Goal: Answer question/provide support

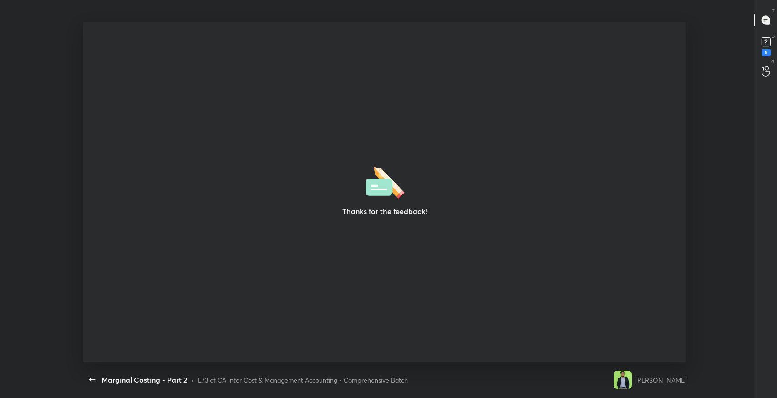
scroll to position [3, 0]
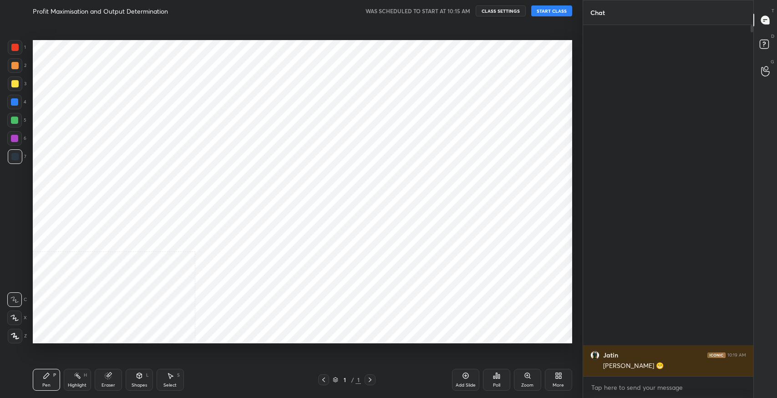
scroll to position [45202, 44995]
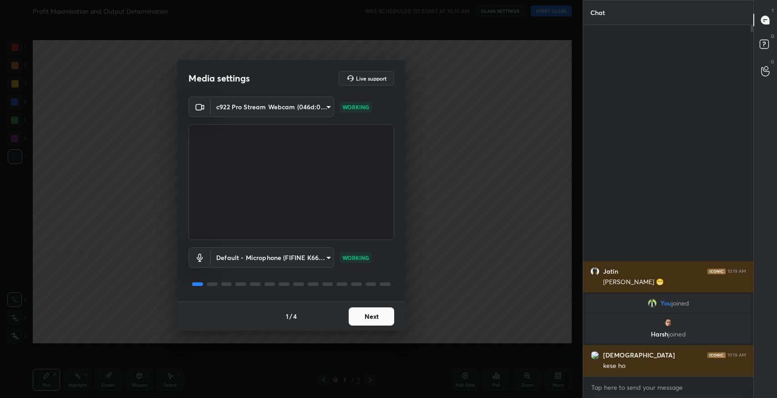
click at [375, 315] on button "Next" at bounding box center [372, 316] width 46 height 18
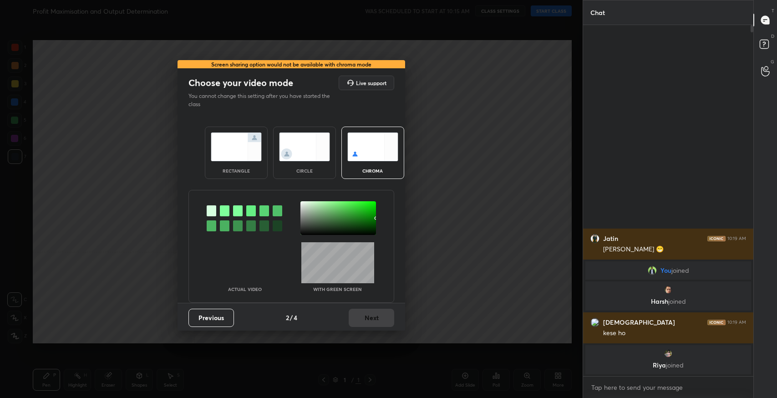
click at [235, 166] on div "rectangle" at bounding box center [236, 153] width 63 height 52
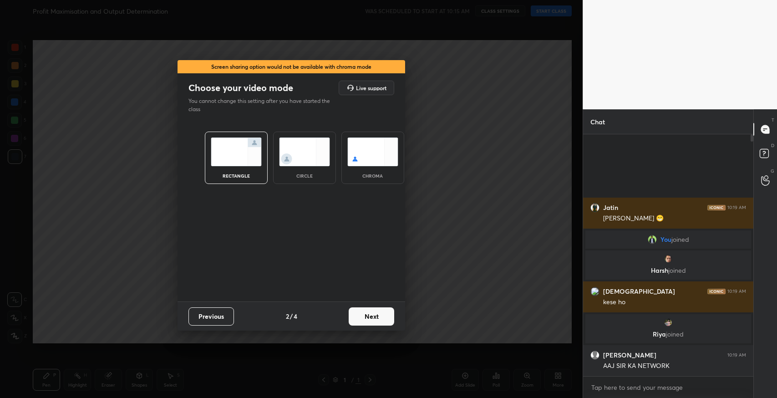
click at [374, 314] on button "Next" at bounding box center [372, 316] width 46 height 18
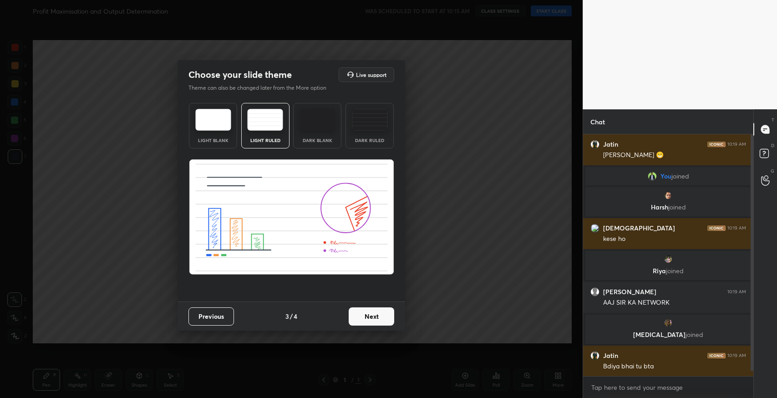
click at [365, 322] on button "Next" at bounding box center [372, 316] width 46 height 18
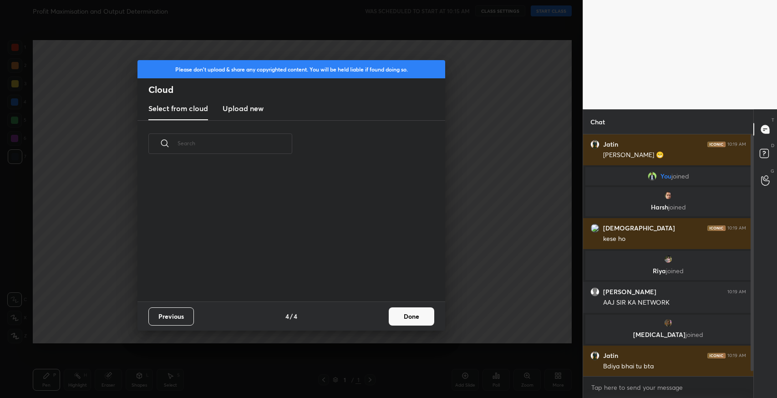
scroll to position [135, 292]
click at [399, 320] on button "Done" at bounding box center [412, 316] width 46 height 18
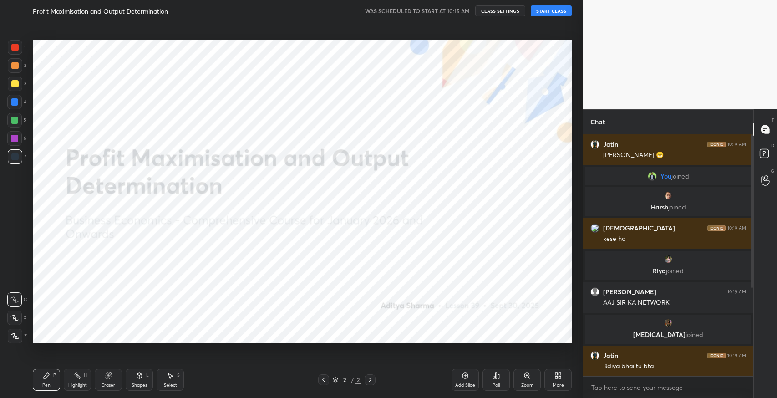
click at [543, 13] on button "START CLASS" at bounding box center [551, 10] width 41 height 11
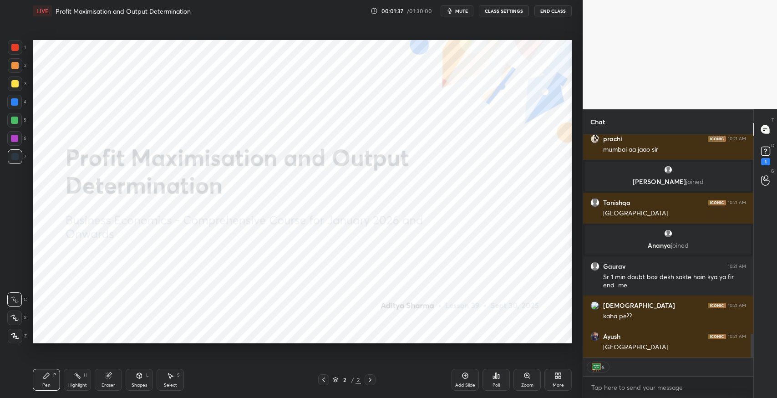
scroll to position [1924, 0]
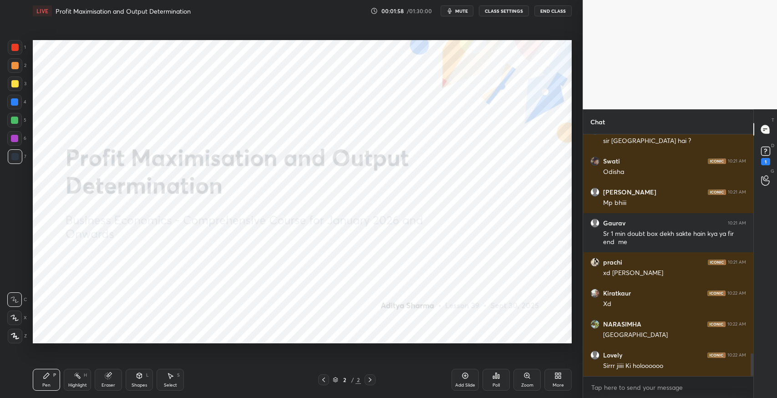
click at [765, 160] on div "1" at bounding box center [765, 161] width 9 height 7
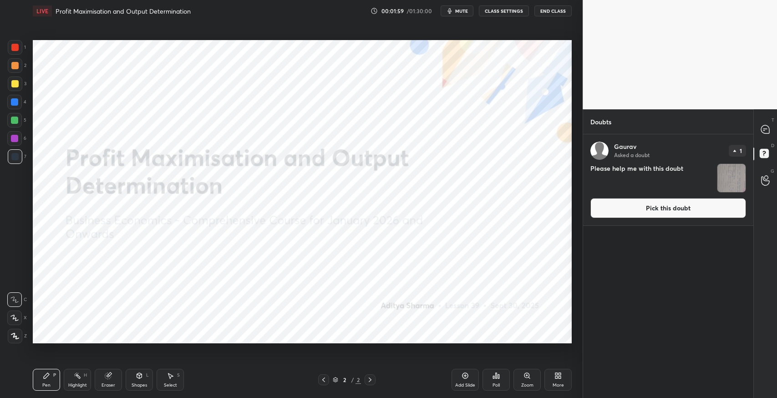
click at [659, 208] on button "Pick this doubt" at bounding box center [669, 208] width 156 height 20
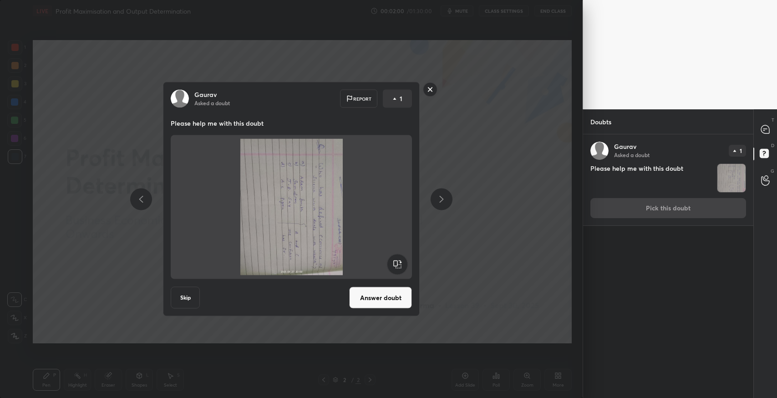
click at [394, 262] on rect at bounding box center [398, 264] width 20 height 20
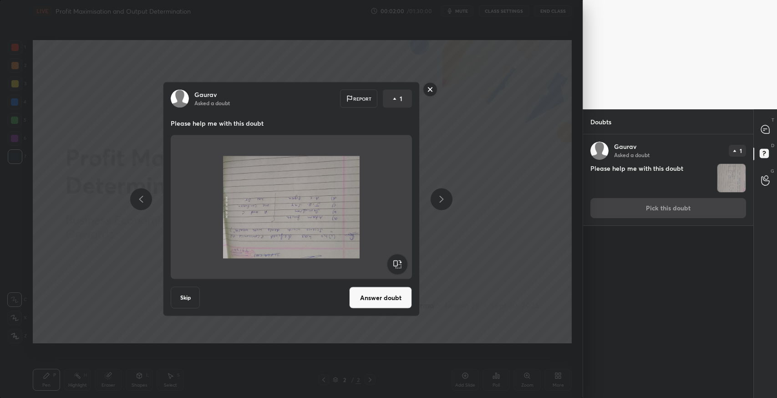
click at [397, 262] on rect at bounding box center [398, 264] width 20 height 20
click at [402, 262] on rect at bounding box center [398, 264] width 20 height 20
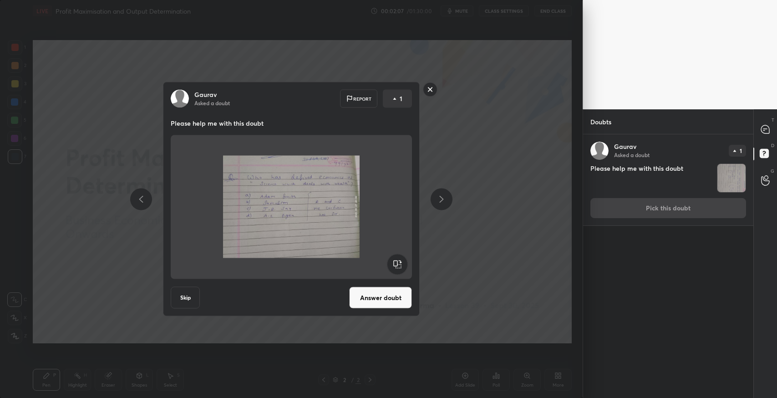
click at [490, 248] on div "[PERSON_NAME] Asked a doubt Report 1 Please help me with this doubt Skip Answer…" at bounding box center [291, 199] width 583 height 398
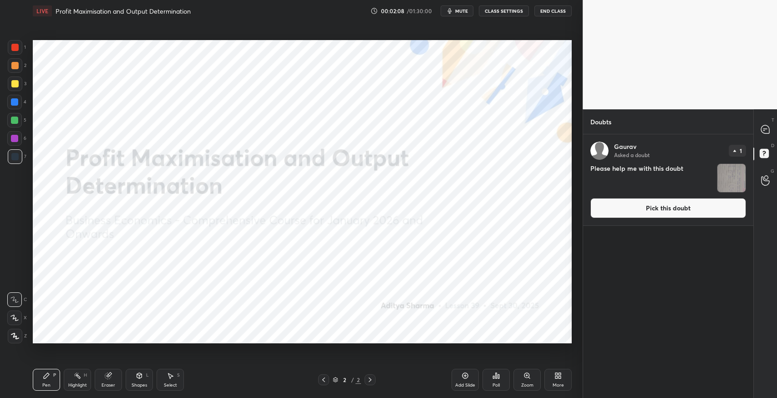
click at [748, 134] on div "[PERSON_NAME] Asked a doubt 1 Please help me with this doubt Pick this doubt NE…" at bounding box center [668, 266] width 170 height 264
click at [763, 129] on icon at bounding box center [765, 129] width 8 height 8
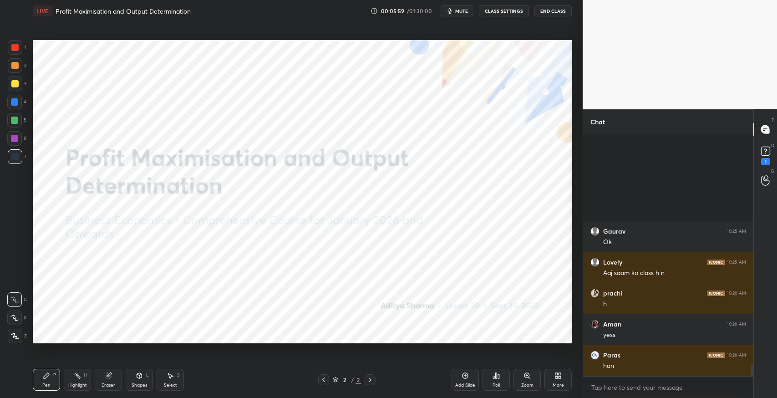
scroll to position [5136, 0]
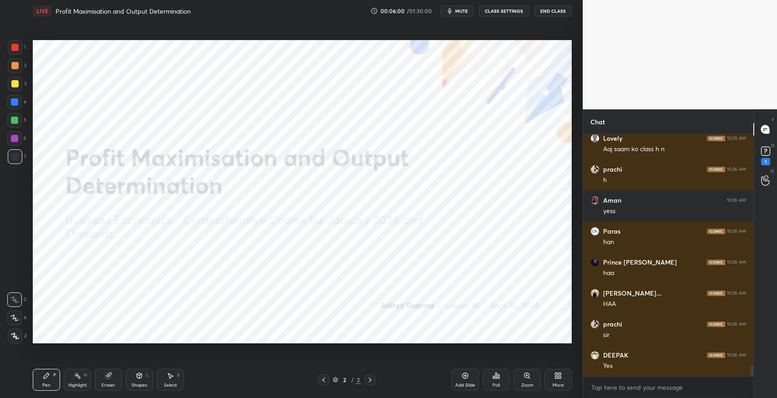
click at [452, 11] on icon "button" at bounding box center [449, 10] width 7 height 7
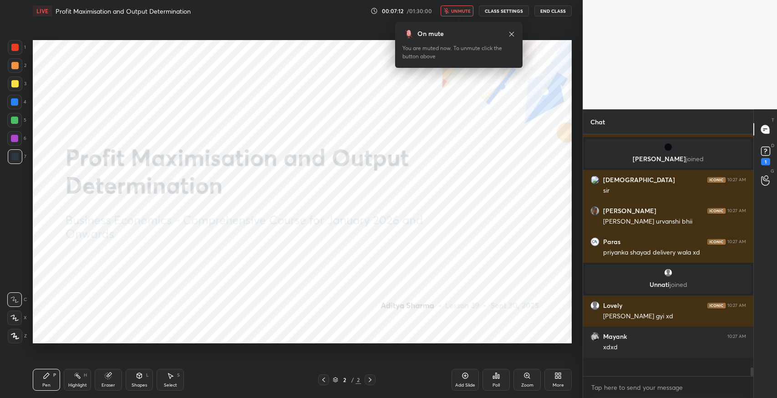
scroll to position [5868, 0]
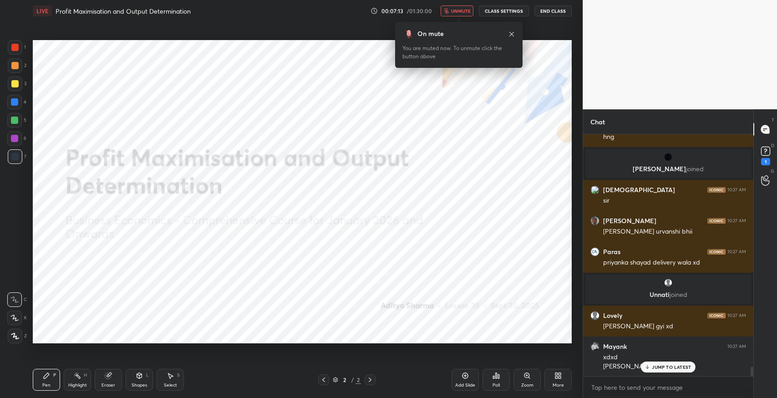
click at [448, 11] on icon "button" at bounding box center [446, 10] width 5 height 5
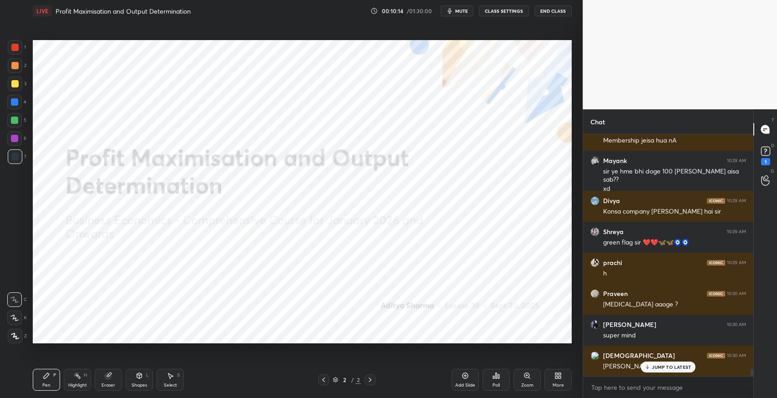
scroll to position [7833, 0]
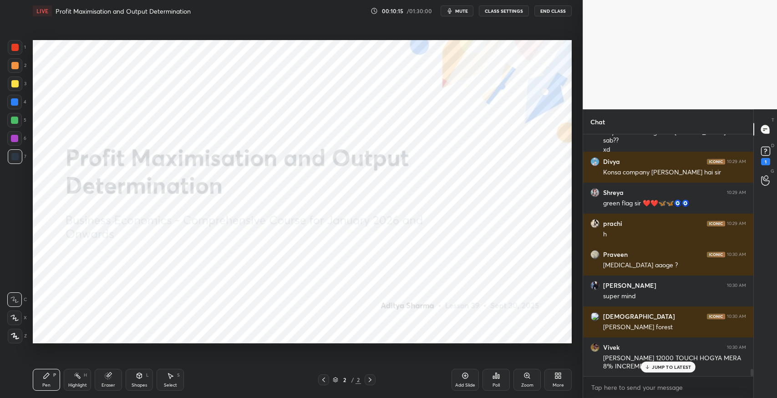
click at [670, 366] on p "JUMP TO LATEST" at bounding box center [671, 366] width 39 height 5
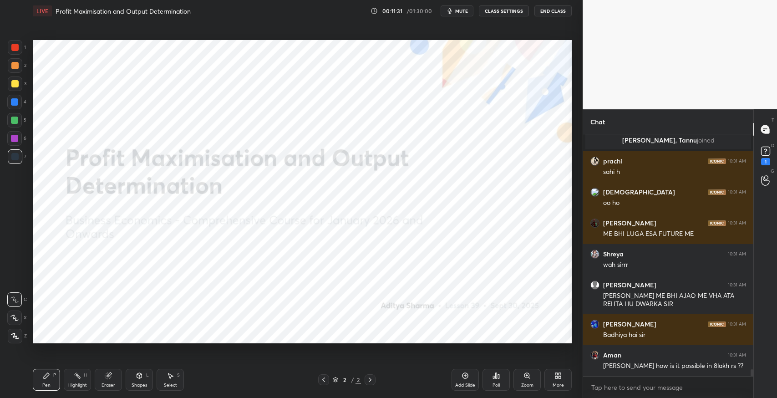
scroll to position [8151, 0]
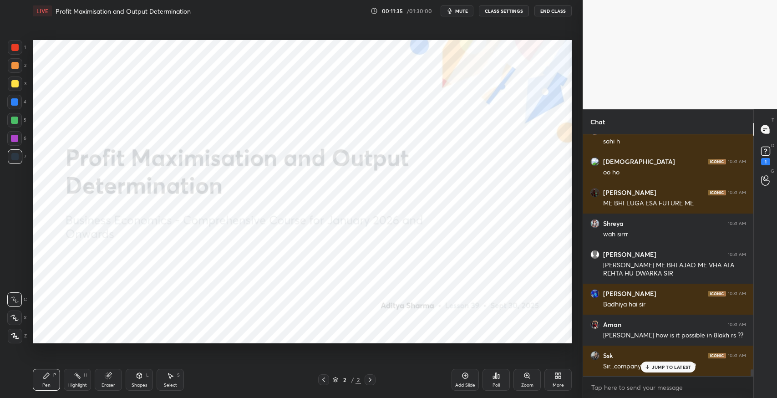
click at [98, 378] on div "Eraser" at bounding box center [108, 380] width 27 height 22
click at [18, 336] on span "Erase all" at bounding box center [15, 336] width 14 height 6
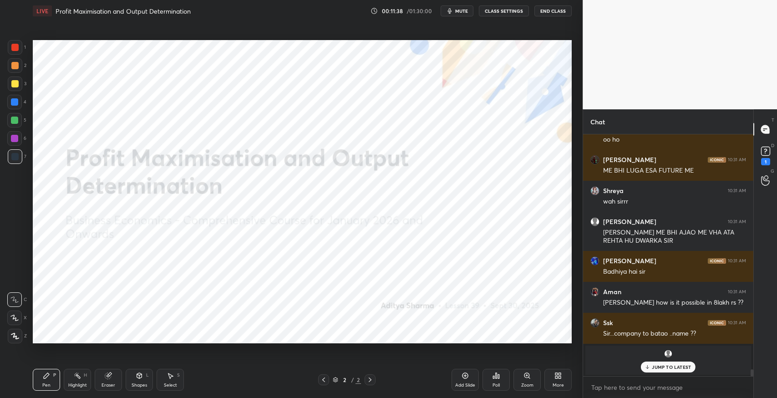
click at [674, 367] on p "JUMP TO LATEST" at bounding box center [671, 366] width 39 height 5
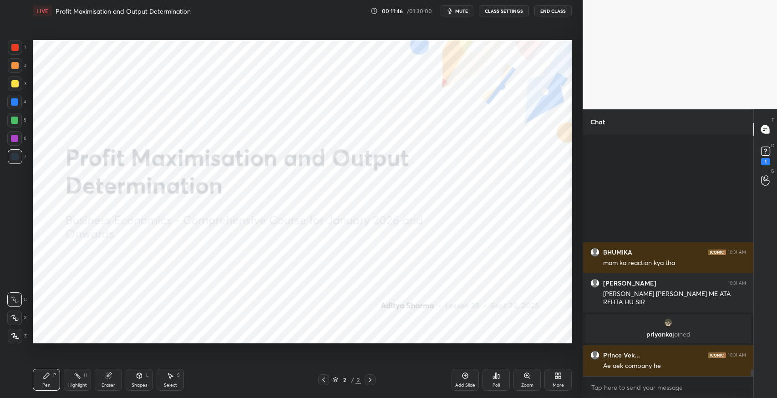
scroll to position [8187, 0]
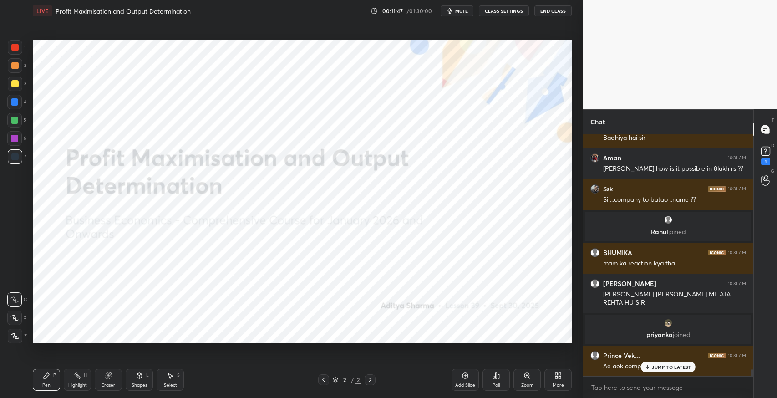
click at [674, 364] on p "JUMP TO LATEST" at bounding box center [671, 366] width 39 height 5
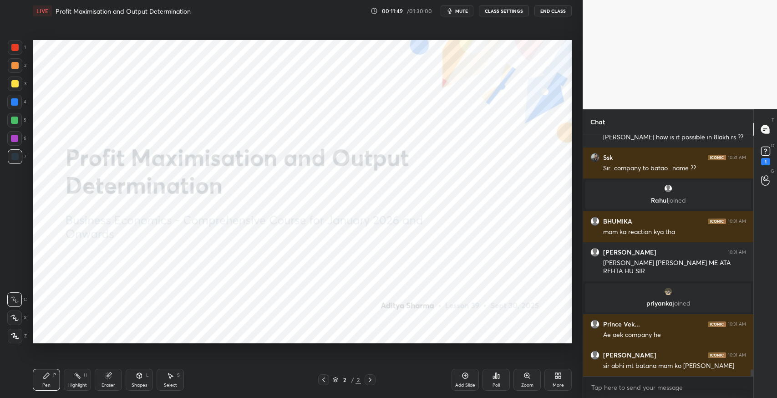
scroll to position [8248, 0]
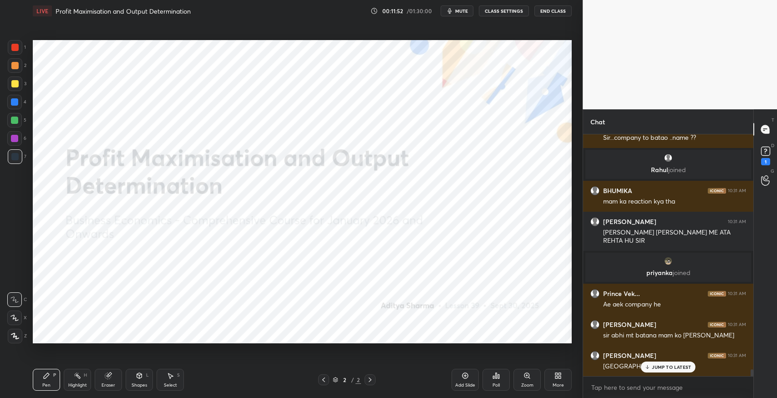
click at [656, 370] on div "JUMP TO LATEST" at bounding box center [668, 367] width 55 height 11
click at [551, 381] on div "More" at bounding box center [558, 380] width 27 height 22
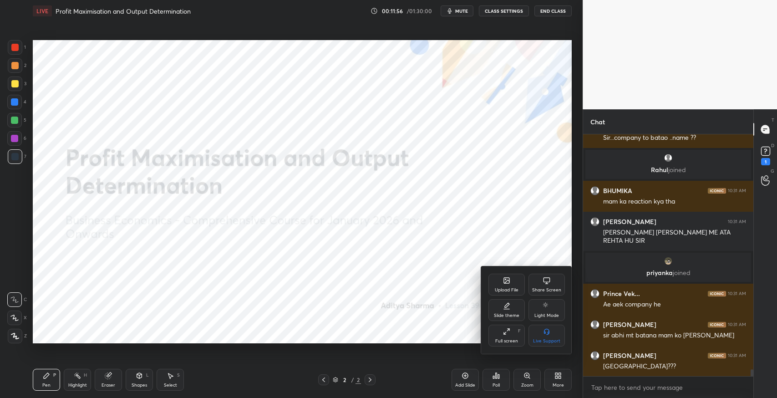
click at [503, 292] on div "Upload File" at bounding box center [507, 290] width 24 height 5
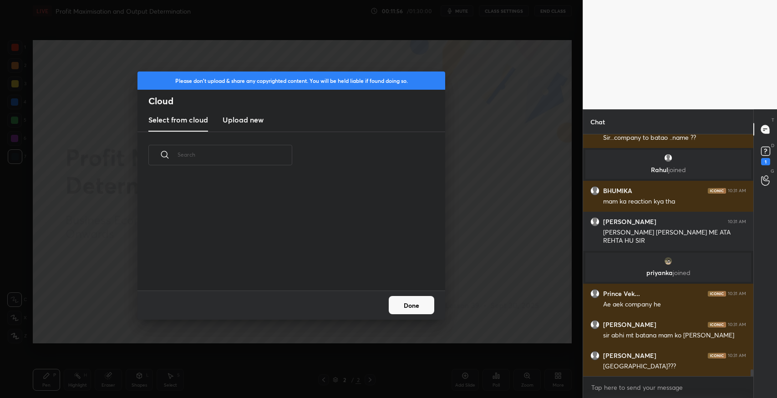
scroll to position [69, 292]
click at [254, 128] on new "Upload new" at bounding box center [243, 120] width 41 height 23
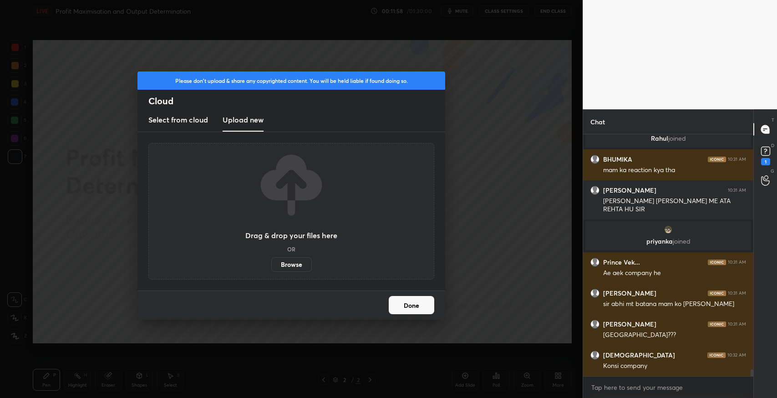
click at [306, 271] on label "Browse" at bounding box center [291, 264] width 41 height 15
click at [271, 271] on input "Browse" at bounding box center [271, 264] width 0 height 15
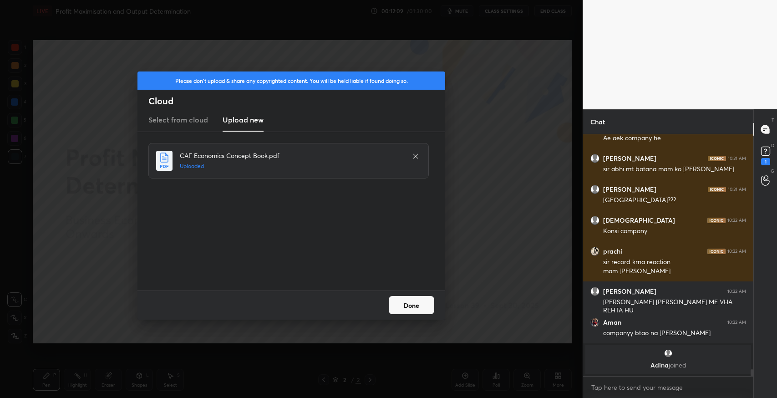
scroll to position [8386, 0]
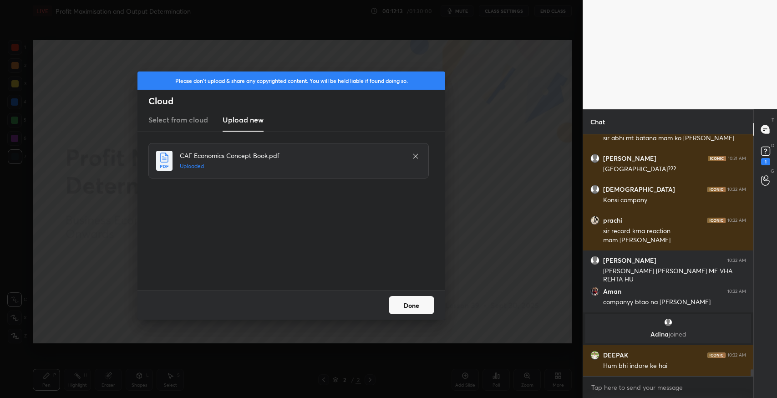
click at [419, 308] on button "Done" at bounding box center [412, 305] width 46 height 18
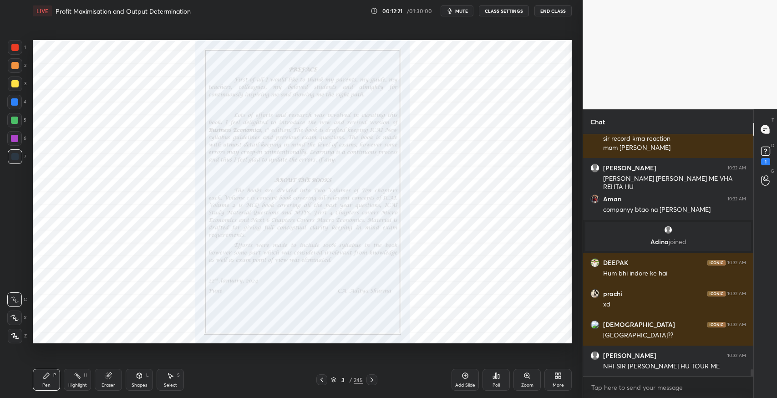
scroll to position [8510, 0]
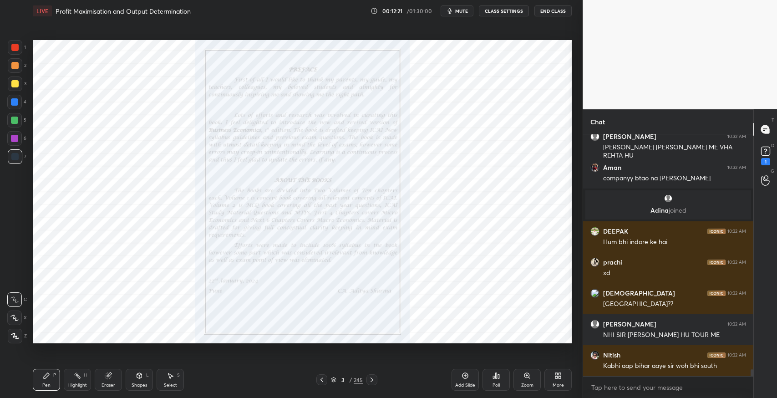
click at [659, 369] on div "[PERSON_NAME] 10:32 AM sir record krna reaction mam [PERSON_NAME] 10:32 AM SIR …" at bounding box center [668, 255] width 170 height 242
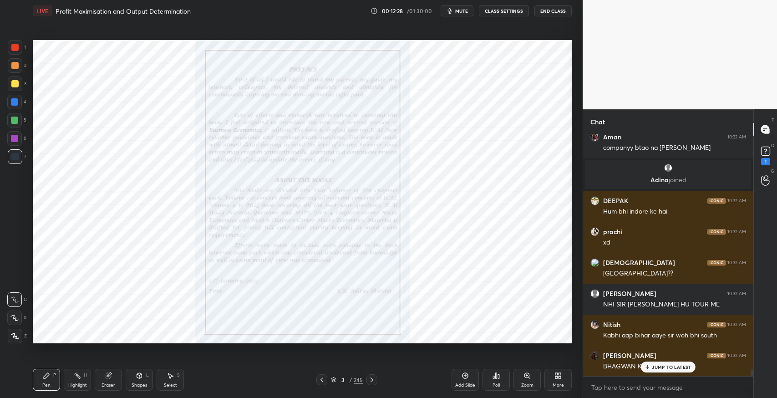
click at [370, 381] on icon at bounding box center [371, 379] width 7 height 7
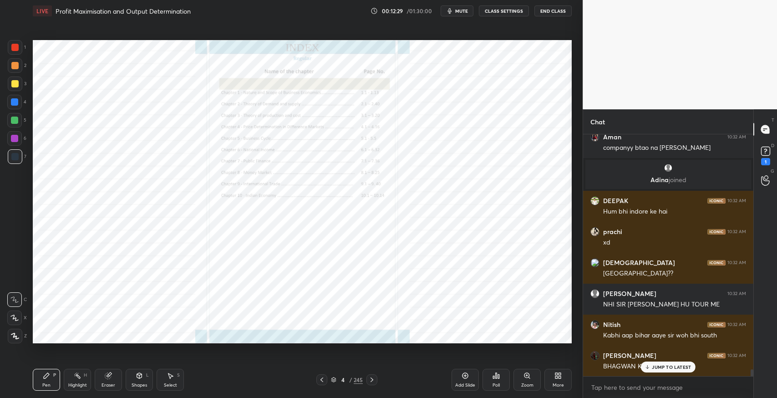
drag, startPoint x: 644, startPoint y: 370, endPoint x: 531, endPoint y: 370, distance: 112.9
click at [641, 371] on div "[PERSON_NAME] joined [PERSON_NAME] 10:31 AM mam ka reaction kya tha [PERSON_NAM…" at bounding box center [668, 255] width 170 height 242
click at [677, 373] on div "[PERSON_NAME] 10:32 AM BHAGWAN KA INSAAN" at bounding box center [668, 361] width 170 height 31
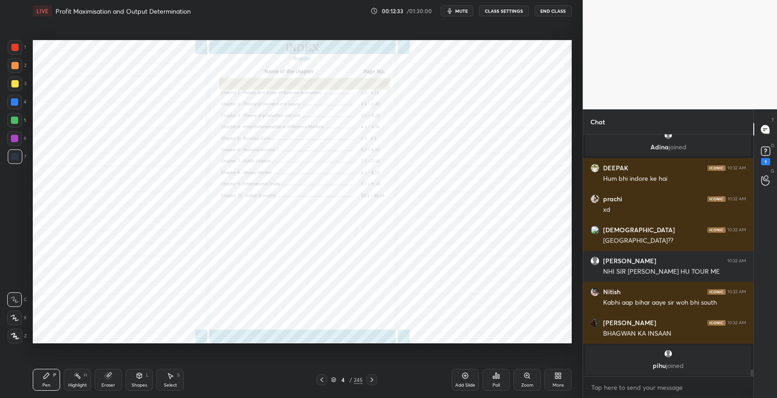
scroll to position [8605, 0]
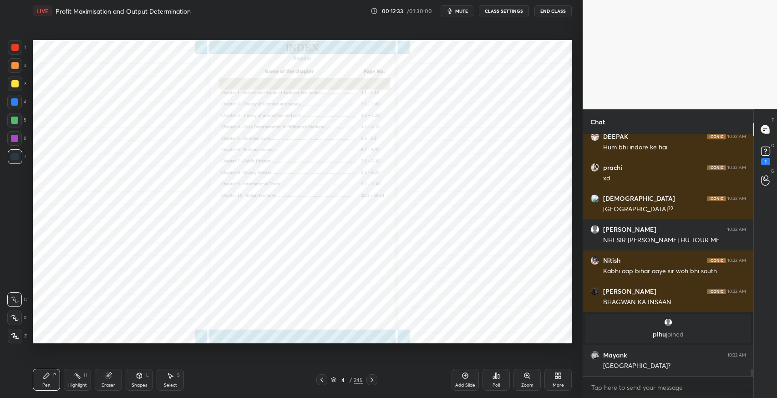
click at [332, 380] on icon at bounding box center [334, 380] width 5 height 1
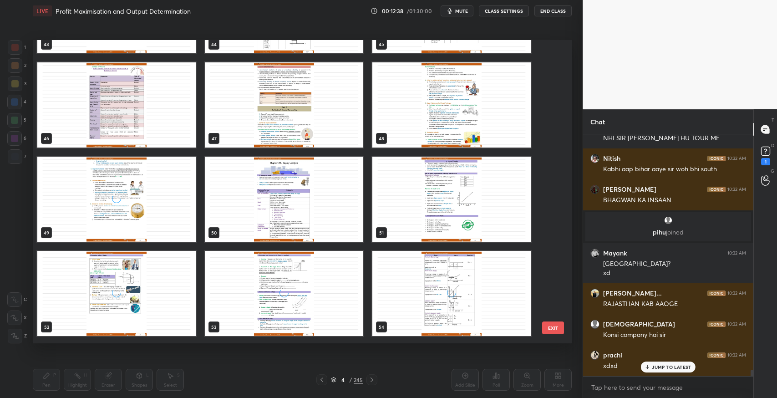
scroll to position [8738, 0]
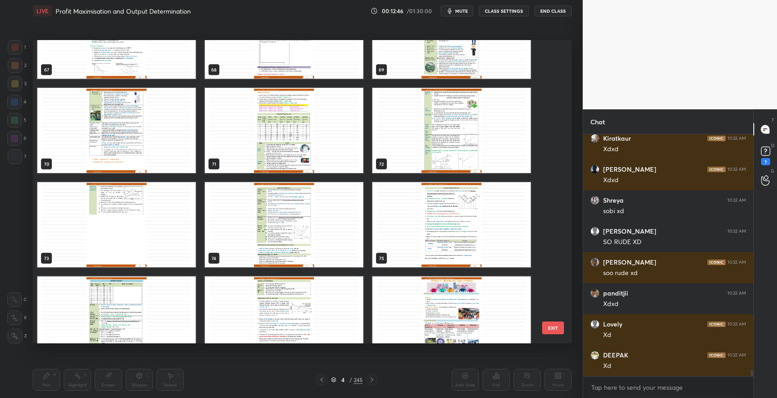
click at [317, 137] on img "grid" at bounding box center [284, 130] width 158 height 85
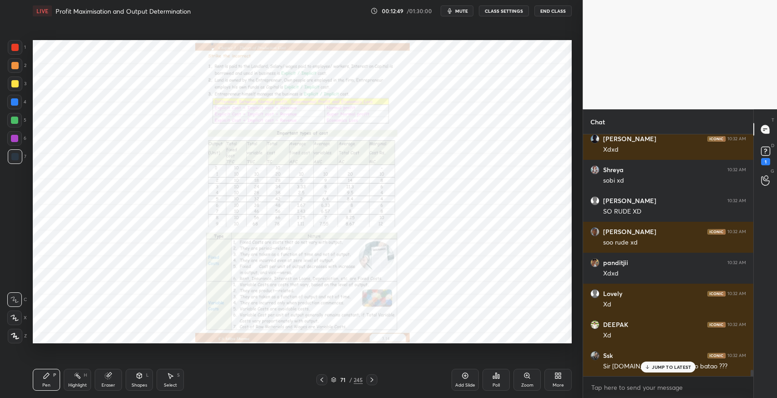
click at [663, 367] on p "JUMP TO LATEST" at bounding box center [671, 366] width 39 height 5
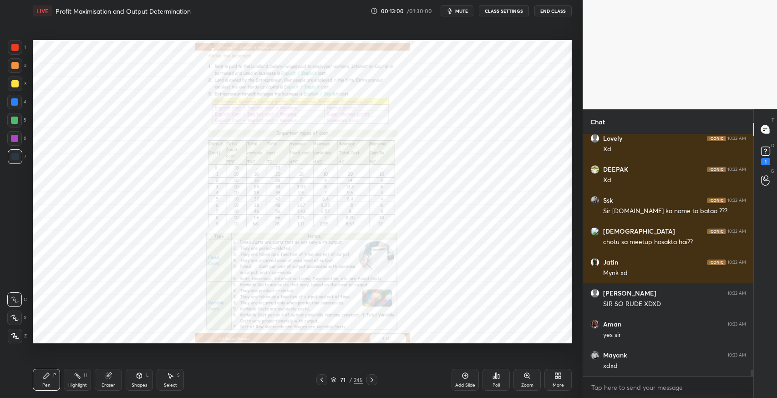
click at [318, 383] on icon at bounding box center [321, 379] width 7 height 7
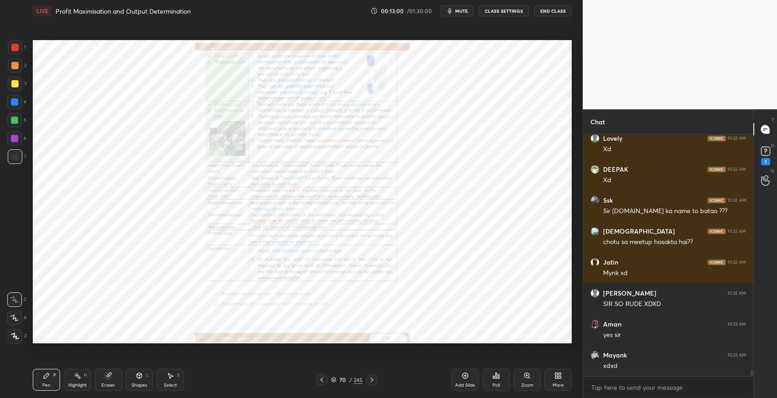
click at [465, 381] on div "Add Slide" at bounding box center [465, 380] width 27 height 22
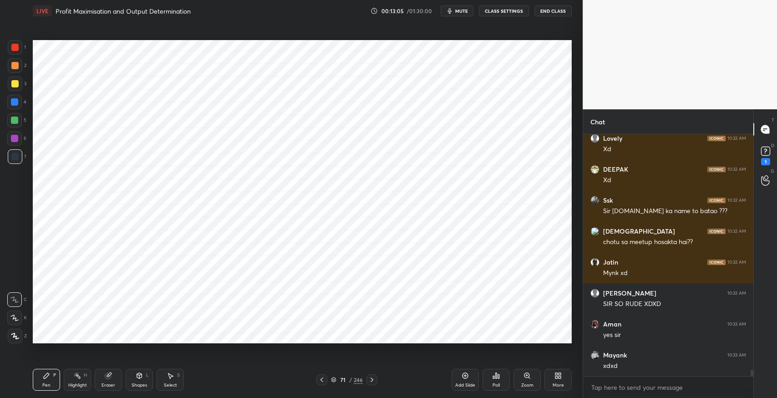
click at [136, 385] on div "Shapes" at bounding box center [139, 385] width 15 height 5
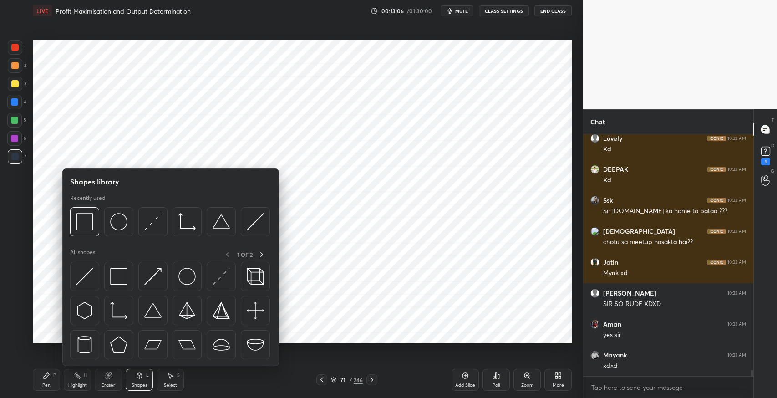
click at [183, 275] on img at bounding box center [187, 276] width 17 height 17
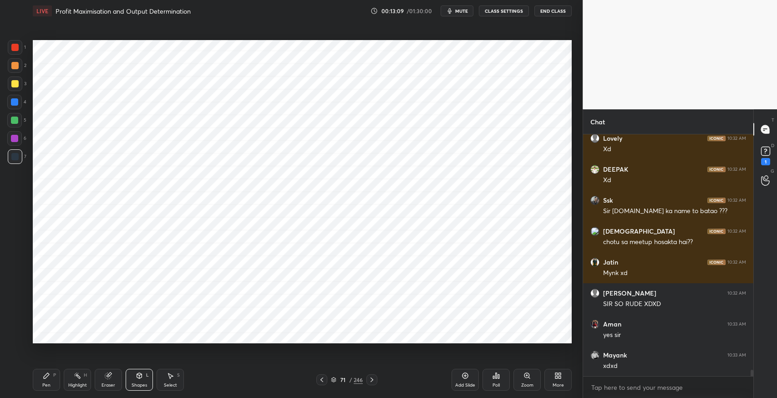
click at [143, 378] on div "Shapes L" at bounding box center [139, 380] width 27 height 22
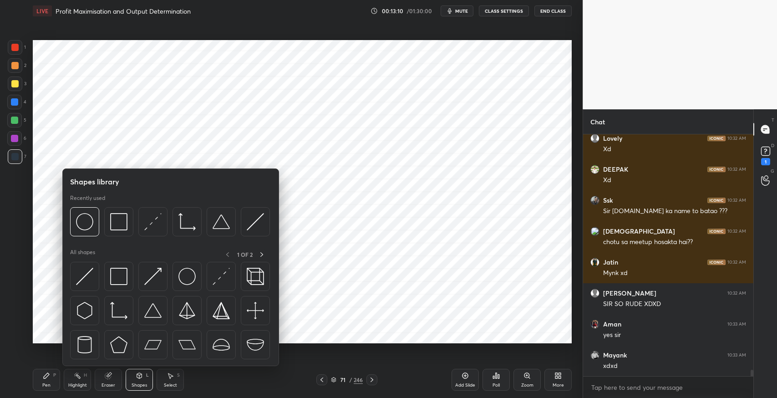
click at [88, 275] on img at bounding box center [84, 276] width 17 height 17
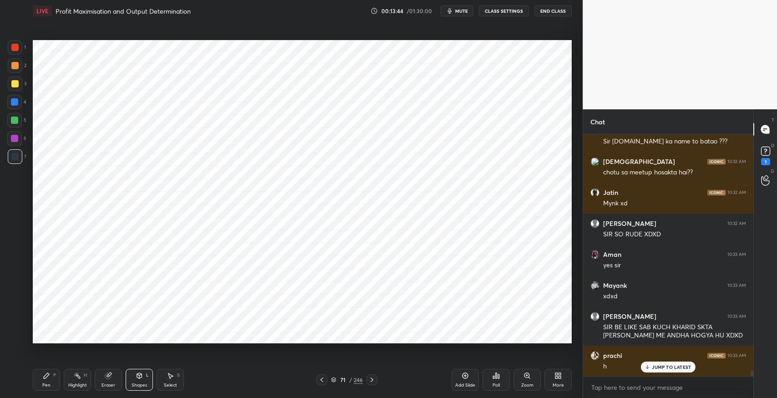
scroll to position [9312, 0]
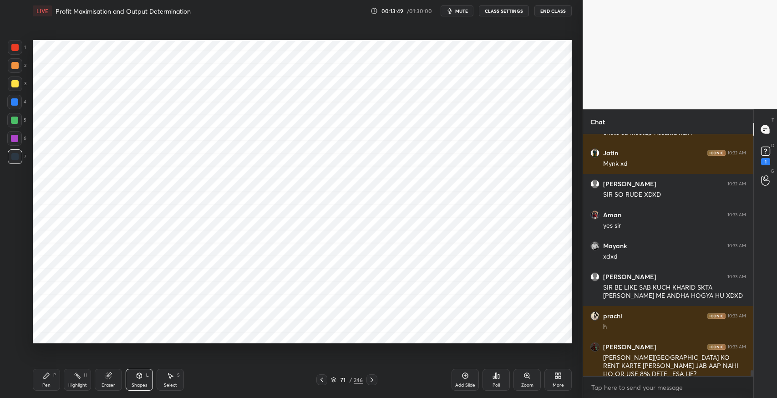
click at [52, 384] on div "Pen P" at bounding box center [46, 380] width 27 height 22
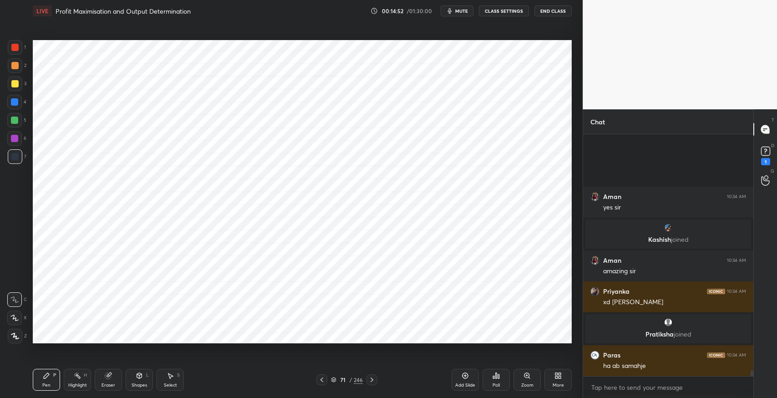
scroll to position [9350, 0]
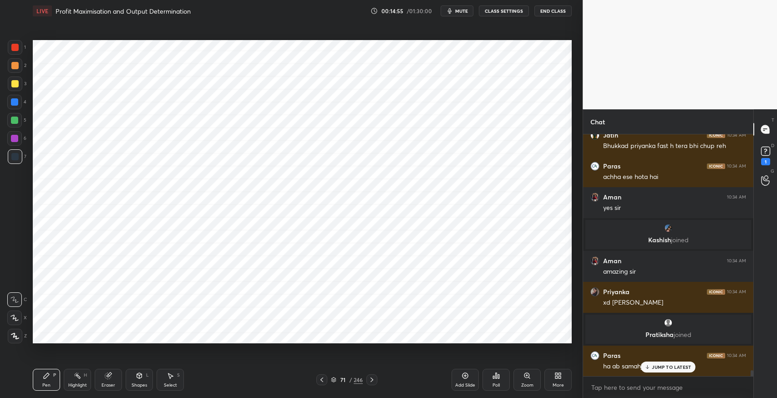
click at [658, 368] on p "JUMP TO LATEST" at bounding box center [671, 366] width 39 height 5
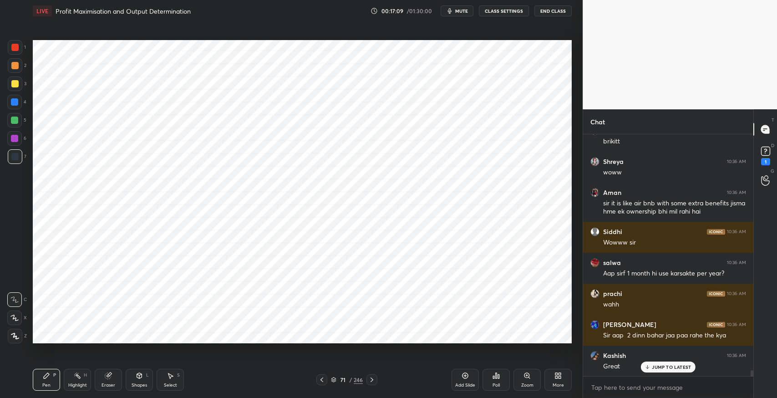
scroll to position [10004, 0]
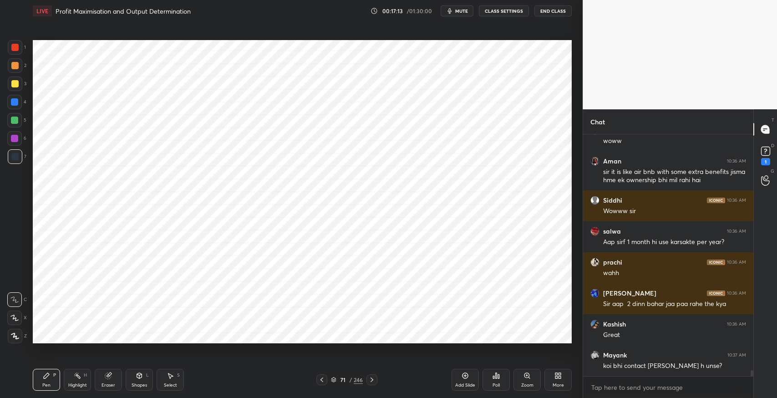
click at [457, 15] on button "mute" at bounding box center [457, 10] width 33 height 11
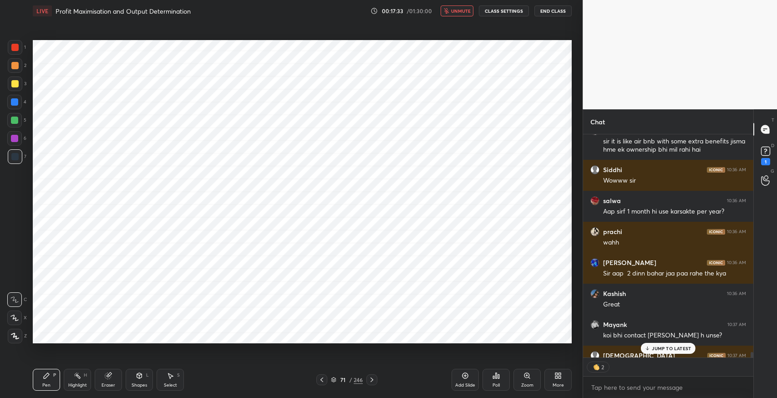
scroll to position [10085, 0]
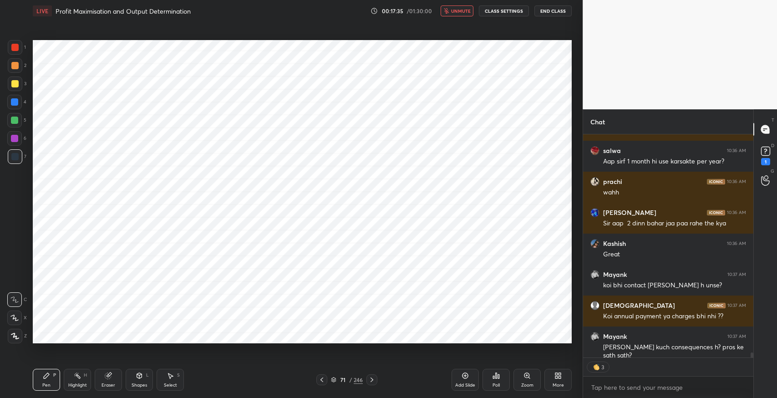
click at [461, 15] on button "unmute" at bounding box center [457, 10] width 33 height 11
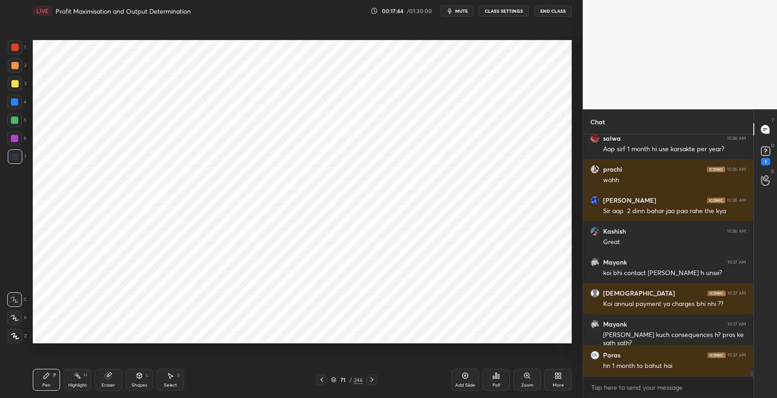
scroll to position [10097, 0]
click at [664, 367] on p "JUMP TO LATEST" at bounding box center [671, 366] width 39 height 5
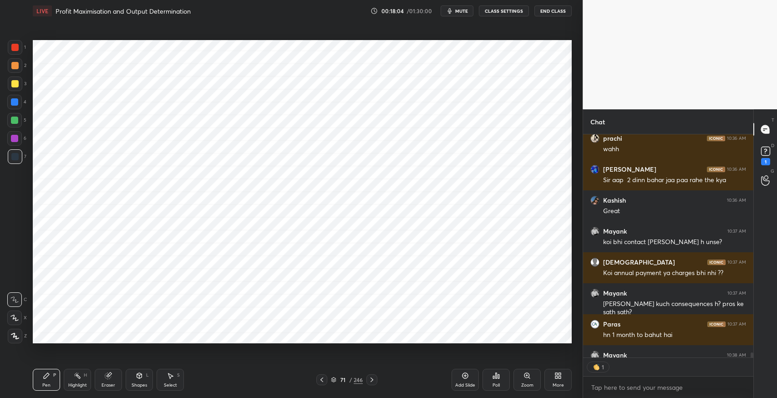
scroll to position [10179, 0]
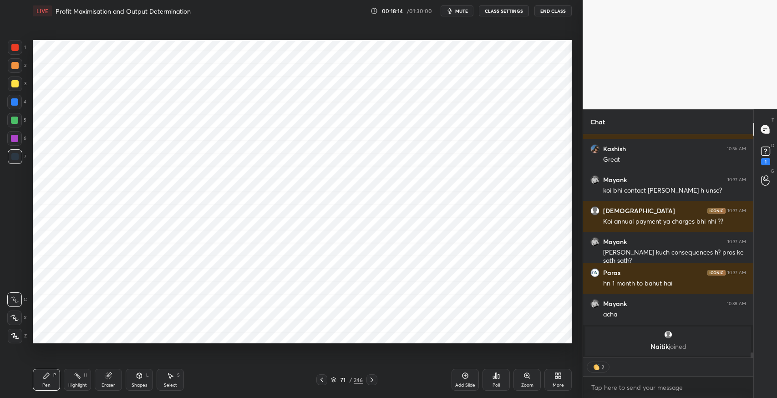
click at [106, 379] on icon at bounding box center [108, 375] width 7 height 7
click at [18, 337] on span "Erase all" at bounding box center [15, 336] width 14 height 6
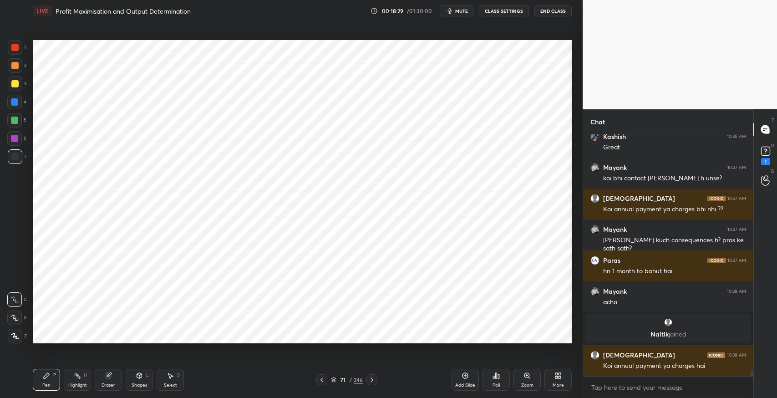
scroll to position [240, 168]
click at [142, 383] on div "Shapes" at bounding box center [139, 385] width 15 height 5
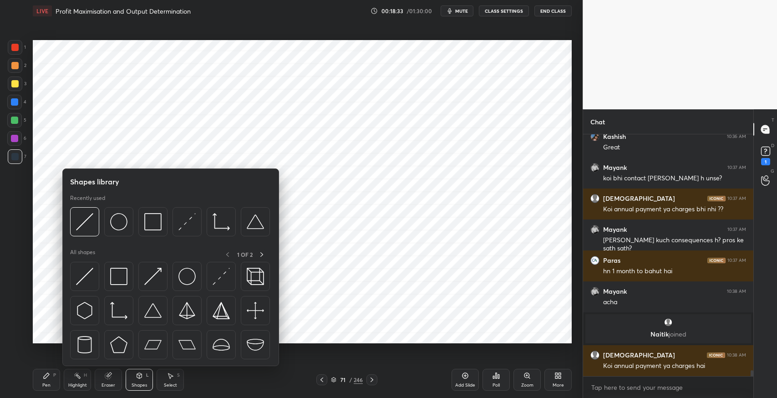
click at [120, 316] on img at bounding box center [118, 310] width 17 height 17
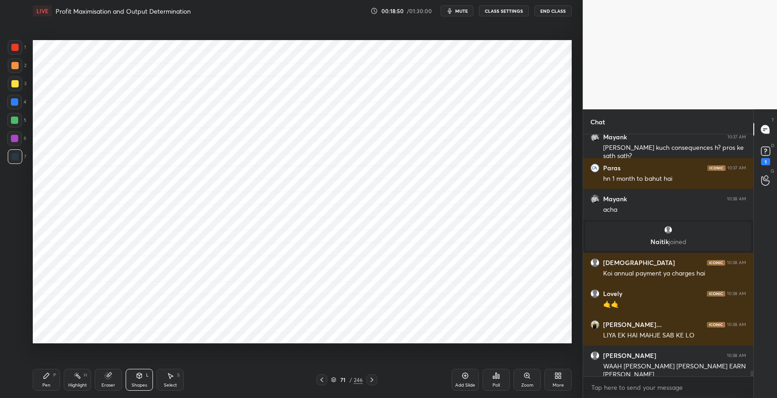
scroll to position [10030, 0]
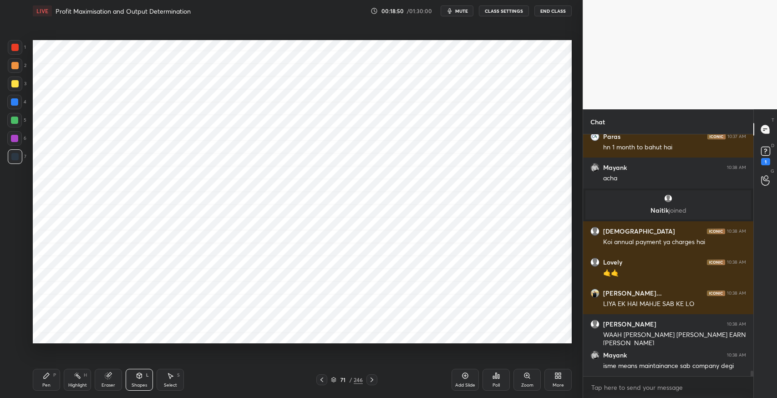
click at [662, 366] on div "isme means maintainance sab company degi" at bounding box center [674, 366] width 143 height 9
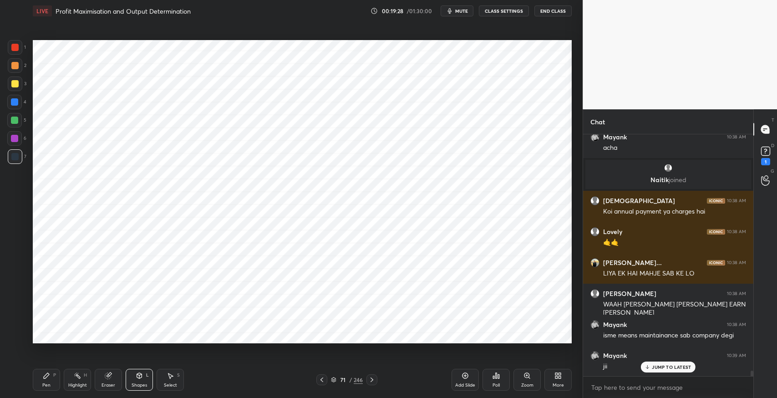
click at [664, 368] on p "JUMP TO LATEST" at bounding box center [671, 366] width 39 height 5
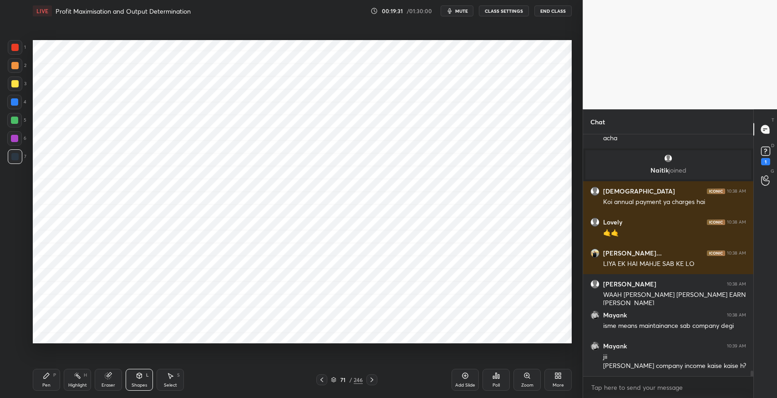
click at [48, 383] on div "Pen" at bounding box center [46, 385] width 8 height 5
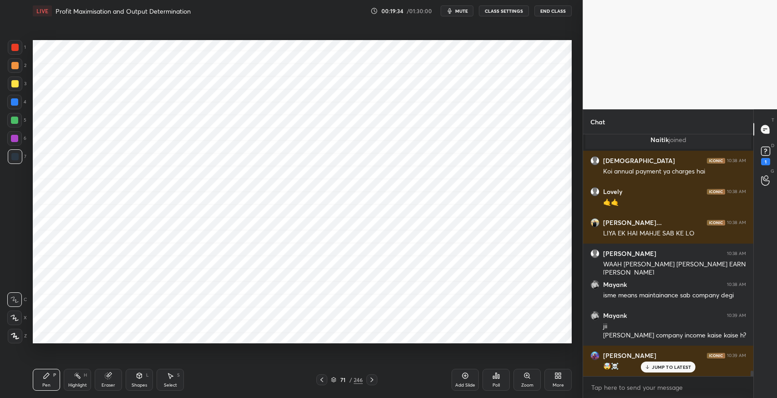
click at [131, 382] on div "Shapes L" at bounding box center [139, 380] width 27 height 22
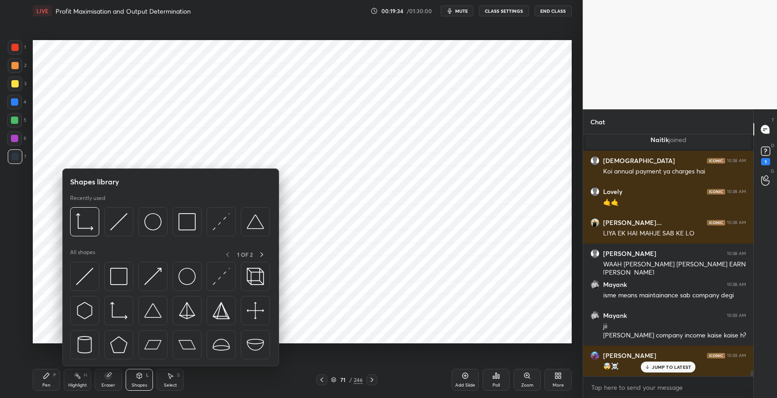
scroll to position [10132, 0]
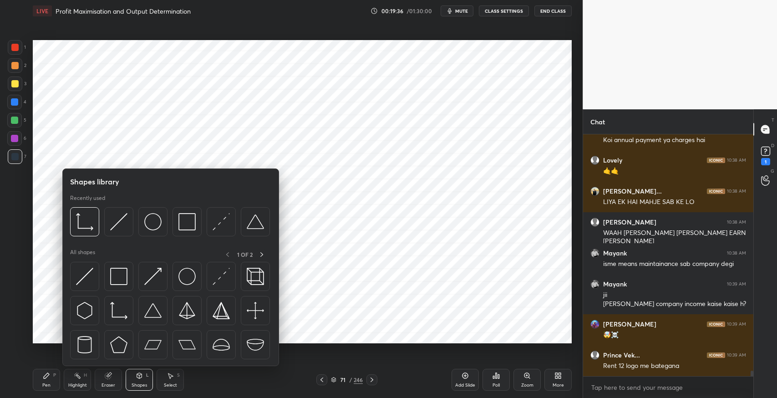
click at [111, 282] on img at bounding box center [118, 276] width 17 height 17
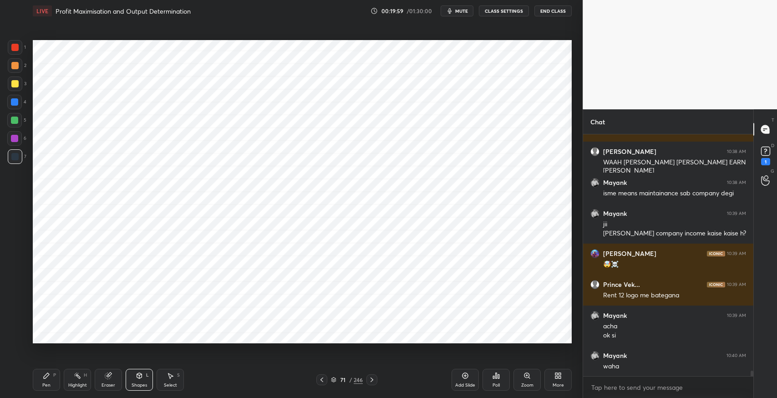
scroll to position [10234, 0]
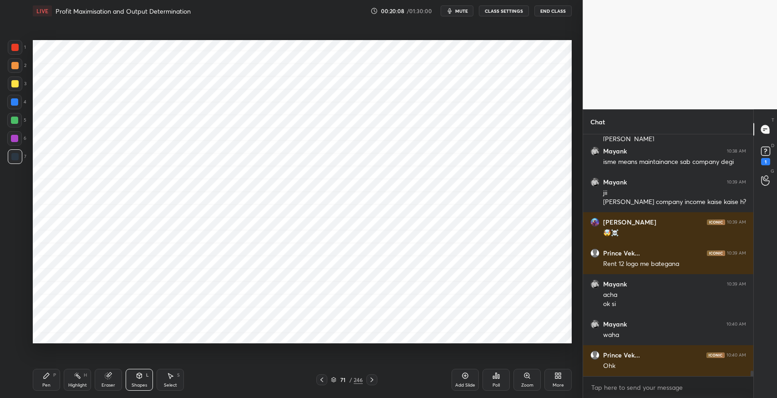
click at [44, 382] on div "Pen P" at bounding box center [46, 380] width 27 height 22
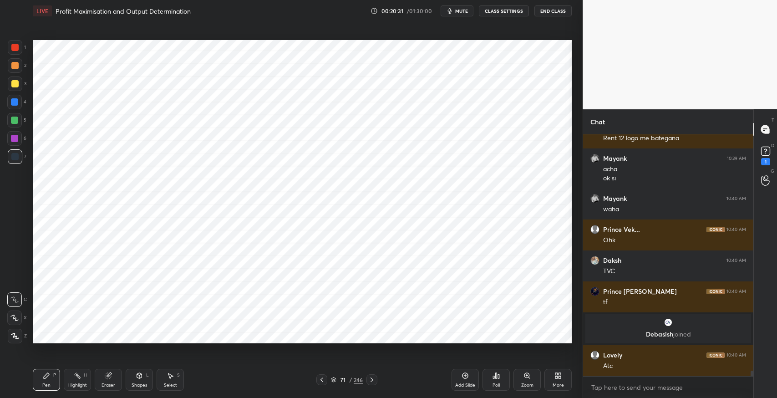
scroll to position [10267, 0]
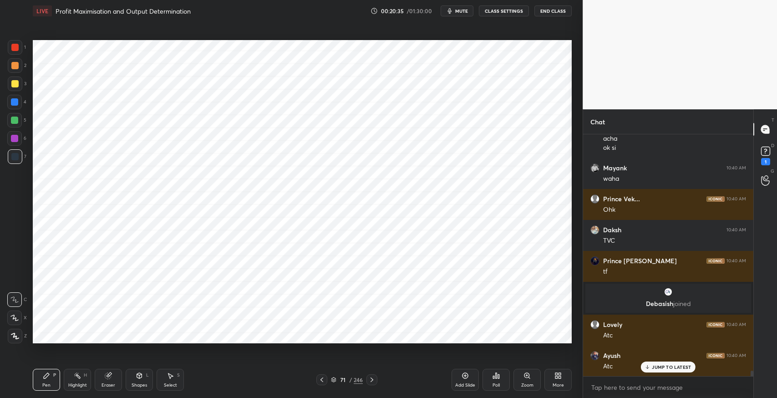
click at [470, 376] on div "Add Slide" at bounding box center [465, 380] width 27 height 22
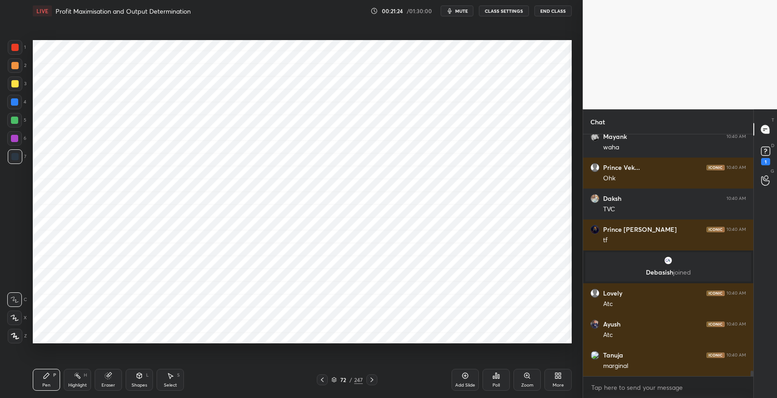
scroll to position [10329, 0]
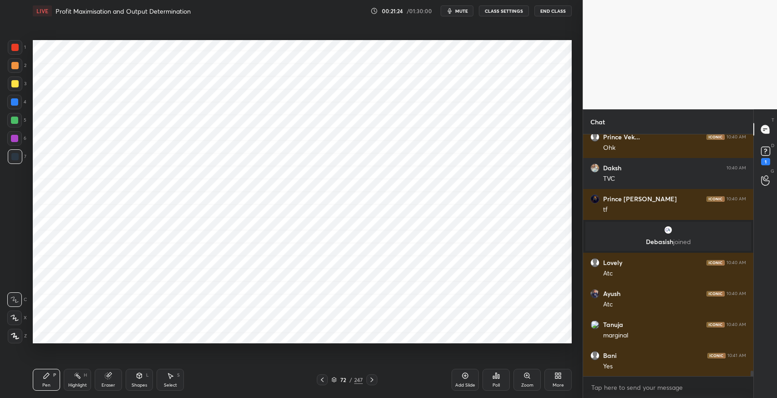
click at [110, 386] on div "Eraser" at bounding box center [109, 385] width 14 height 5
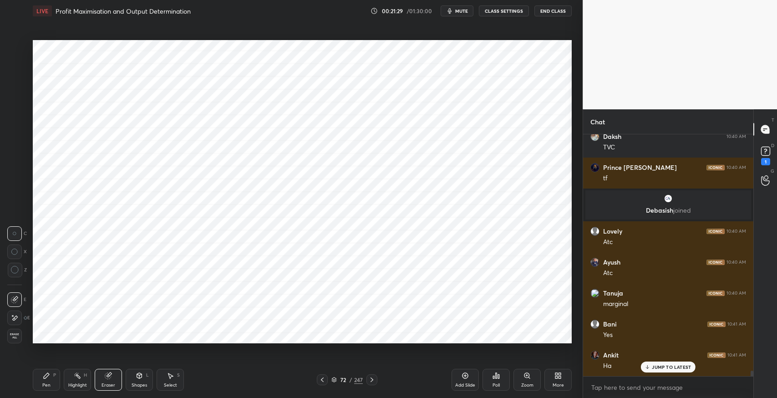
scroll to position [10391, 0]
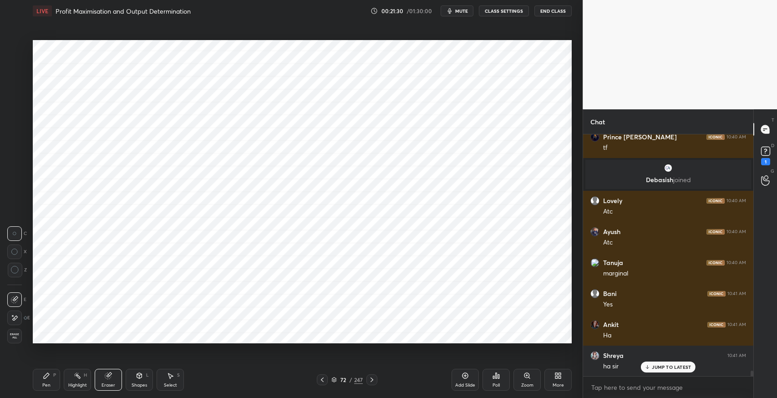
click at [44, 379] on icon at bounding box center [46, 375] width 7 height 7
click at [319, 380] on icon at bounding box center [322, 379] width 7 height 7
click at [371, 381] on icon at bounding box center [371, 379] width 7 height 7
click at [318, 380] on div at bounding box center [322, 379] width 11 height 11
click at [373, 381] on icon at bounding box center [371, 379] width 7 height 7
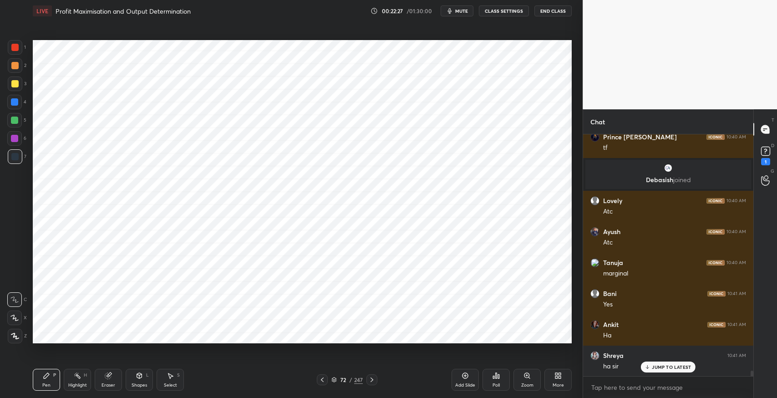
click at [113, 376] on div "Eraser" at bounding box center [108, 380] width 27 height 22
click at [46, 378] on icon at bounding box center [46, 375] width 7 height 7
click at [322, 382] on icon at bounding box center [322, 379] width 7 height 7
click at [324, 381] on icon at bounding box center [322, 379] width 7 height 7
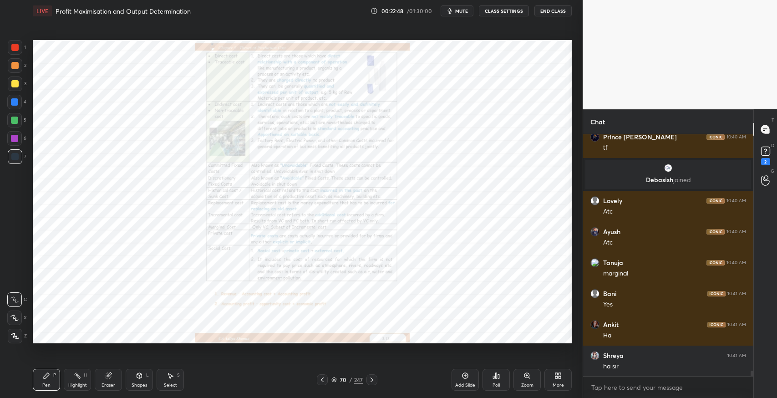
click at [376, 380] on div at bounding box center [372, 379] width 11 height 11
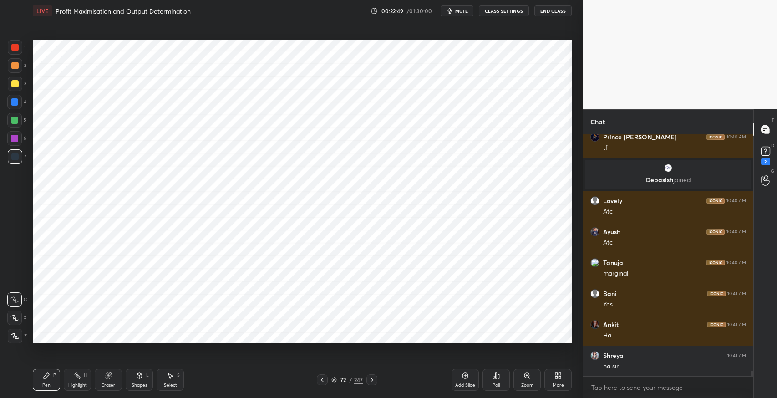
click at [376, 381] on div at bounding box center [372, 379] width 11 height 11
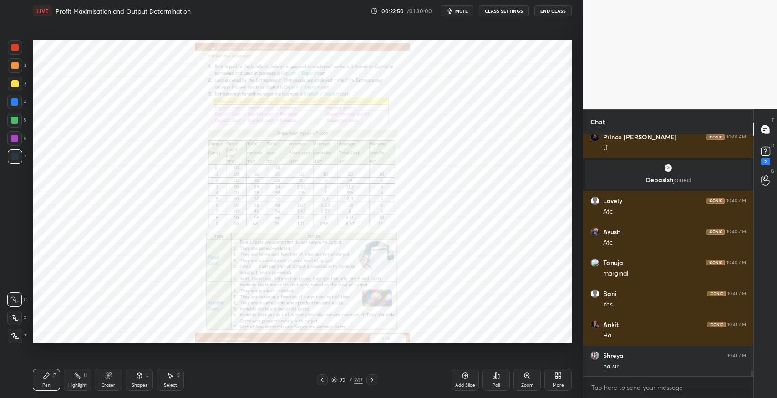
click at [521, 381] on div "Zoom" at bounding box center [527, 380] width 27 height 22
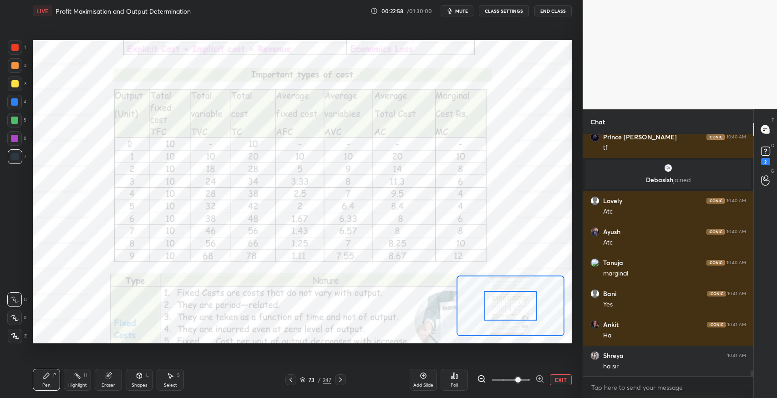
click at [101, 379] on div "Eraser" at bounding box center [108, 380] width 27 height 22
click at [51, 378] on div "Pen P" at bounding box center [46, 380] width 27 height 22
click at [16, 51] on div at bounding box center [14, 47] width 7 height 7
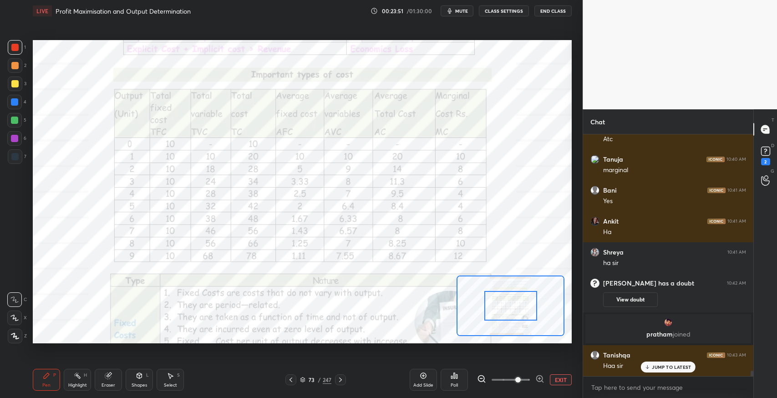
scroll to position [10434, 0]
click at [22, 160] on div "7" at bounding box center [17, 156] width 19 height 15
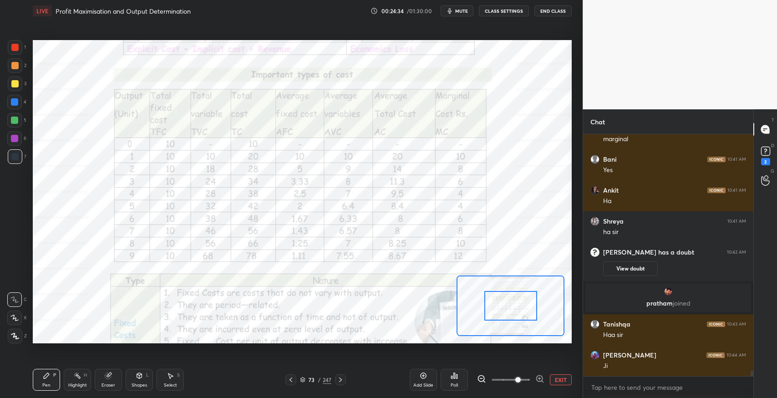
click at [107, 381] on div "Eraser" at bounding box center [108, 380] width 27 height 22
click at [17, 334] on span "Erase all" at bounding box center [15, 336] width 14 height 6
click at [40, 378] on div "Pen P" at bounding box center [46, 380] width 27 height 22
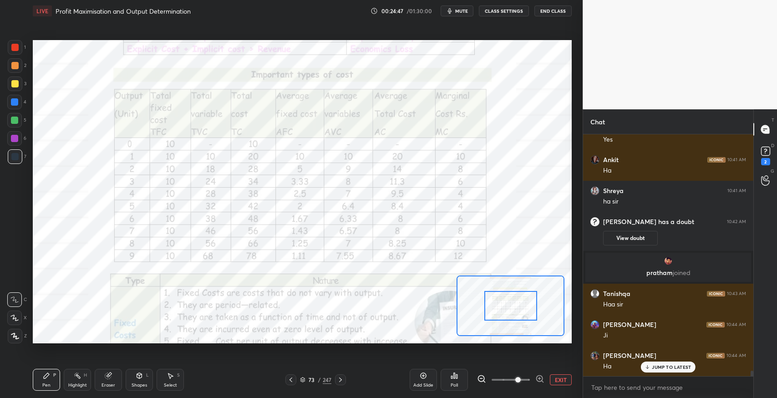
scroll to position [240, 168]
click at [342, 379] on icon at bounding box center [340, 379] width 7 height 7
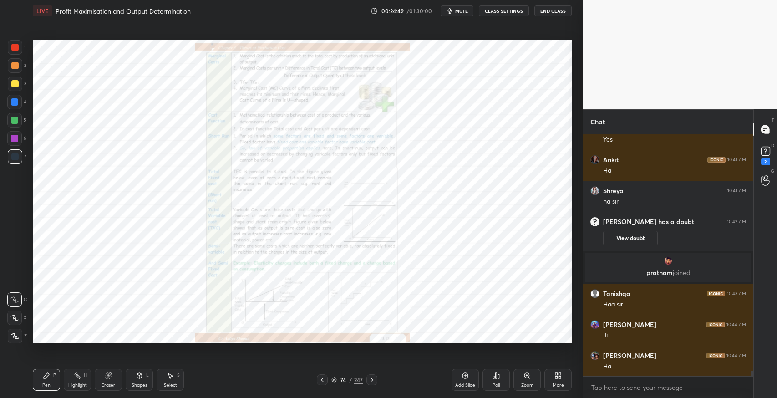
scroll to position [10528, 0]
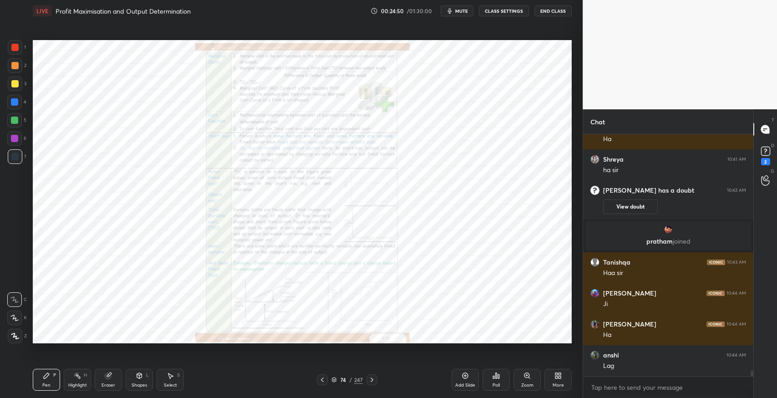
click at [322, 381] on icon at bounding box center [322, 380] width 3 height 5
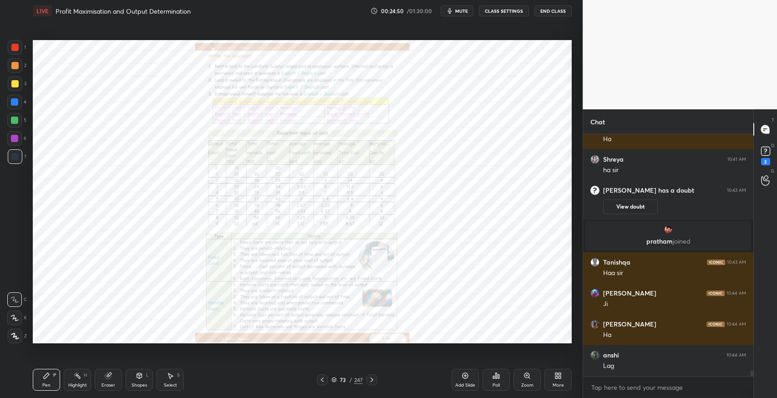
click at [321, 379] on icon at bounding box center [322, 380] width 3 height 5
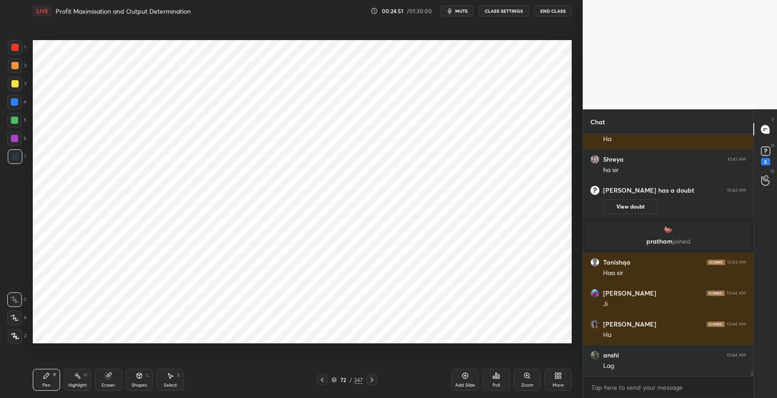
click at [321, 381] on icon at bounding box center [322, 379] width 7 height 7
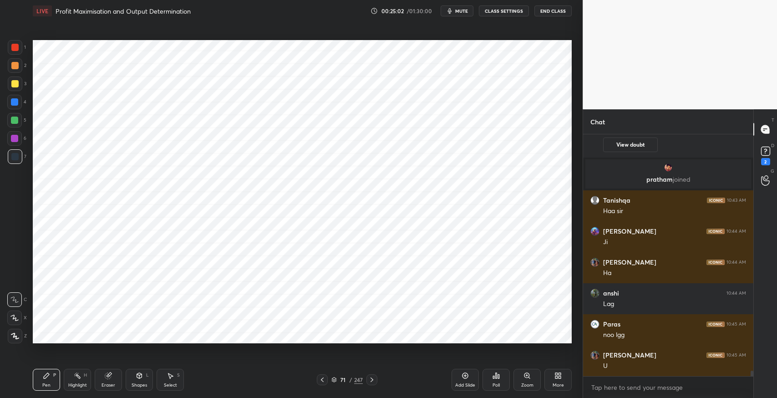
scroll to position [10620, 0]
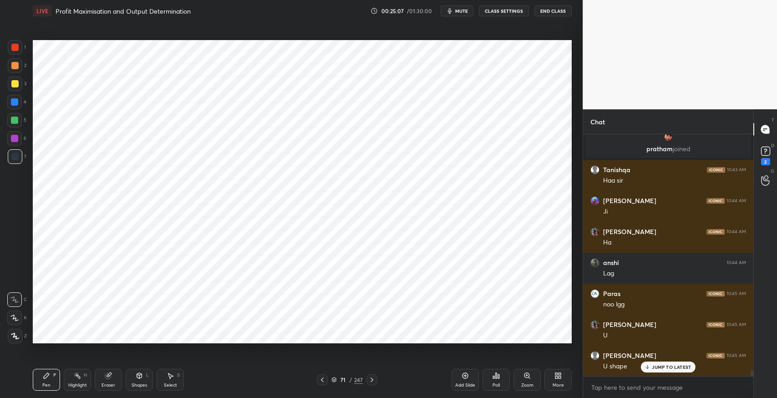
click at [321, 381] on icon at bounding box center [322, 379] width 7 height 7
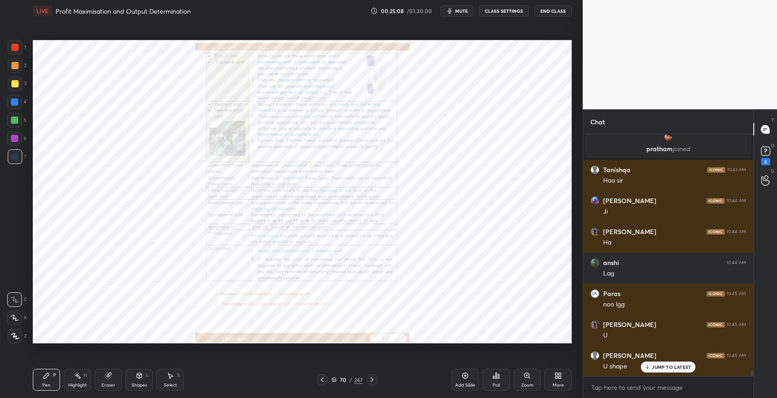
click at [374, 380] on icon at bounding box center [371, 379] width 7 height 7
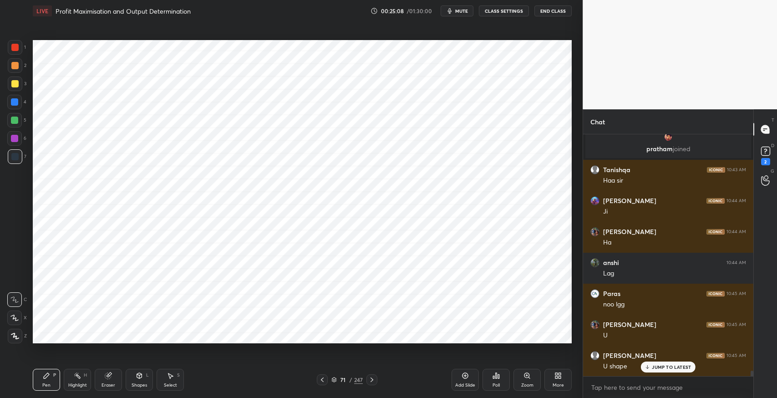
click at [375, 380] on icon at bounding box center [371, 379] width 7 height 7
click at [373, 377] on icon at bounding box center [371, 379] width 7 height 7
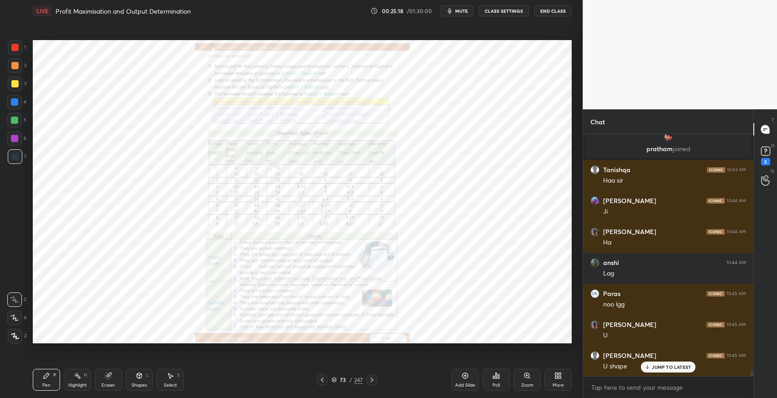
click at [373, 382] on icon at bounding box center [371, 379] width 7 height 7
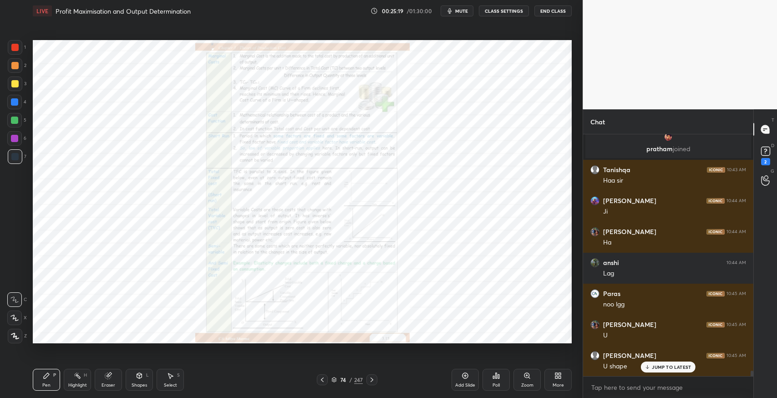
click at [373, 381] on icon at bounding box center [371, 379] width 7 height 7
click at [324, 378] on icon at bounding box center [322, 379] width 7 height 7
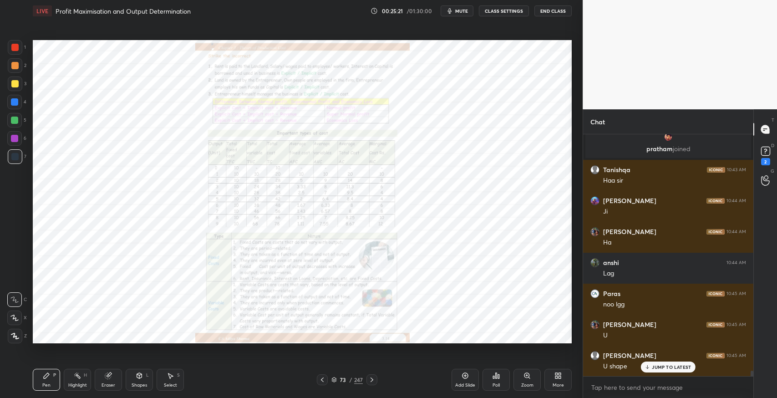
click at [326, 379] on div at bounding box center [322, 379] width 11 height 11
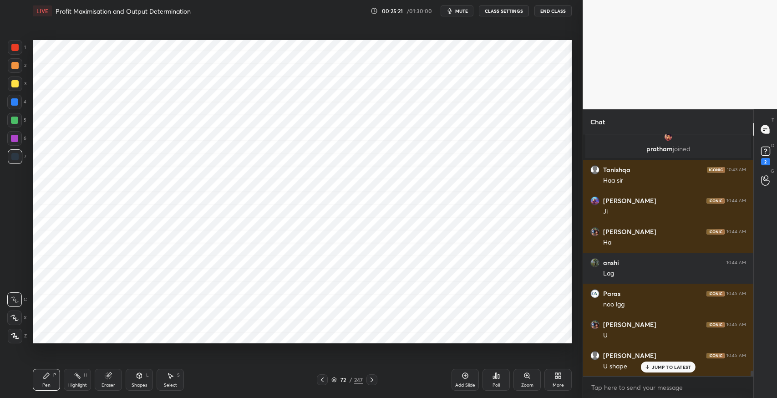
click at [373, 381] on icon at bounding box center [371, 379] width 7 height 7
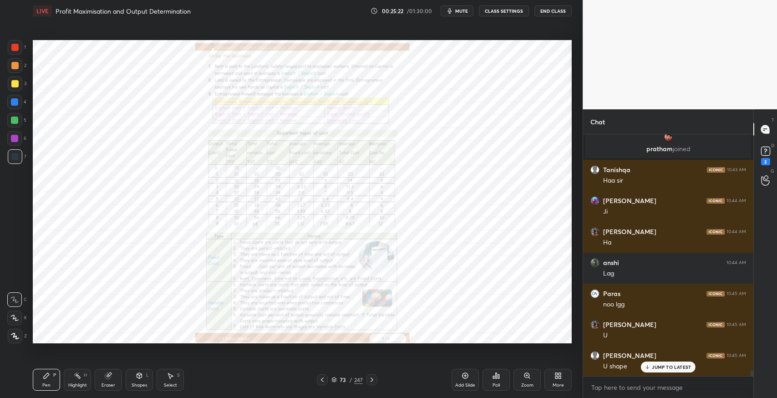
click at [321, 382] on icon at bounding box center [322, 379] width 7 height 7
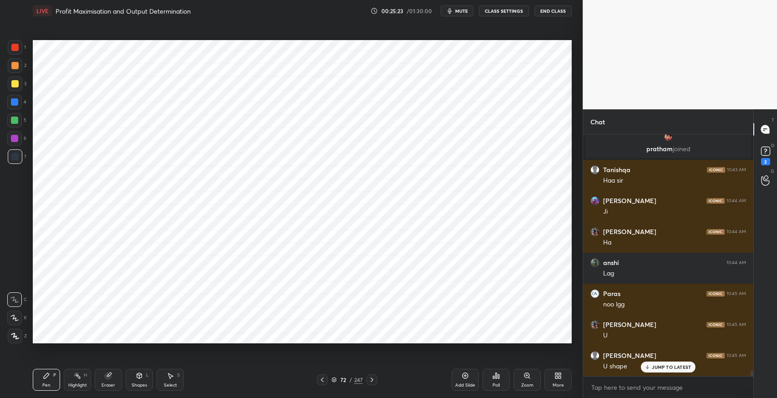
click at [326, 381] on div at bounding box center [322, 379] width 11 height 11
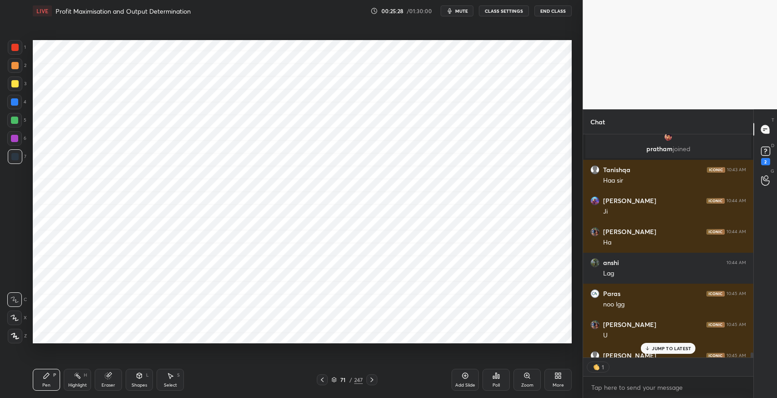
scroll to position [3, 3]
click at [15, 47] on div at bounding box center [14, 47] width 7 height 7
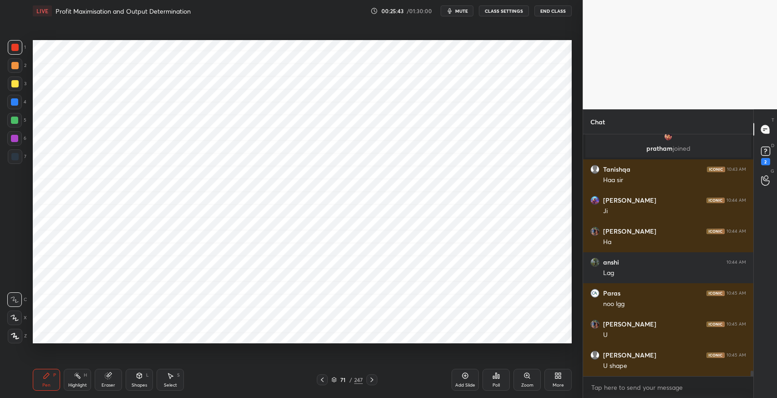
click at [371, 381] on icon at bounding box center [371, 379] width 7 height 7
click at [372, 381] on icon at bounding box center [371, 379] width 7 height 7
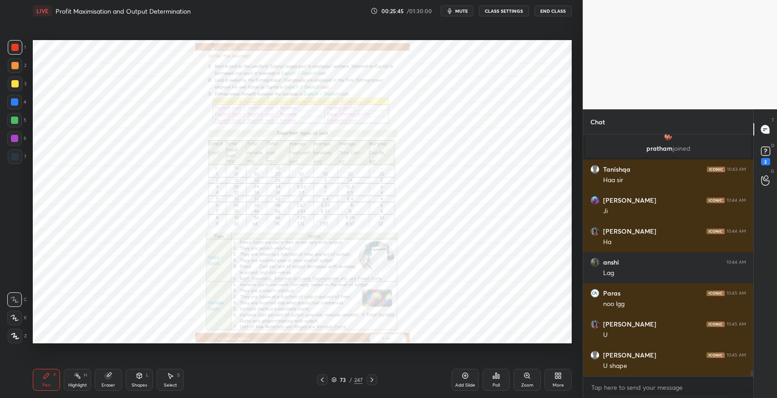
click at [521, 383] on div "Zoom" at bounding box center [527, 385] width 12 height 5
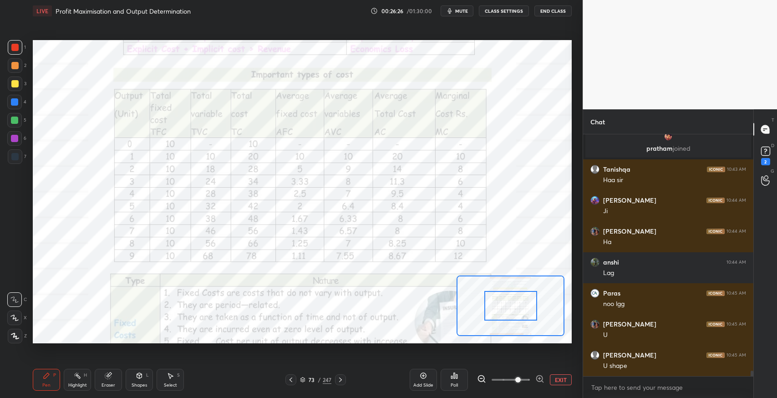
click at [291, 379] on icon at bounding box center [290, 379] width 7 height 7
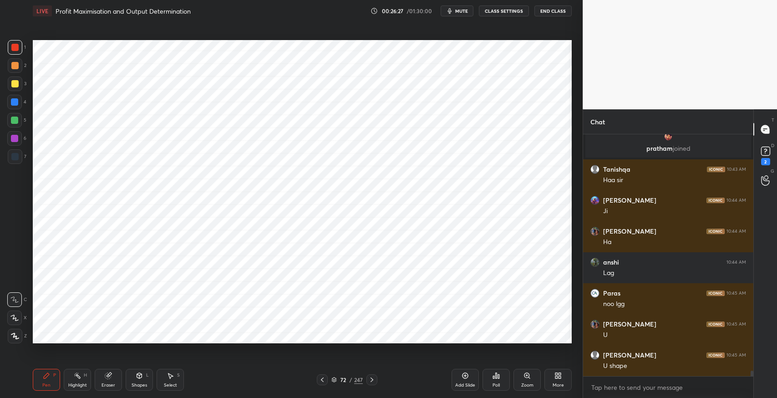
click at [322, 379] on icon at bounding box center [322, 379] width 7 height 7
click at [373, 381] on icon at bounding box center [371, 379] width 7 height 7
click at [374, 379] on icon at bounding box center [371, 379] width 7 height 7
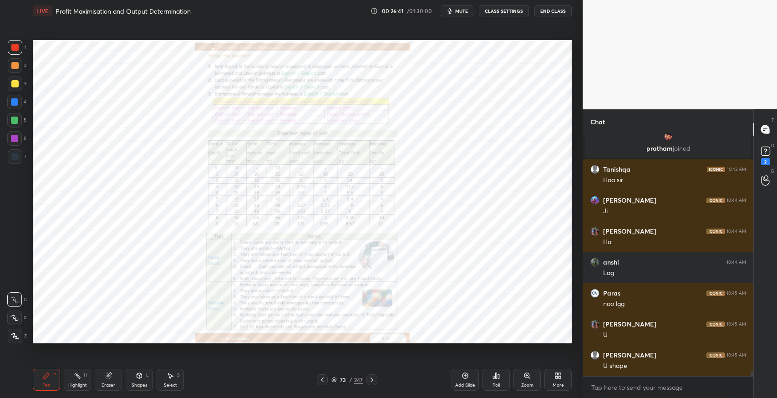
click at [101, 374] on div "Eraser" at bounding box center [108, 380] width 27 height 22
click at [15, 332] on div "Erase all" at bounding box center [14, 336] width 15 height 15
click at [322, 381] on icon at bounding box center [322, 380] width 3 height 5
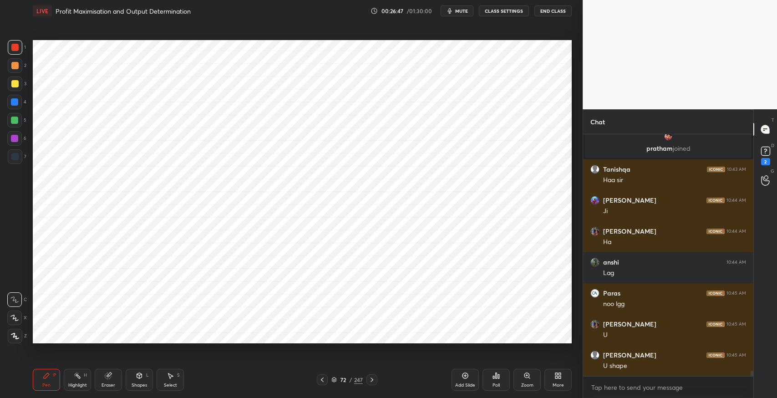
click at [323, 378] on icon at bounding box center [322, 380] width 3 height 5
click at [14, 89] on div at bounding box center [15, 84] width 15 height 15
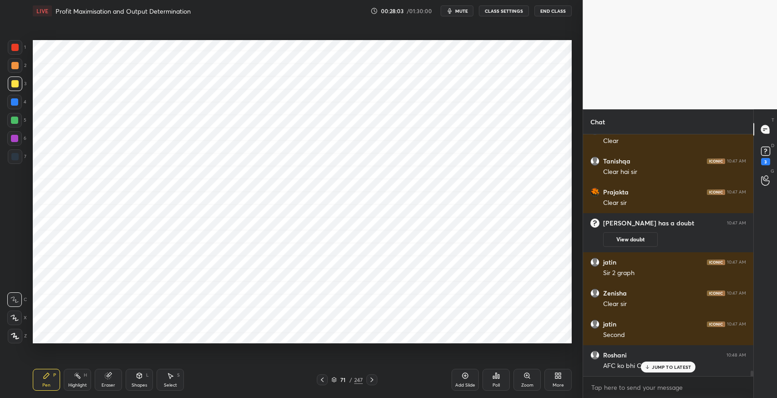
scroll to position [10789, 0]
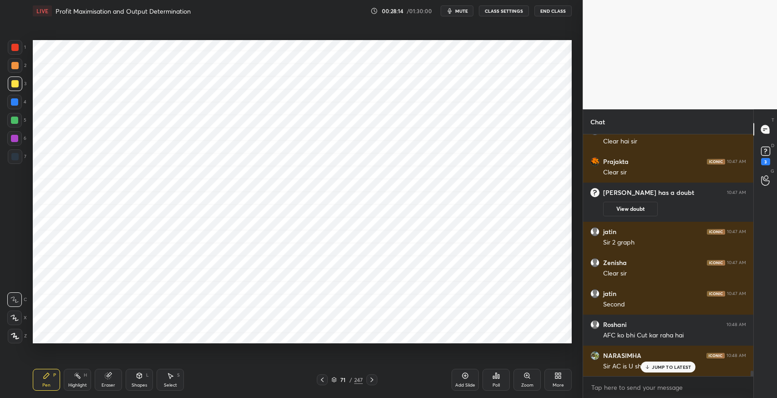
click at [666, 371] on div "JUMP TO LATEST" at bounding box center [668, 367] width 55 height 11
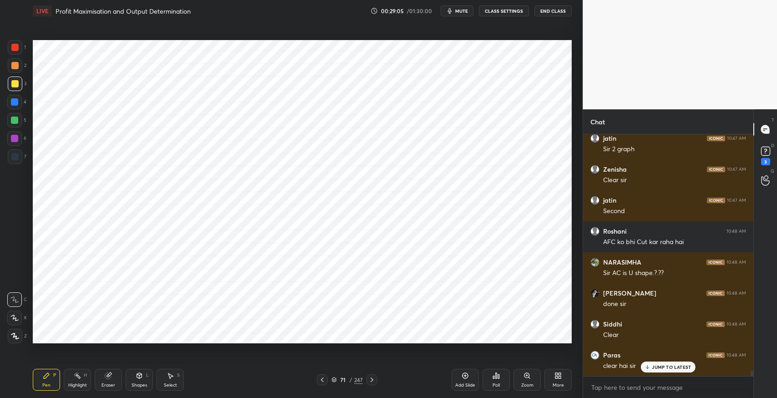
scroll to position [10913, 0]
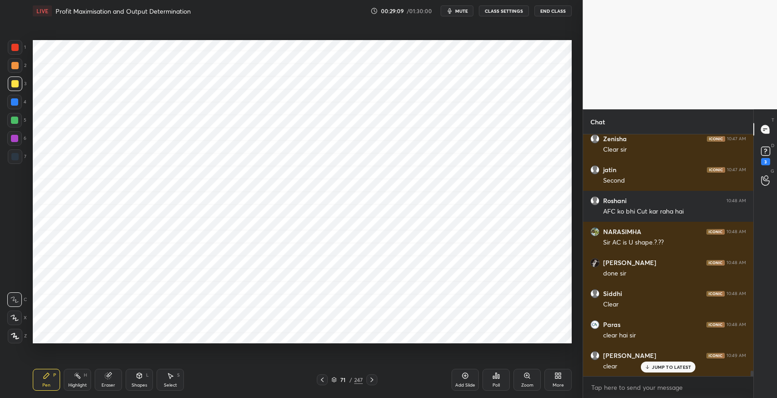
click at [16, 68] on div at bounding box center [14, 65] width 7 height 7
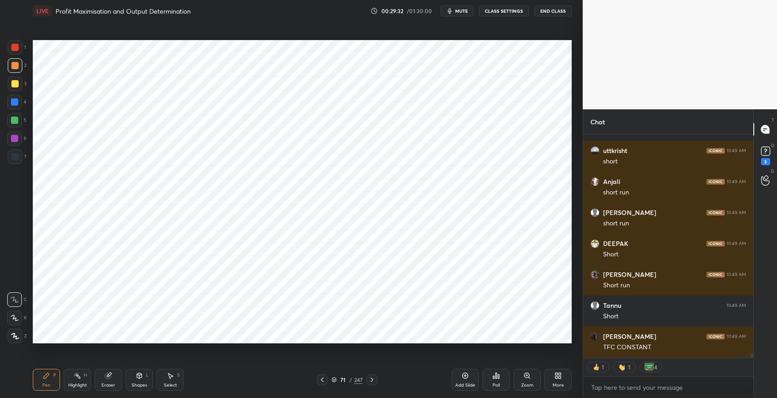
scroll to position [11613, 0]
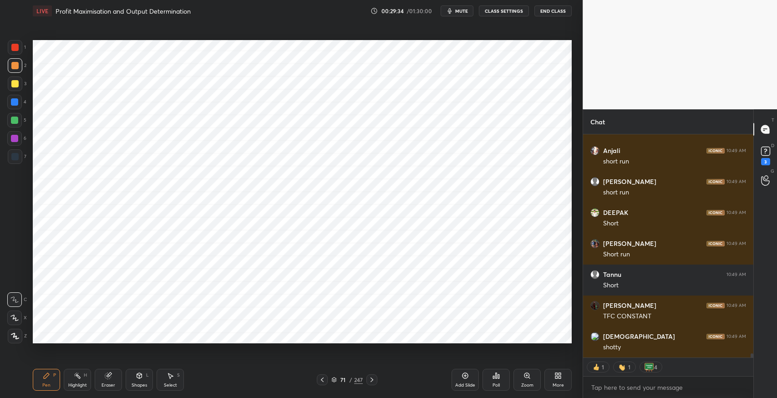
click at [109, 381] on div "Eraser" at bounding box center [108, 380] width 27 height 22
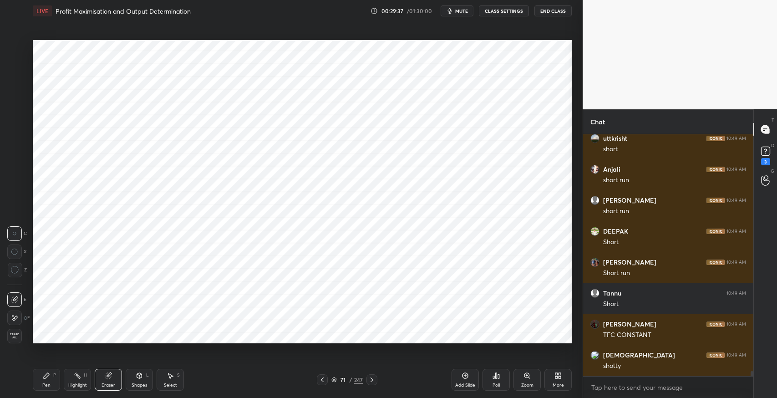
click at [19, 318] on div at bounding box center [14, 318] width 15 height 15
click at [41, 381] on div "Pen P" at bounding box center [46, 380] width 27 height 22
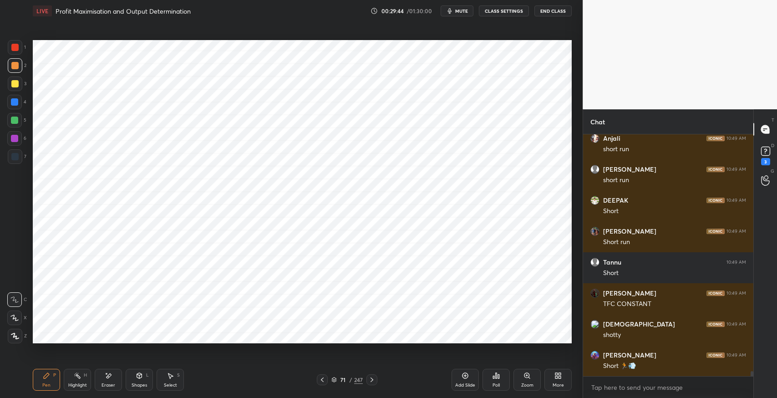
click at [42, 384] on div "Pen P" at bounding box center [46, 380] width 27 height 22
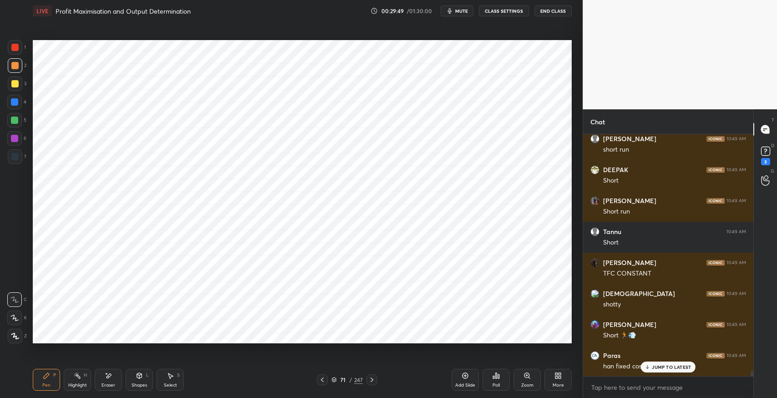
click at [373, 380] on icon at bounding box center [371, 379] width 7 height 7
click at [375, 379] on icon at bounding box center [371, 379] width 7 height 7
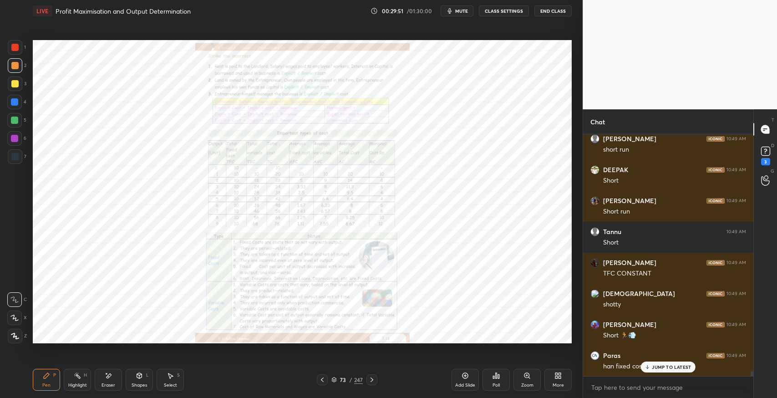
click at [524, 378] on icon at bounding box center [527, 375] width 7 height 7
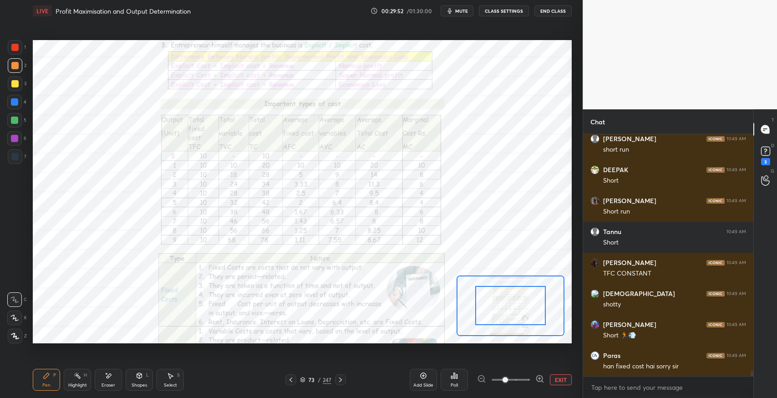
scroll to position [11687, 0]
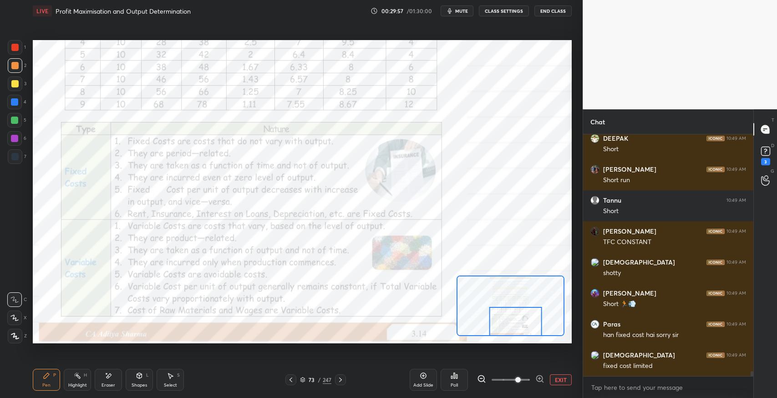
click at [133, 381] on div "Shapes L" at bounding box center [139, 380] width 27 height 22
click at [36, 376] on div "Pen P" at bounding box center [46, 380] width 27 height 22
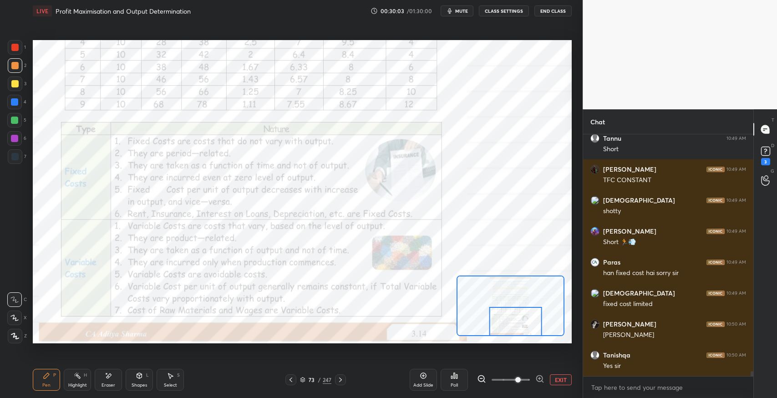
scroll to position [11780, 0]
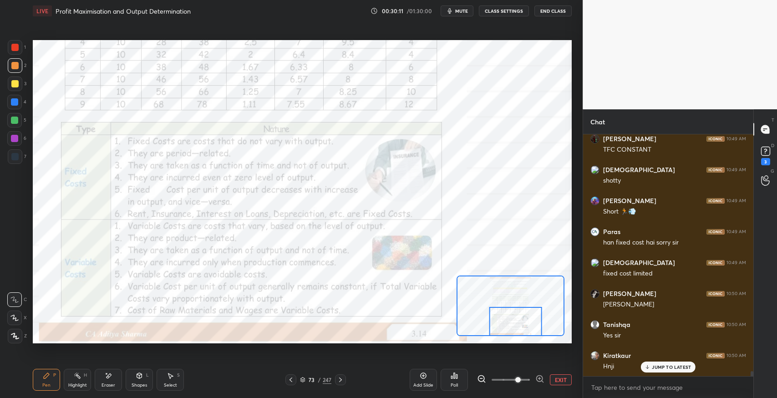
click at [267, 385] on div "73 / 247" at bounding box center [315, 379] width 189 height 11
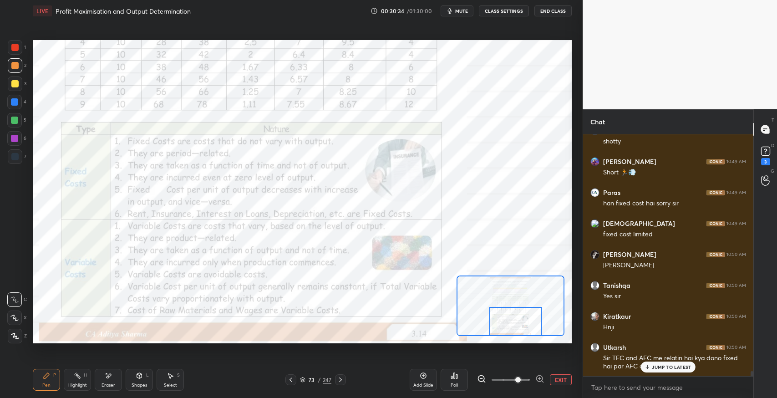
click at [658, 370] on p "JUMP TO LATEST" at bounding box center [671, 366] width 39 height 5
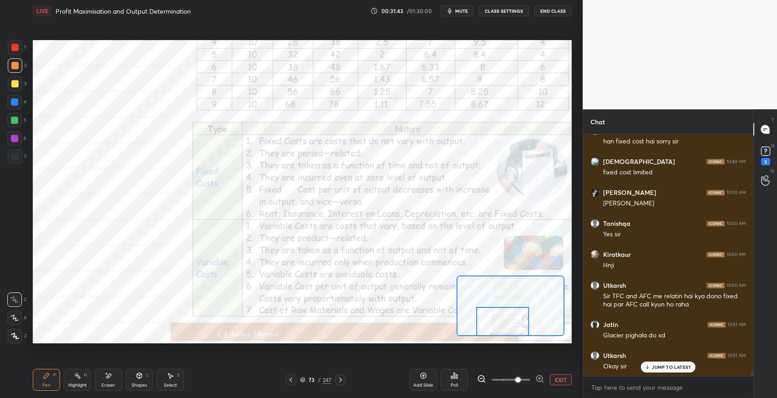
scroll to position [11914, 0]
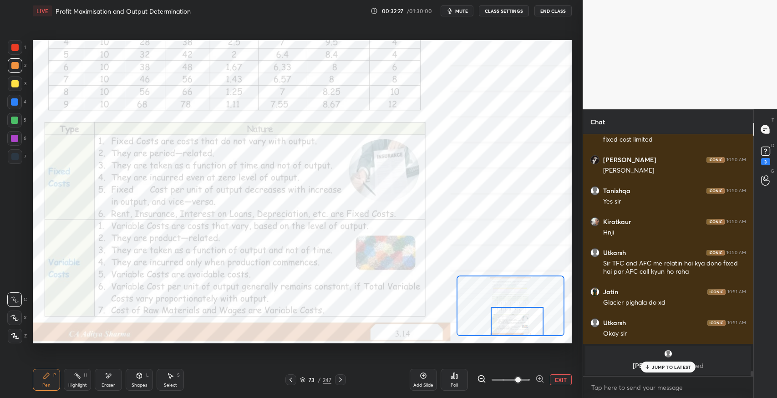
click at [14, 157] on div at bounding box center [14, 156] width 7 height 7
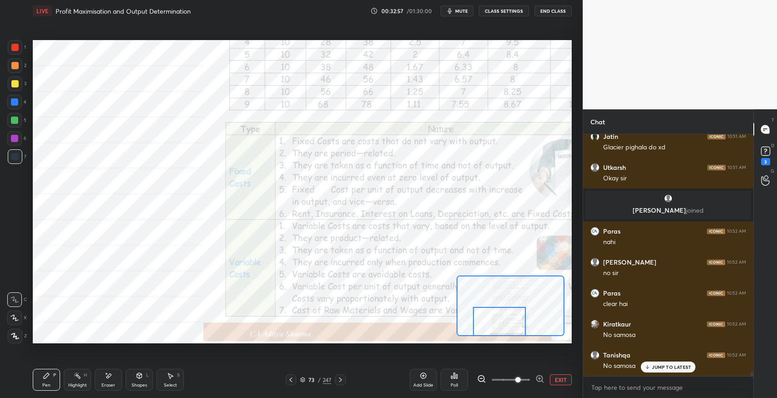
scroll to position [12099, 0]
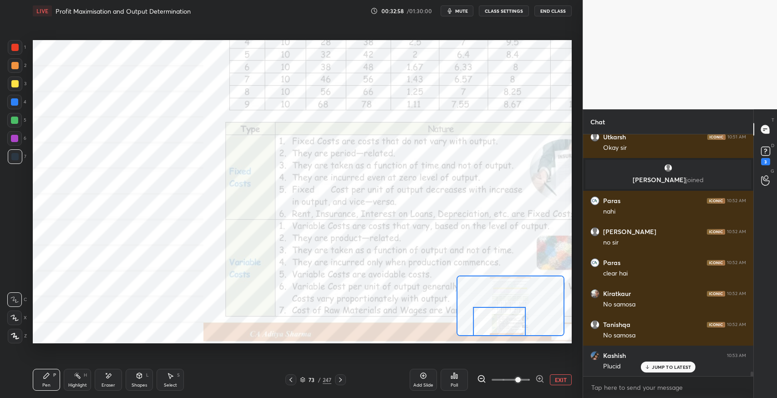
click at [340, 379] on icon at bounding box center [340, 379] width 7 height 7
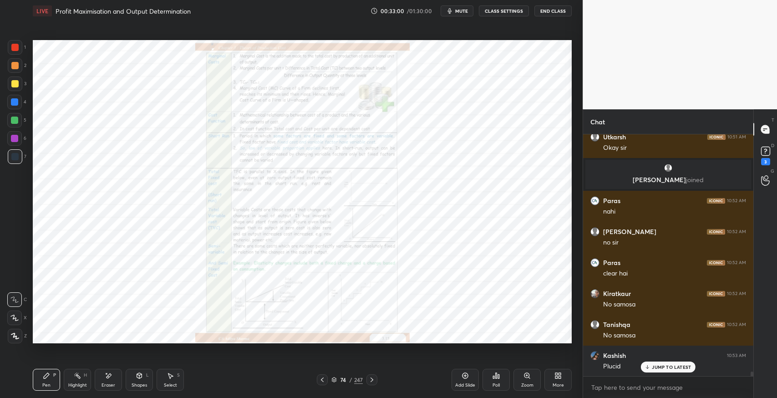
click at [524, 385] on div "Zoom" at bounding box center [527, 385] width 12 height 5
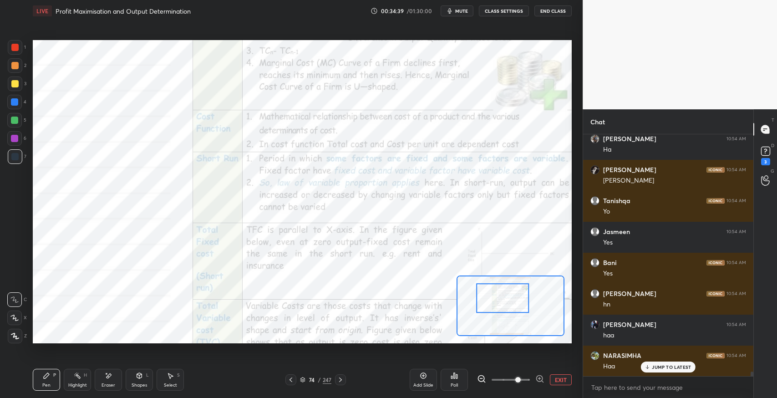
scroll to position [12781, 0]
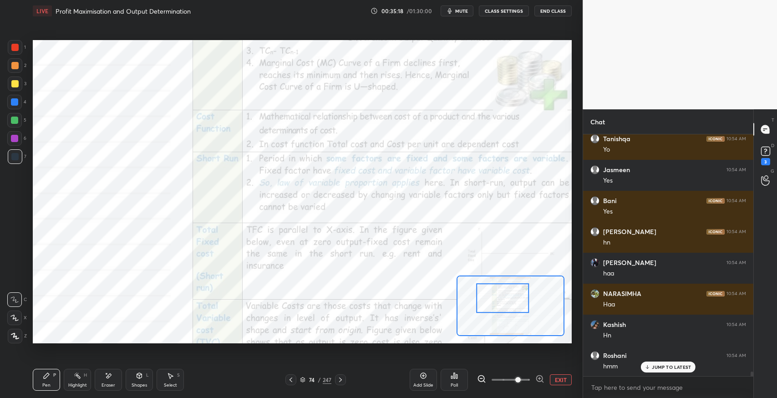
click at [114, 386] on div "Eraser" at bounding box center [109, 385] width 14 height 5
click at [47, 371] on div "Pen P" at bounding box center [46, 380] width 27 height 22
click at [107, 374] on icon at bounding box center [108, 376] width 7 height 8
click at [137, 379] on icon at bounding box center [139, 375] width 7 height 7
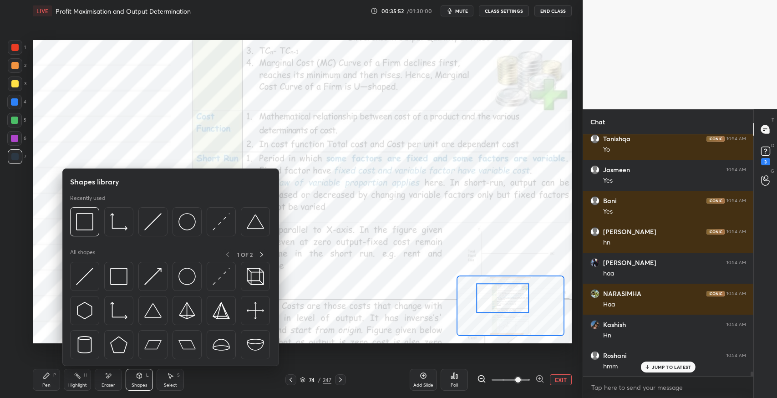
click at [118, 278] on img at bounding box center [118, 276] width 17 height 17
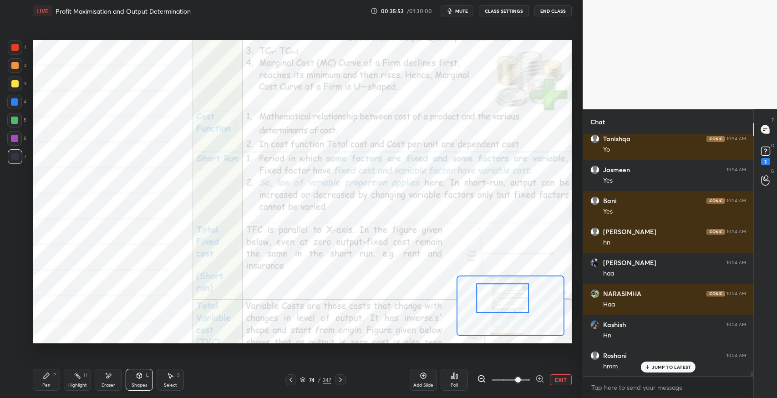
click at [11, 104] on div at bounding box center [14, 101] width 7 height 7
click at [46, 376] on icon at bounding box center [46, 375] width 5 height 5
click at [132, 379] on div "Shapes L" at bounding box center [139, 380] width 27 height 22
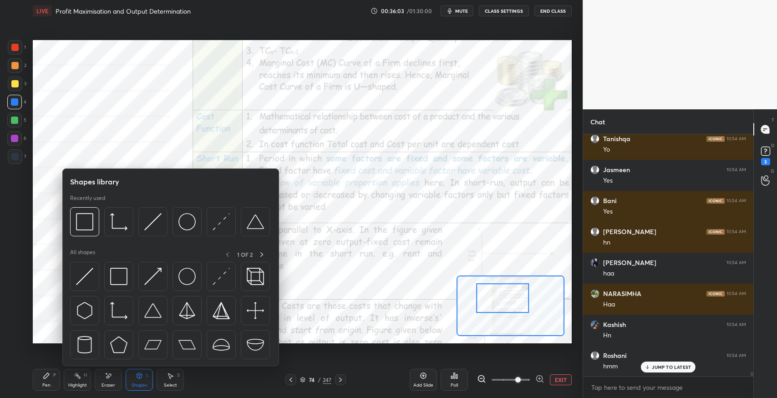
click at [121, 282] on img at bounding box center [118, 276] width 17 height 17
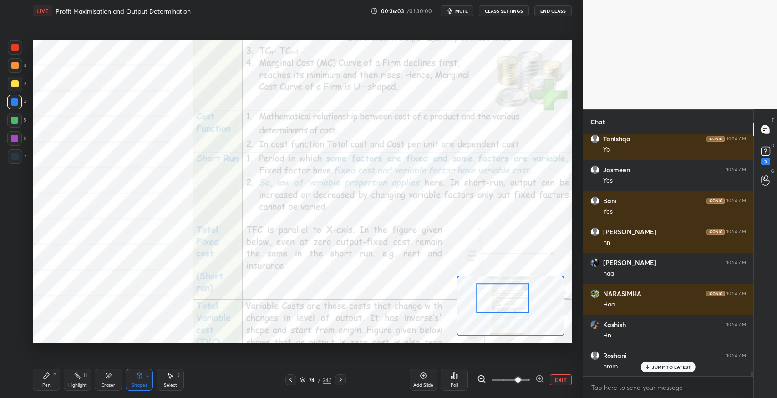
click at [16, 83] on div at bounding box center [14, 83] width 7 height 7
click at [15, 67] on div at bounding box center [14, 65] width 7 height 7
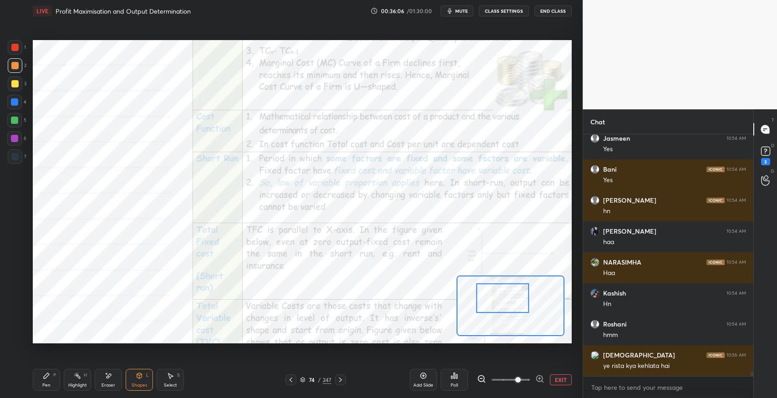
click at [46, 379] on icon at bounding box center [46, 375] width 7 height 7
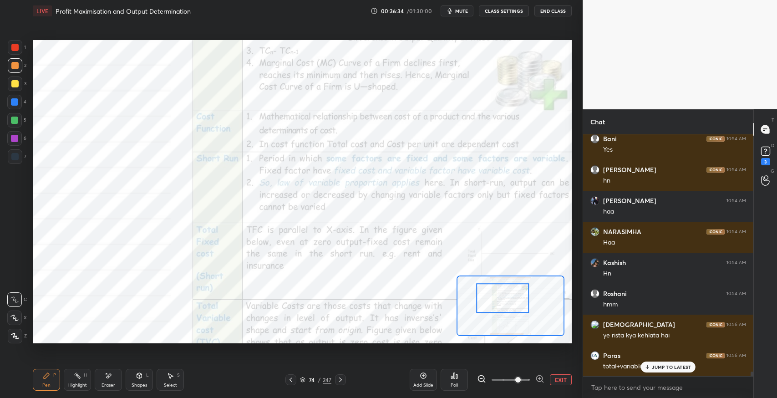
click at [662, 369] on p "JUMP TO LATEST" at bounding box center [671, 366] width 39 height 5
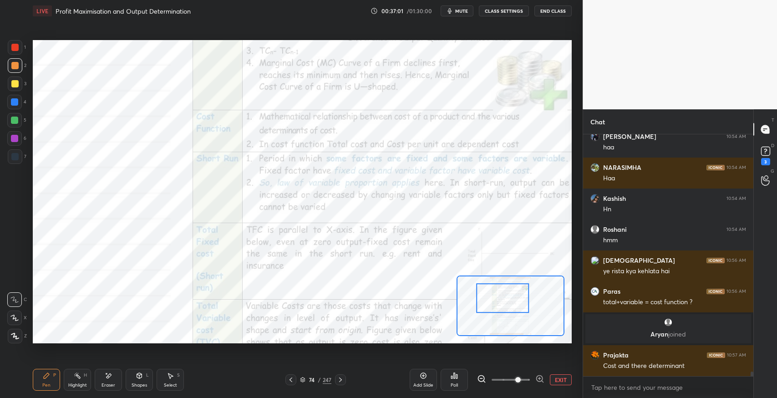
scroll to position [12280, 0]
click at [107, 377] on icon at bounding box center [109, 375] width 5 height 5
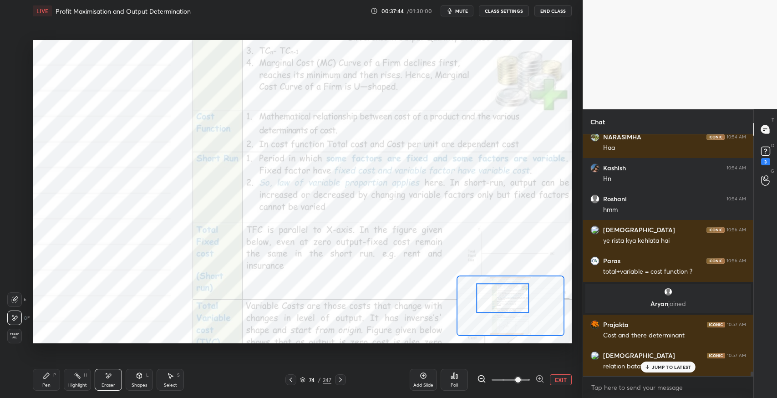
click at [663, 370] on div "JUMP TO LATEST" at bounding box center [668, 367] width 55 height 11
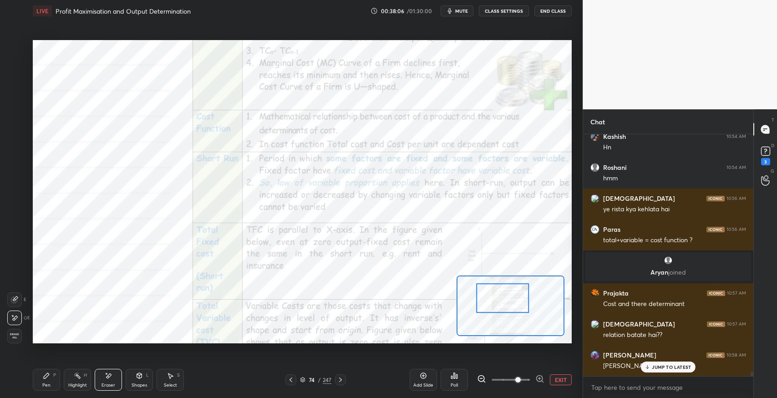
scroll to position [12373, 0]
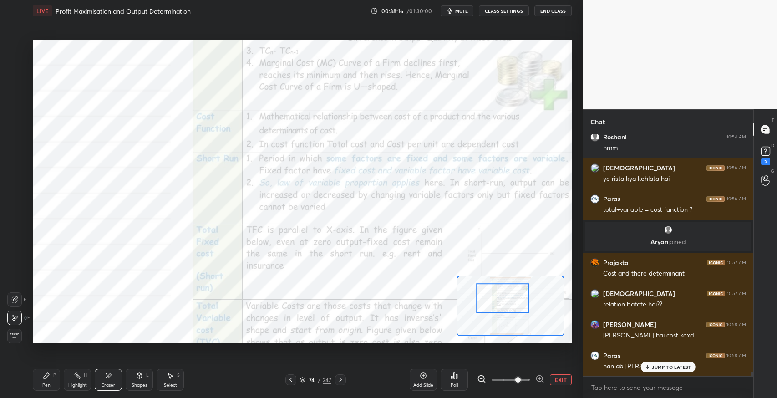
click at [654, 368] on p "JUMP TO LATEST" at bounding box center [671, 366] width 39 height 5
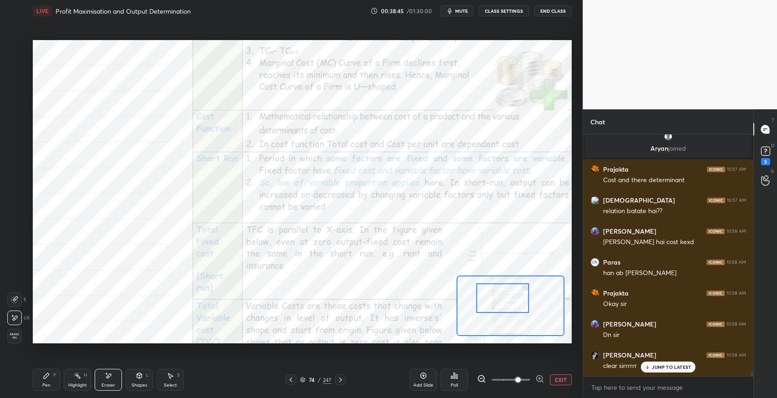
scroll to position [12497, 0]
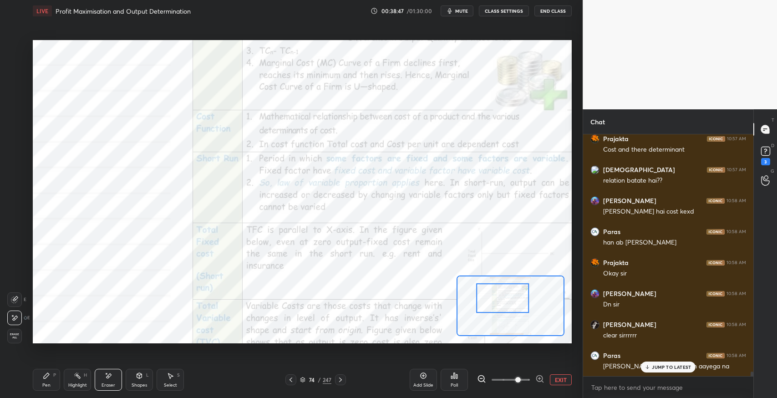
click at [652, 366] on p "JUMP TO LATEST" at bounding box center [671, 366] width 39 height 5
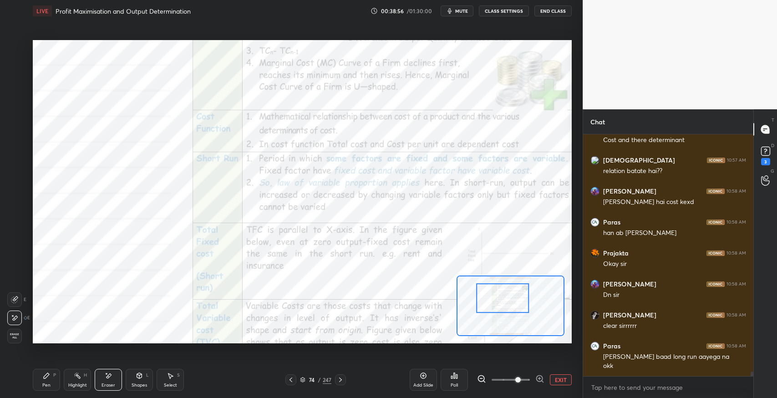
click at [47, 377] on icon at bounding box center [46, 375] width 7 height 7
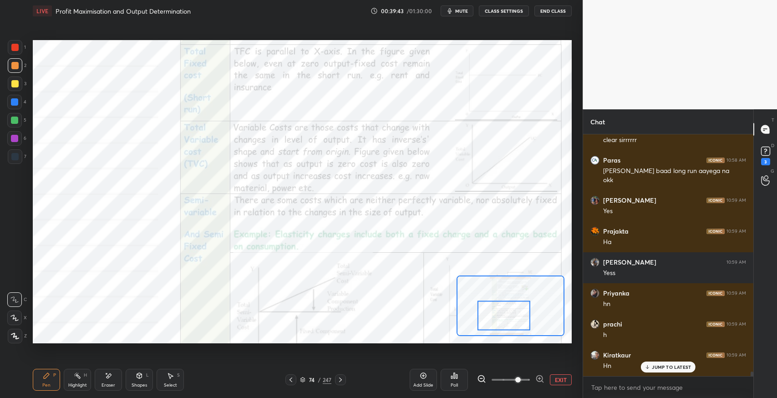
scroll to position [12722, 0]
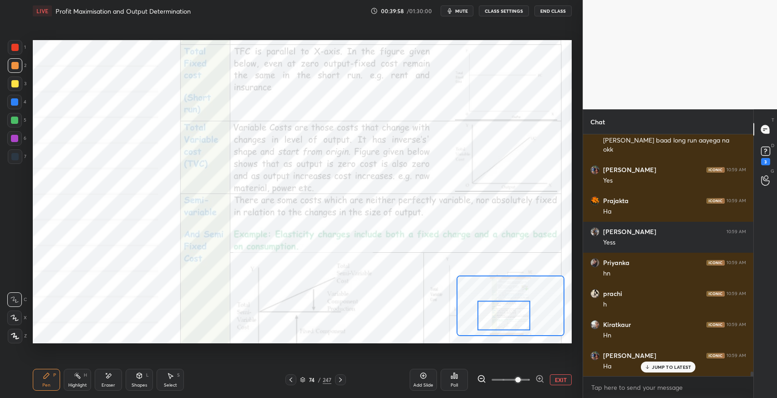
click at [419, 385] on div "Add Slide" at bounding box center [424, 385] width 20 height 5
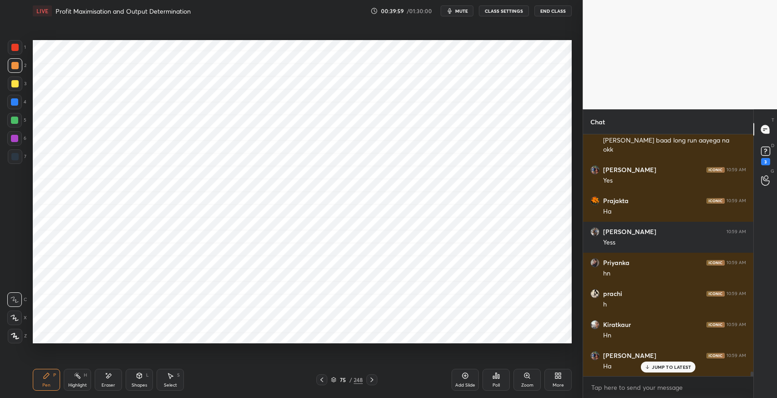
click at [14, 161] on div at bounding box center [15, 156] width 15 height 15
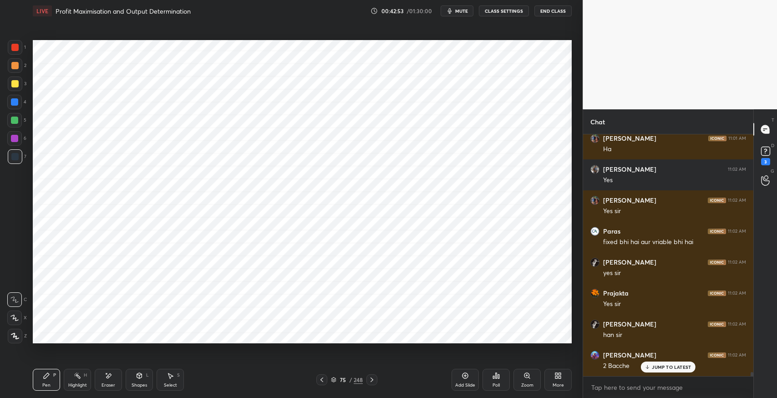
scroll to position [13345, 0]
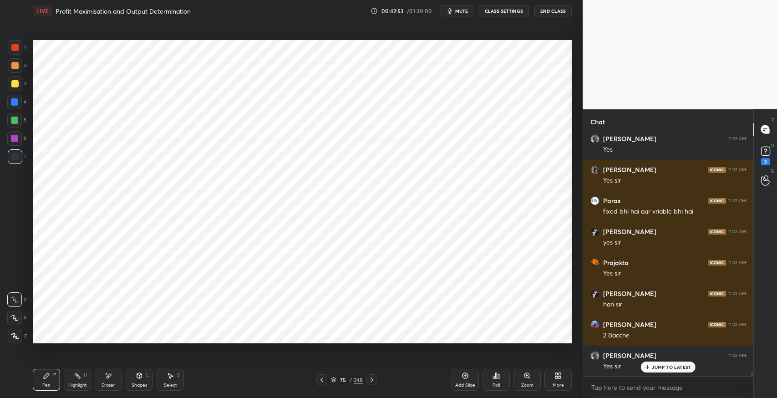
click at [172, 384] on div "Select" at bounding box center [170, 385] width 13 height 5
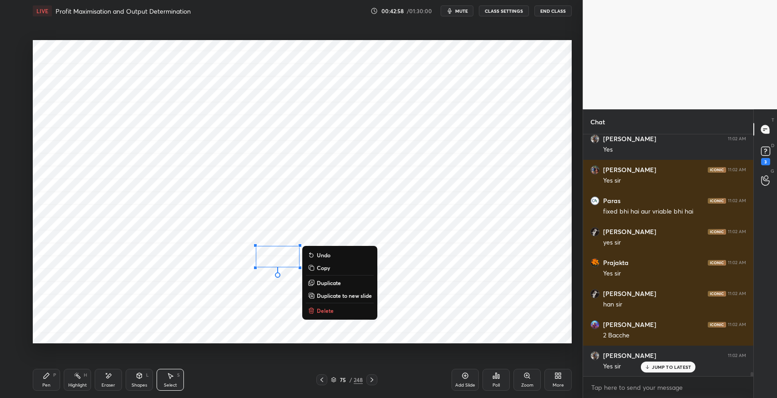
click at [39, 378] on div "Pen P" at bounding box center [46, 380] width 27 height 22
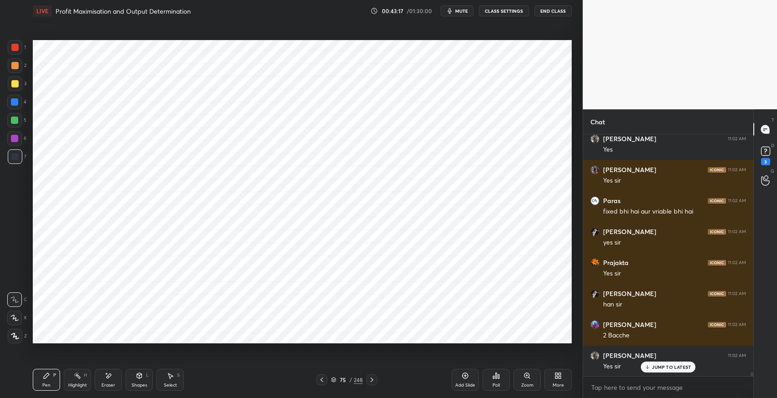
scroll to position [13377, 0]
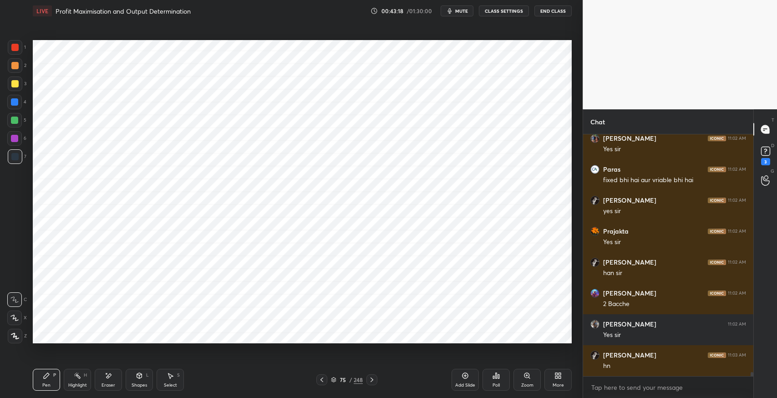
click at [41, 385] on div "Pen P" at bounding box center [46, 380] width 27 height 22
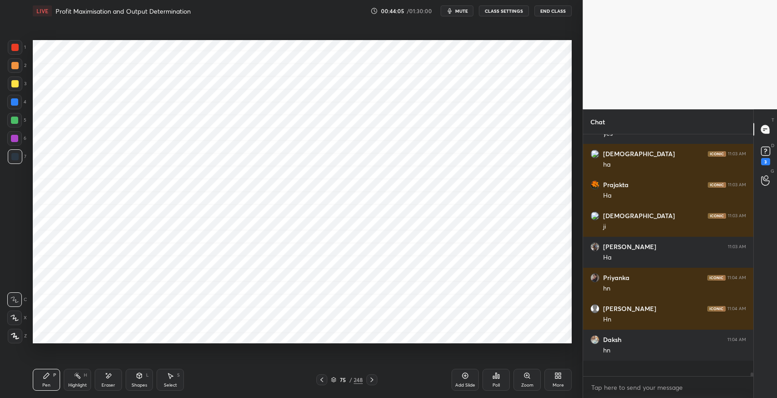
scroll to position [13996, 0]
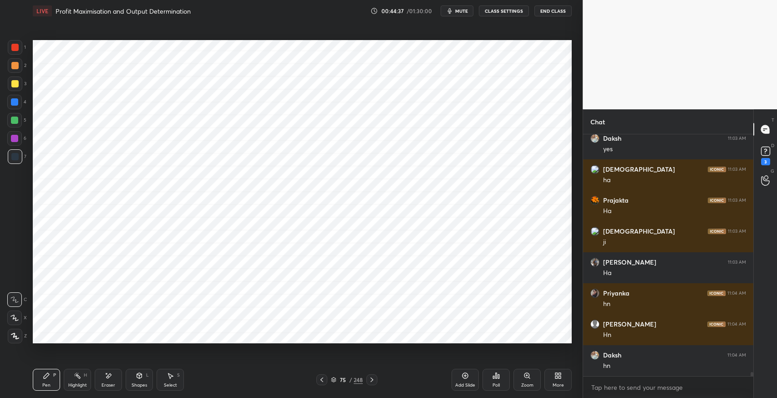
click at [464, 381] on div "Add Slide" at bounding box center [465, 380] width 27 height 22
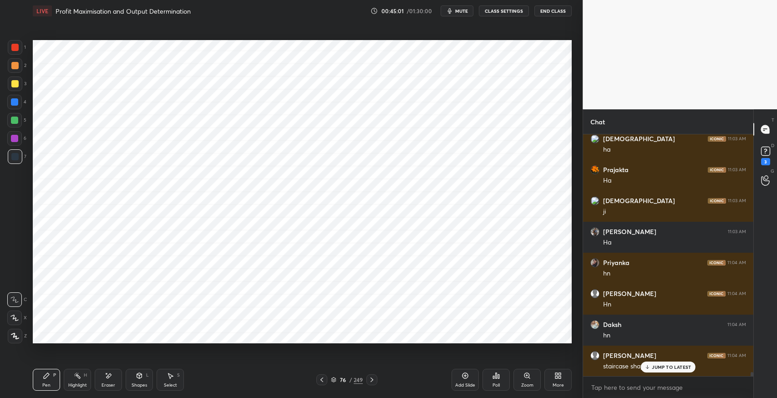
click at [661, 369] on p "JUMP TO LATEST" at bounding box center [671, 366] width 39 height 5
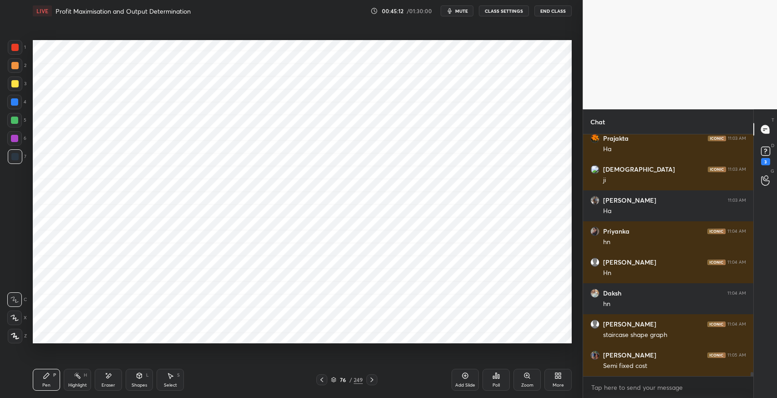
scroll to position [14091, 0]
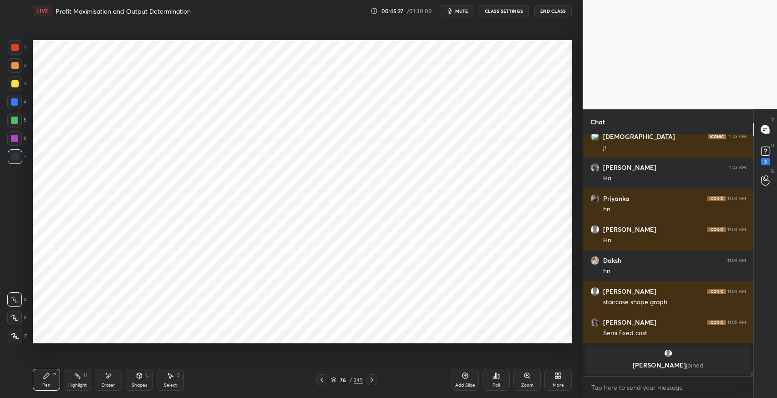
click at [318, 379] on icon at bounding box center [321, 379] width 7 height 7
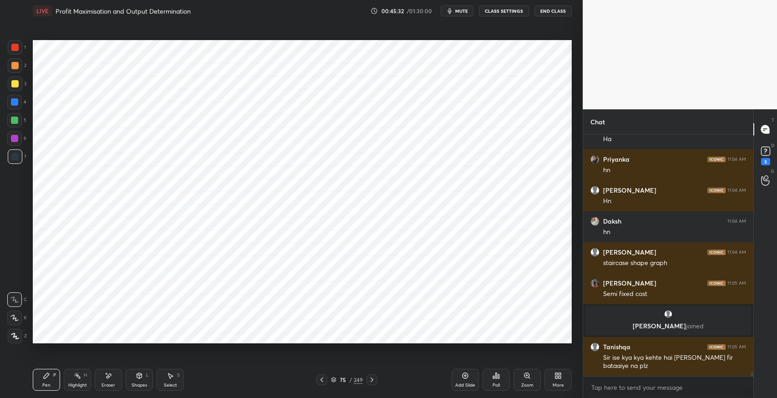
scroll to position [13640, 0]
click at [321, 383] on div at bounding box center [322, 379] width 11 height 11
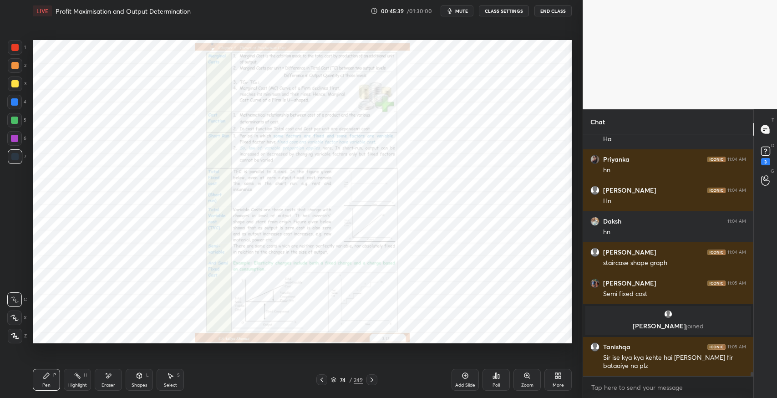
click at [45, 375] on icon at bounding box center [46, 375] width 7 height 7
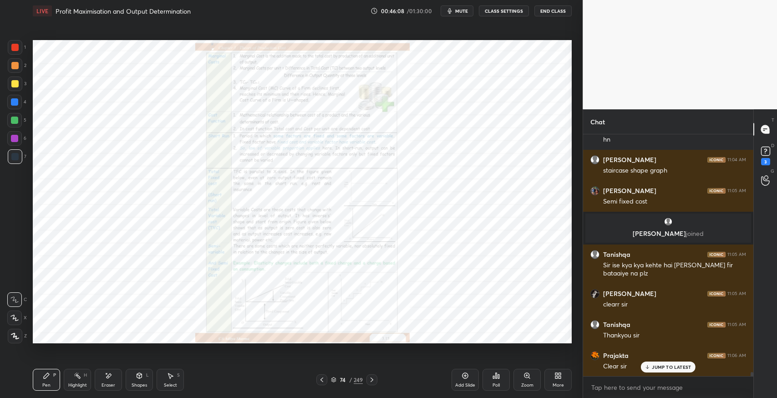
scroll to position [3, 3]
click at [466, 377] on icon at bounding box center [465, 375] width 7 height 7
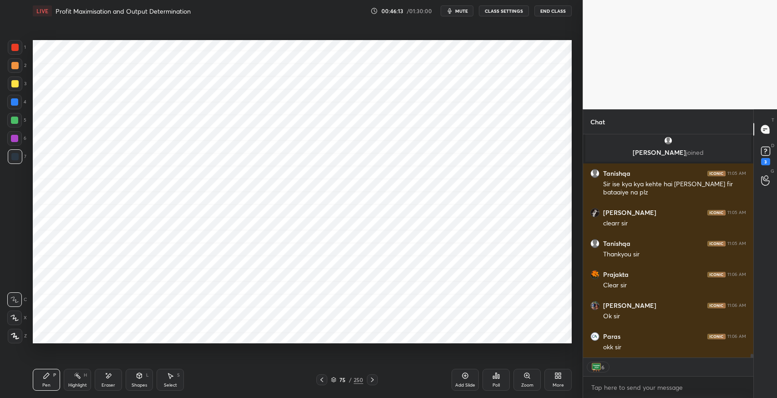
scroll to position [13845, 0]
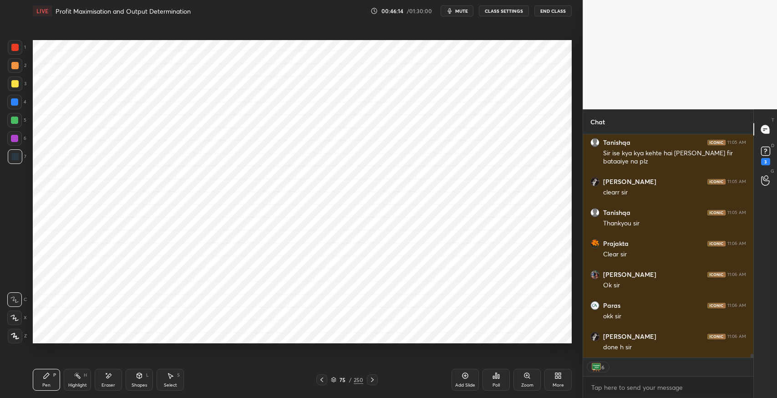
click at [102, 377] on div "Eraser" at bounding box center [108, 380] width 27 height 22
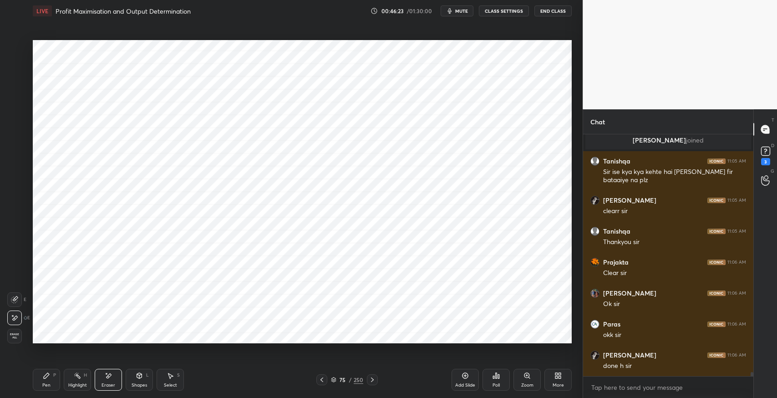
scroll to position [13856, 0]
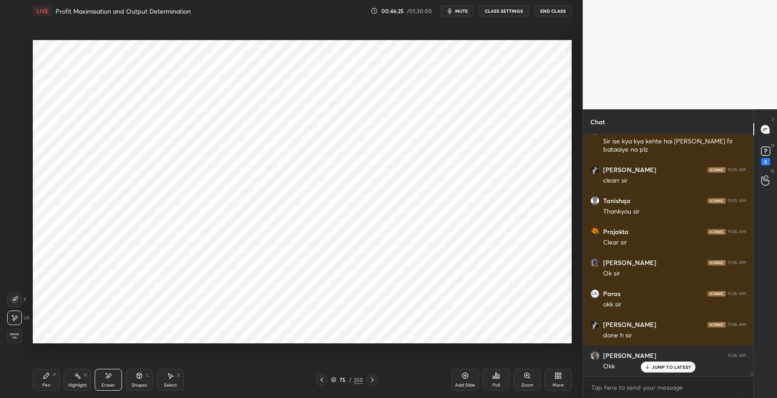
click at [323, 380] on icon at bounding box center [321, 379] width 7 height 7
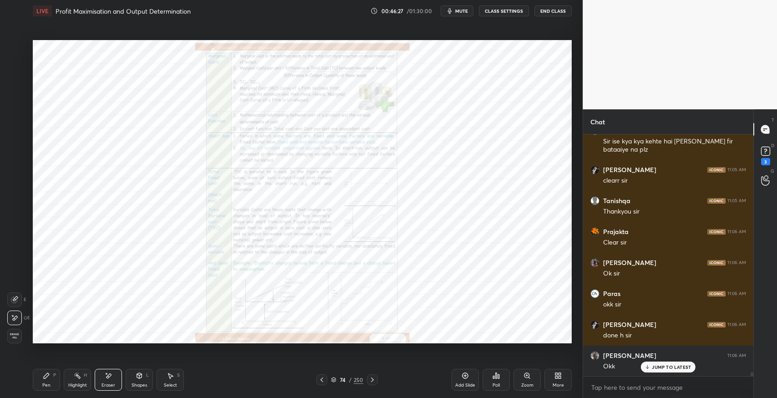
click at [518, 381] on div "Zoom" at bounding box center [527, 380] width 27 height 22
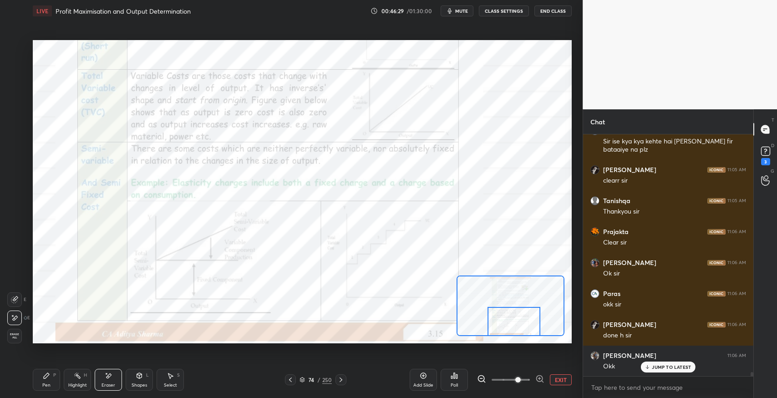
click at [48, 383] on div "Pen" at bounding box center [46, 385] width 8 height 5
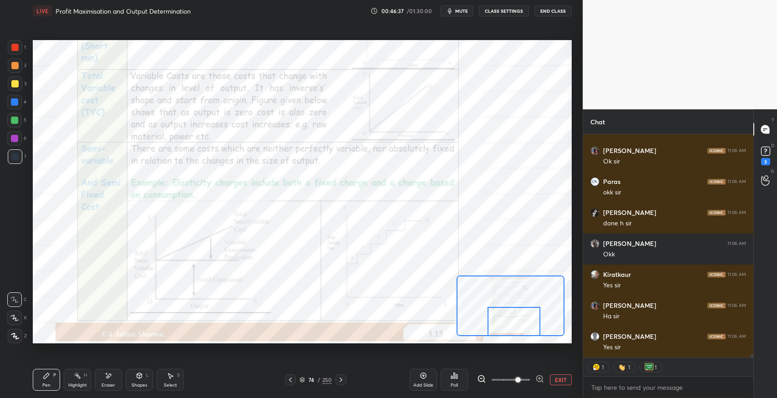
scroll to position [13999, 0]
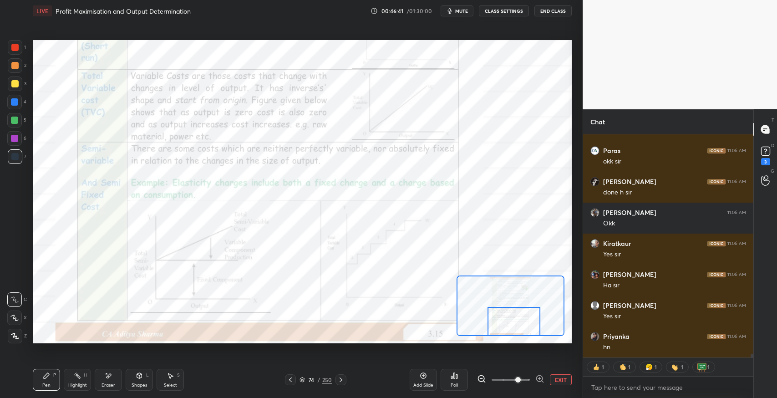
click at [342, 383] on icon at bounding box center [340, 379] width 7 height 7
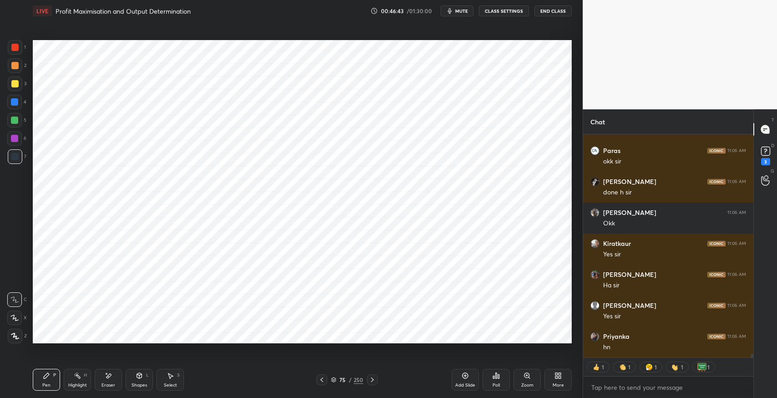
click at [369, 381] on icon at bounding box center [372, 379] width 7 height 7
click at [370, 380] on icon at bounding box center [372, 379] width 7 height 7
click at [370, 379] on icon at bounding box center [372, 379] width 7 height 7
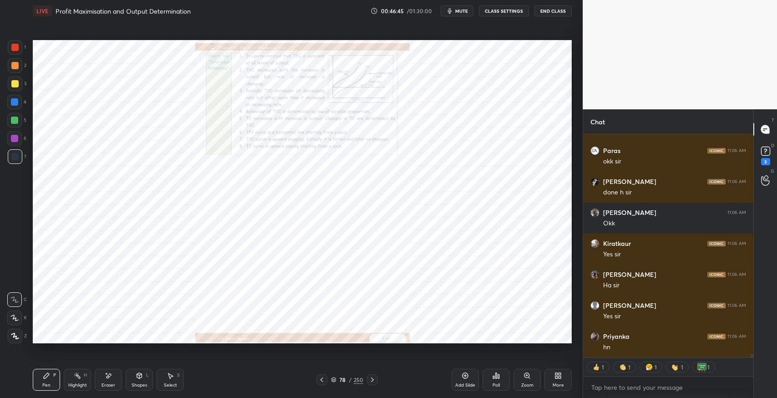
click at [523, 381] on div "Zoom" at bounding box center [527, 380] width 27 height 22
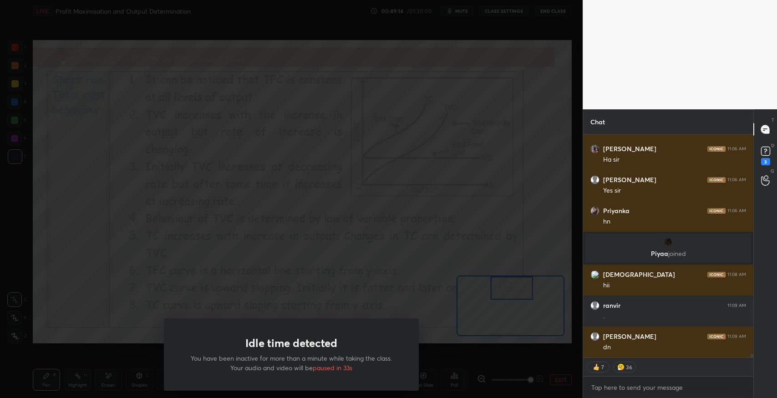
scroll to position [14049, 0]
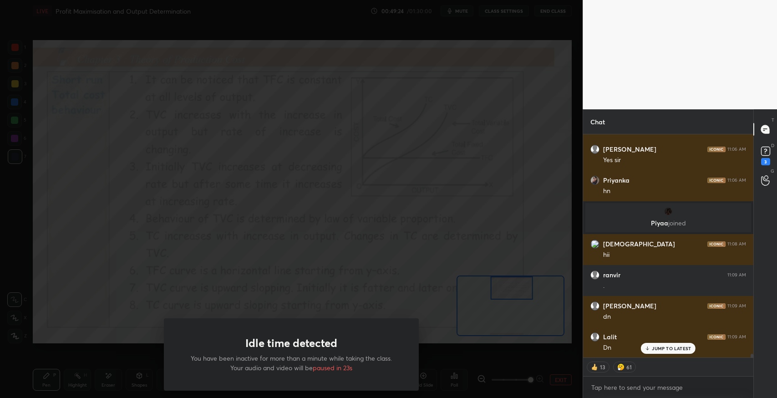
click at [328, 333] on div "Idle time detected You have been inactive for more than a minute while taking t…" at bounding box center [291, 354] width 255 height 72
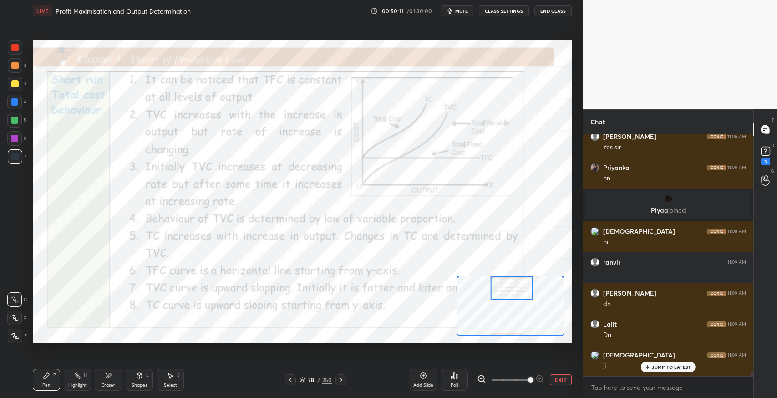
scroll to position [14092, 0]
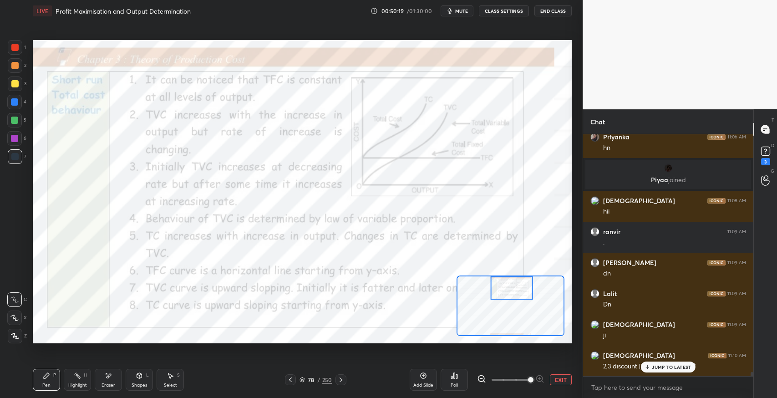
click at [667, 367] on p "JUMP TO LATEST" at bounding box center [671, 366] width 39 height 5
click at [121, 381] on div "Eraser" at bounding box center [108, 380] width 27 height 22
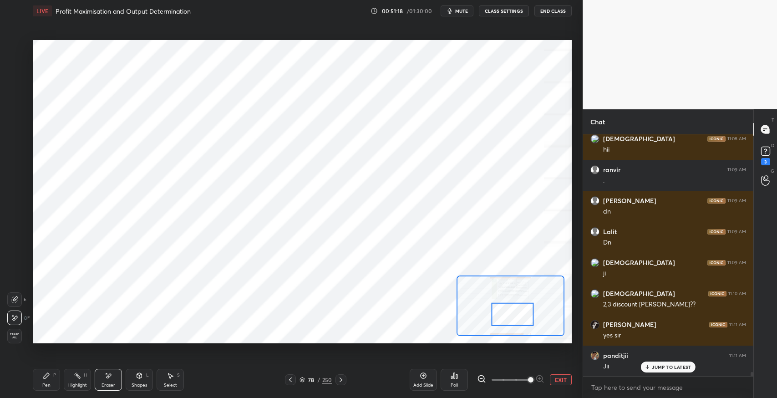
scroll to position [14186, 0]
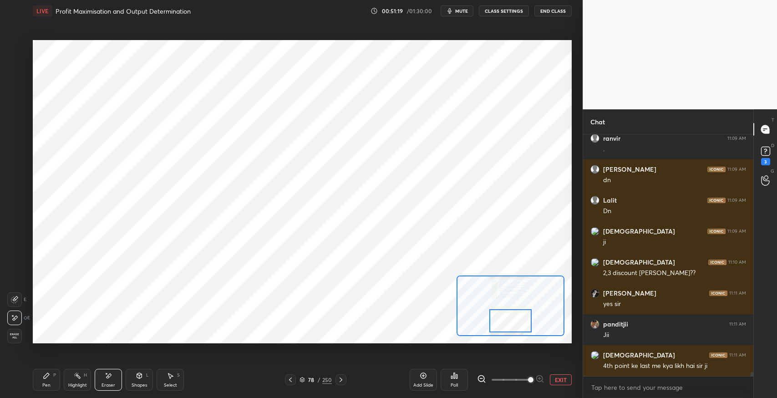
click at [342, 379] on icon at bounding box center [340, 379] width 7 height 7
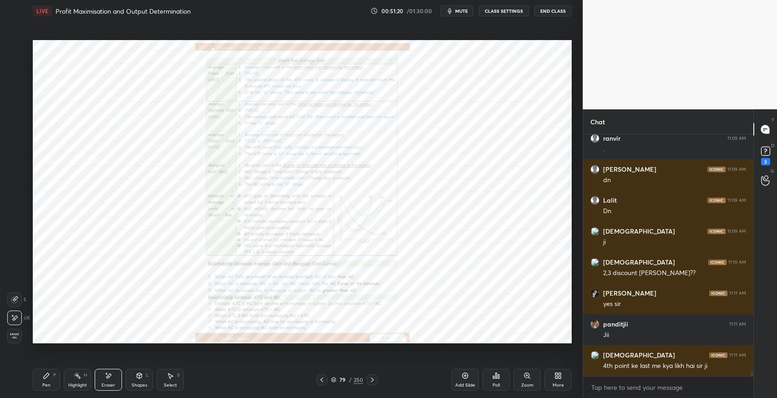
click at [525, 382] on div "Zoom" at bounding box center [527, 380] width 27 height 22
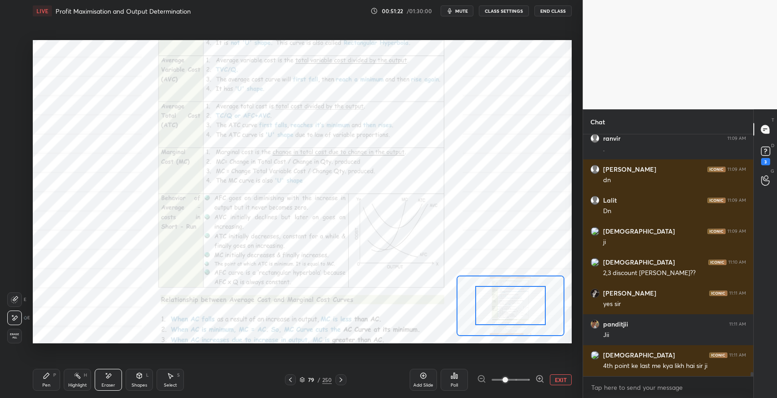
click at [290, 381] on icon at bounding box center [290, 379] width 7 height 7
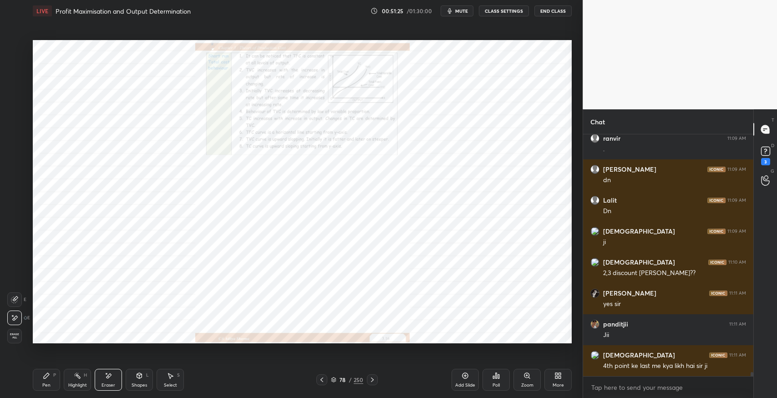
click at [525, 383] on div "Zoom" at bounding box center [527, 385] width 12 height 5
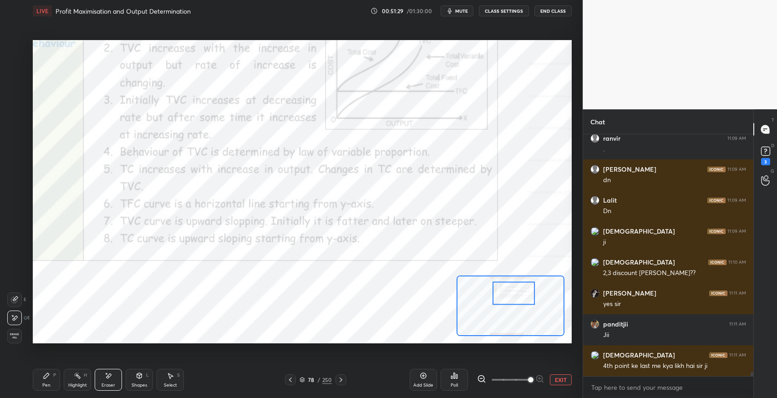
click at [40, 383] on div "Pen P" at bounding box center [46, 380] width 27 height 22
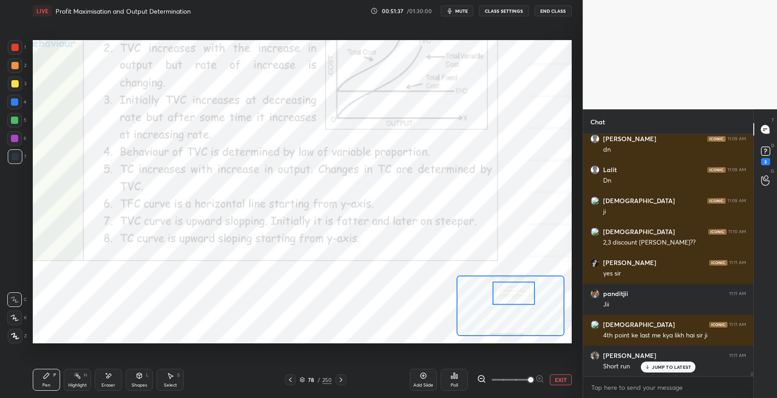
click at [344, 378] on div at bounding box center [341, 379] width 11 height 11
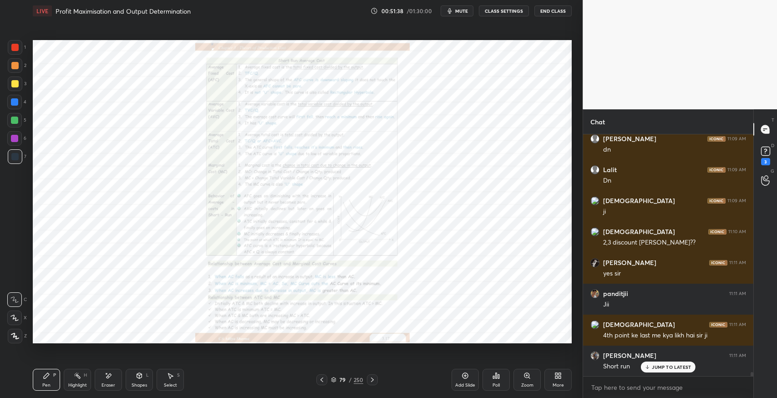
click at [523, 380] on div "Zoom" at bounding box center [527, 380] width 27 height 22
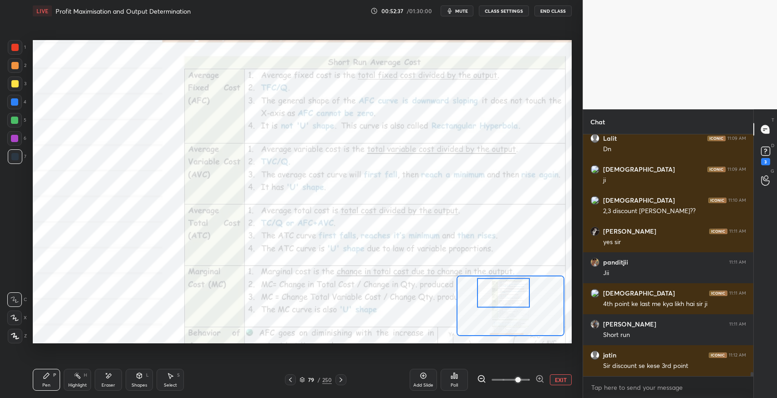
scroll to position [14256, 0]
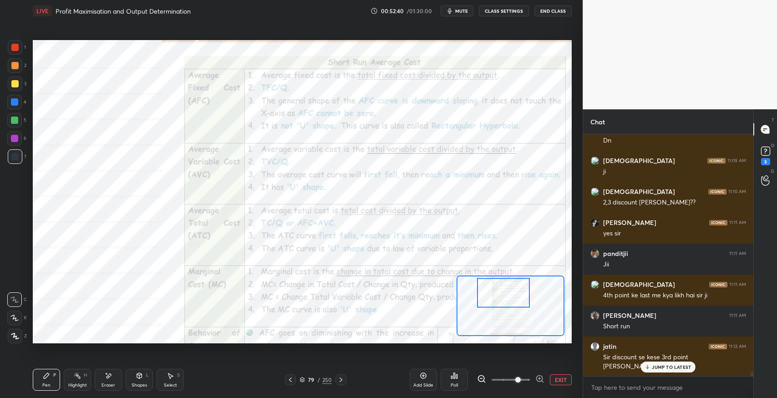
click at [291, 385] on div at bounding box center [290, 379] width 11 height 11
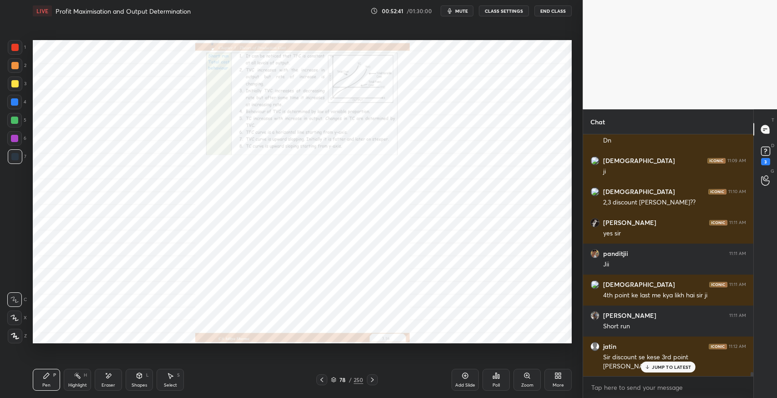
click at [527, 383] on div "Zoom" at bounding box center [527, 385] width 12 height 5
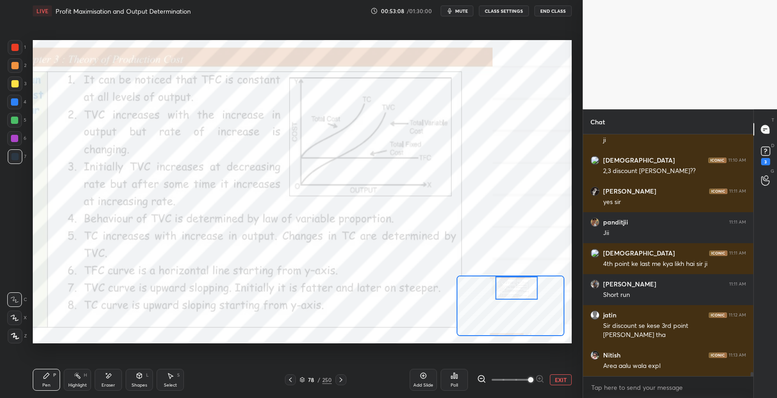
scroll to position [14318, 0]
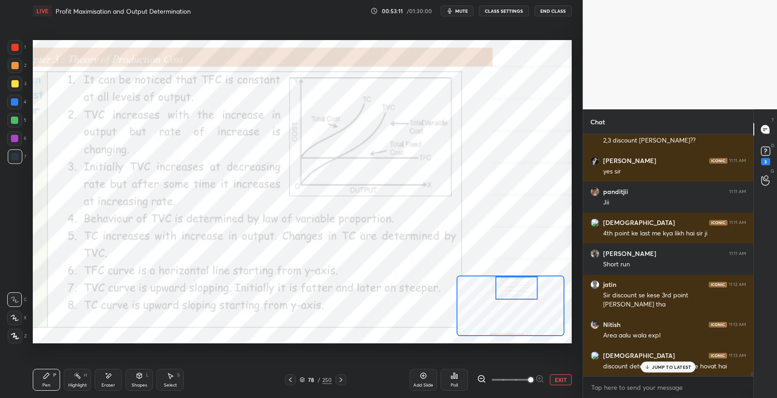
click at [655, 368] on p "JUMP TO LATEST" at bounding box center [671, 366] width 39 height 5
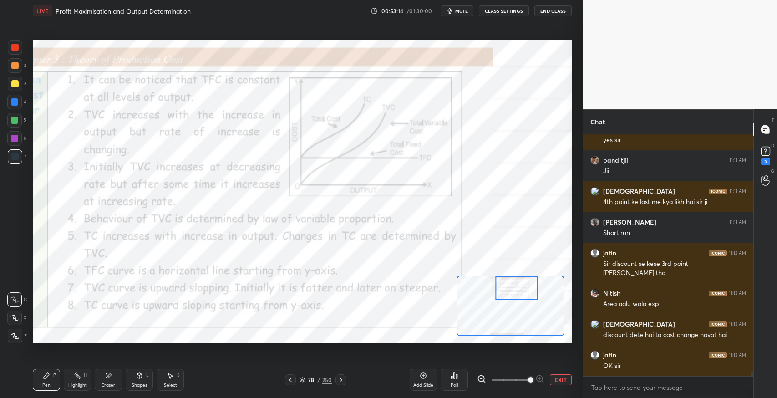
click at [342, 381] on icon at bounding box center [340, 379] width 7 height 7
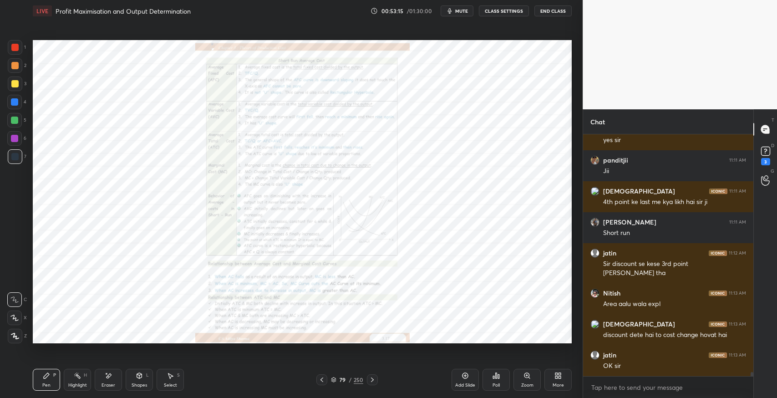
click at [527, 379] on div "Zoom" at bounding box center [527, 380] width 27 height 22
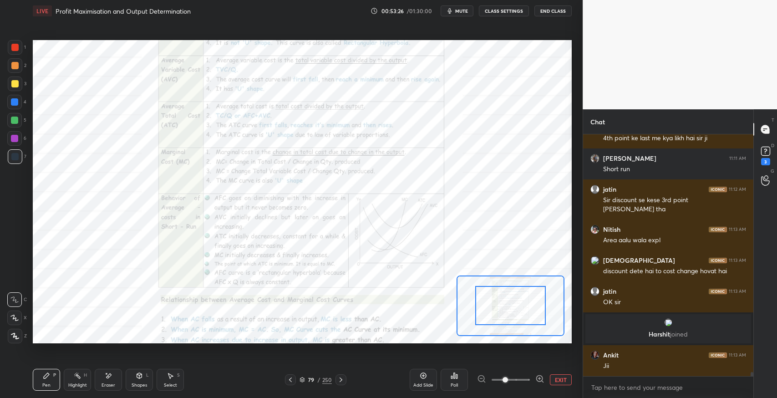
scroll to position [14319, 0]
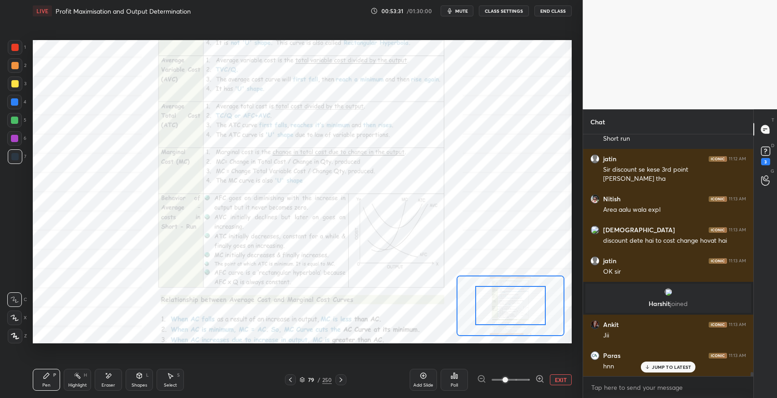
click at [105, 379] on icon at bounding box center [108, 376] width 7 height 8
click at [18, 330] on div "Erase all" at bounding box center [14, 336] width 15 height 15
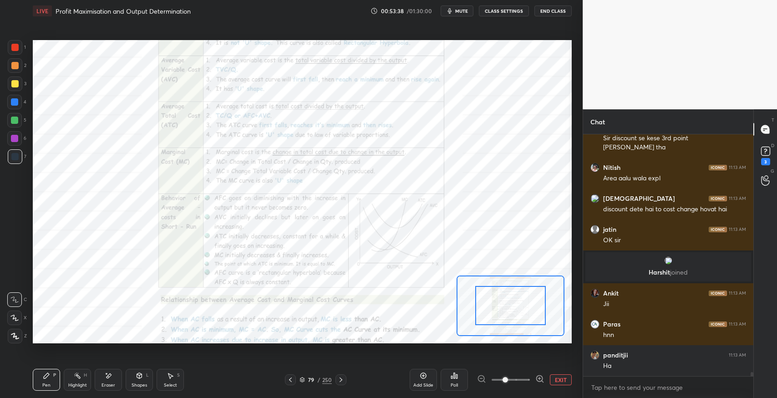
scroll to position [14390, 0]
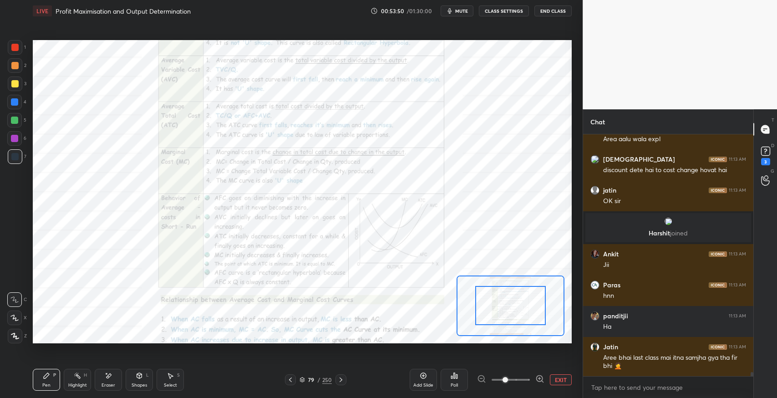
click at [15, 332] on div at bounding box center [15, 336] width 15 height 15
click at [173, 385] on div "Select" at bounding box center [170, 385] width 13 height 5
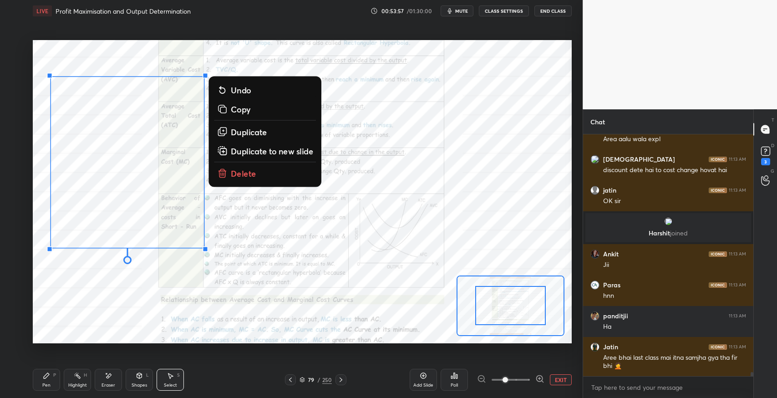
click at [51, 373] on div "Pen P" at bounding box center [46, 380] width 27 height 22
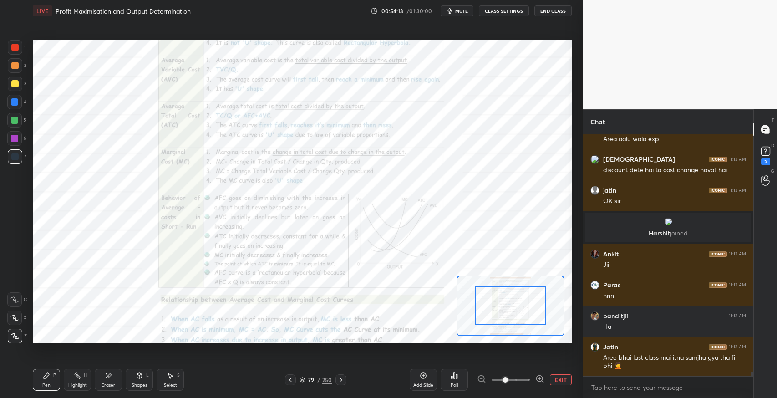
scroll to position [14423, 0]
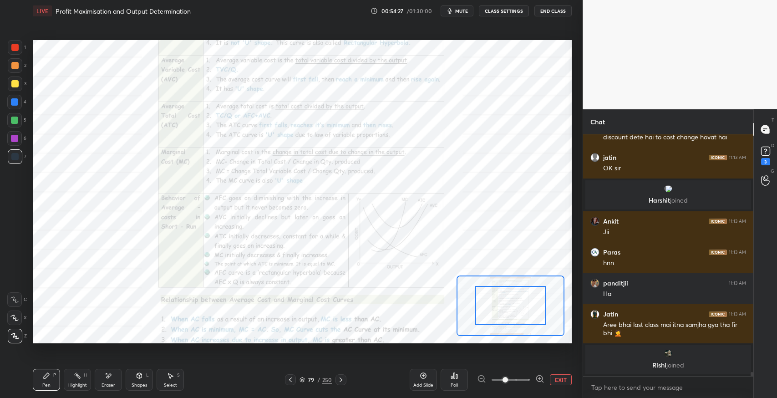
click at [17, 108] on div at bounding box center [14, 102] width 15 height 15
click at [12, 54] on div at bounding box center [15, 47] width 15 height 15
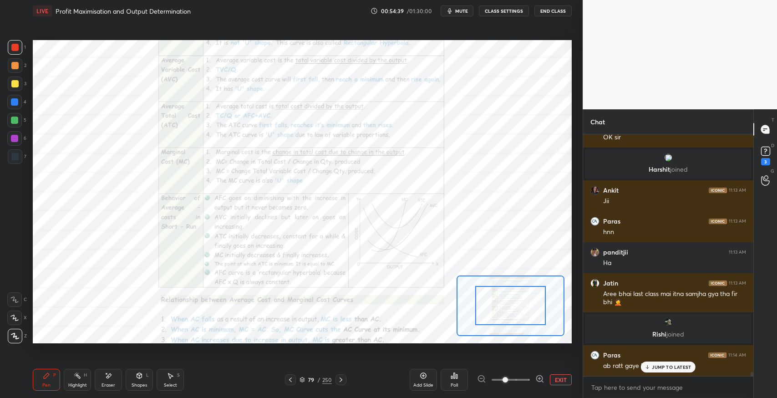
scroll to position [14402, 0]
click at [661, 368] on p "JUMP TO LATEST" at bounding box center [671, 366] width 39 height 5
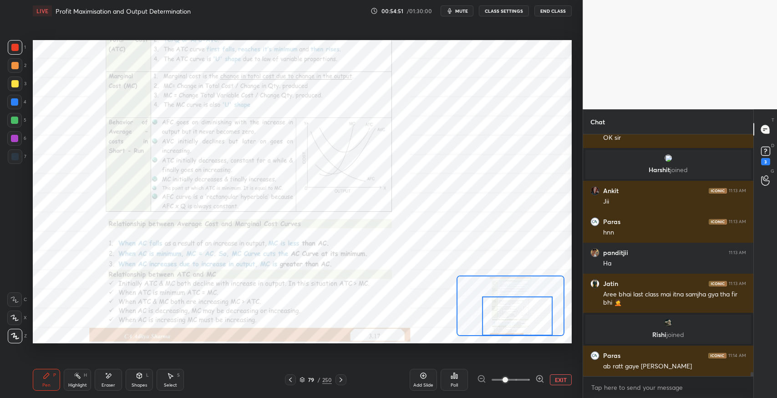
click at [113, 385] on div "Eraser" at bounding box center [109, 385] width 14 height 5
click at [14, 335] on span "Erase all" at bounding box center [15, 336] width 14 height 6
click at [138, 385] on div "Shapes" at bounding box center [139, 385] width 15 height 5
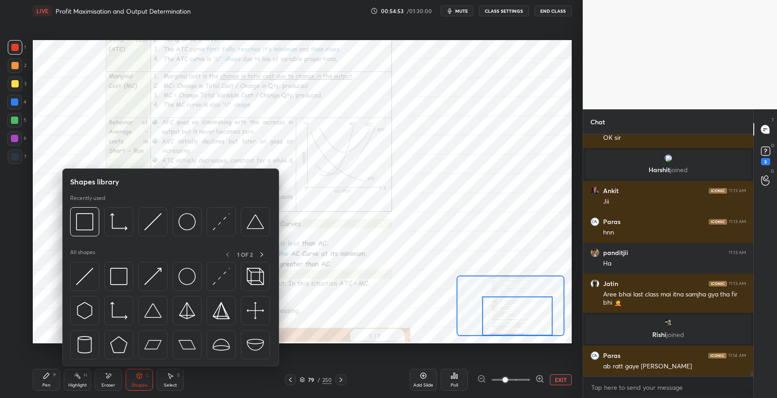
click at [117, 315] on img at bounding box center [118, 310] width 17 height 17
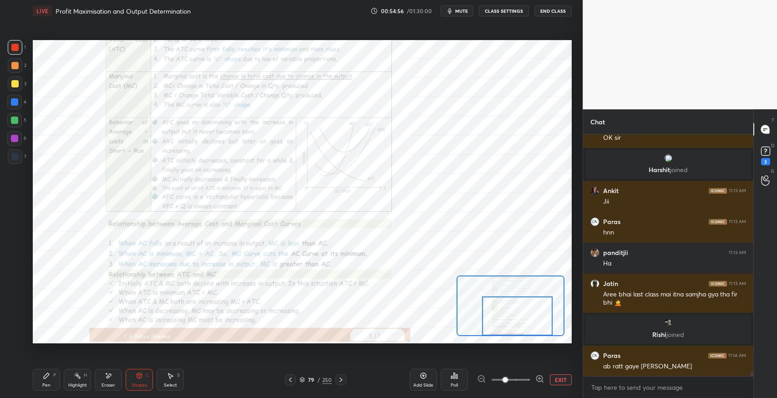
click at [49, 381] on div "Pen P" at bounding box center [46, 380] width 27 height 22
click at [423, 378] on icon at bounding box center [423, 375] width 7 height 7
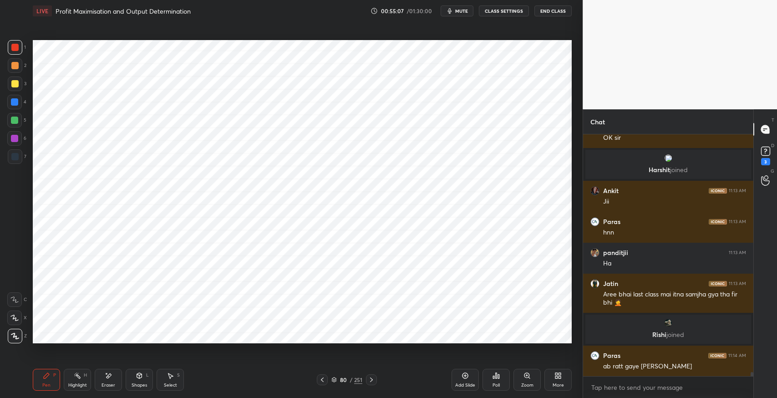
click at [128, 385] on div "Shapes L" at bounding box center [139, 380] width 27 height 22
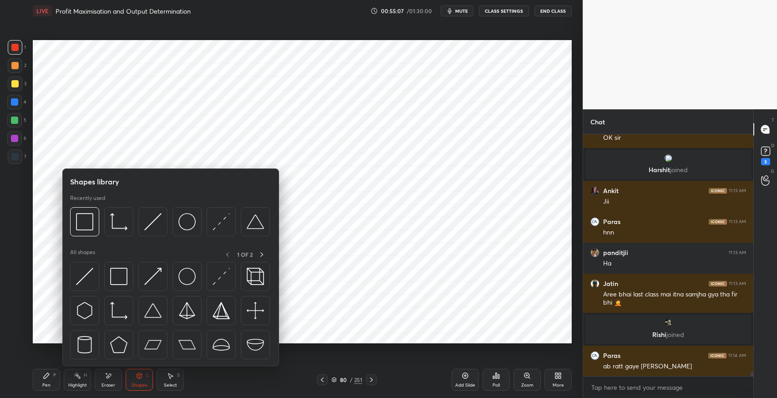
click at [119, 315] on img at bounding box center [118, 310] width 17 height 17
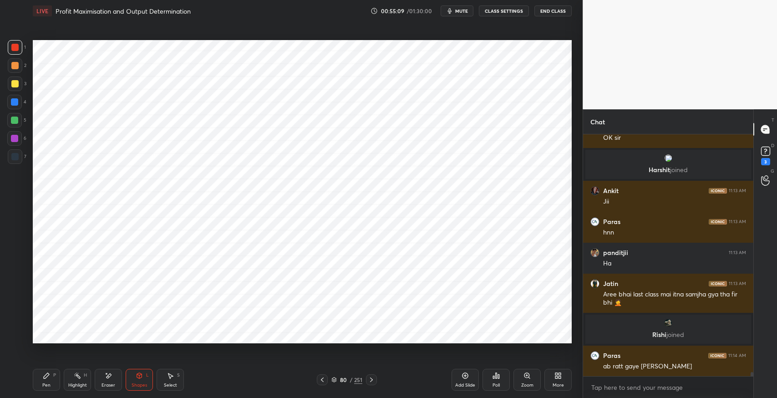
click at [55, 372] on div "Pen P" at bounding box center [46, 380] width 27 height 22
click at [12, 105] on div at bounding box center [14, 101] width 7 height 7
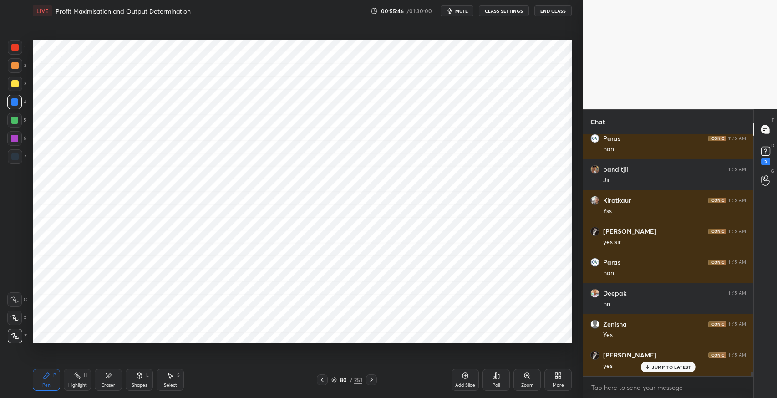
scroll to position [14836, 0]
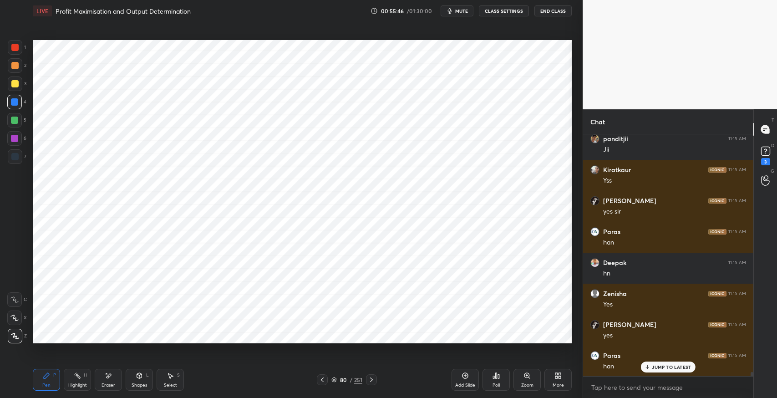
click at [134, 383] on div "Shapes" at bounding box center [139, 385] width 15 height 5
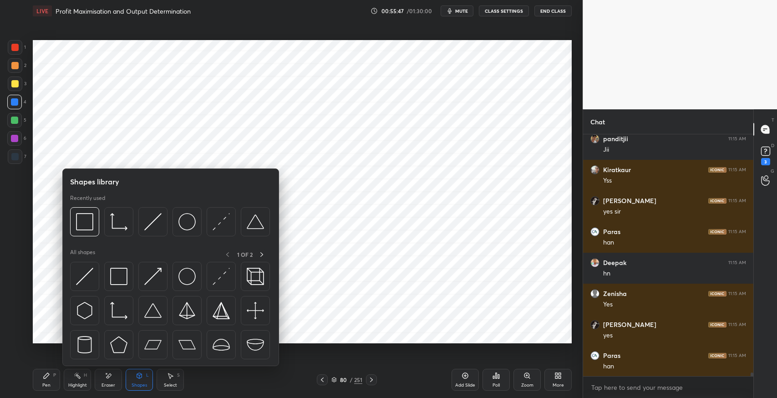
scroll to position [14867, 0]
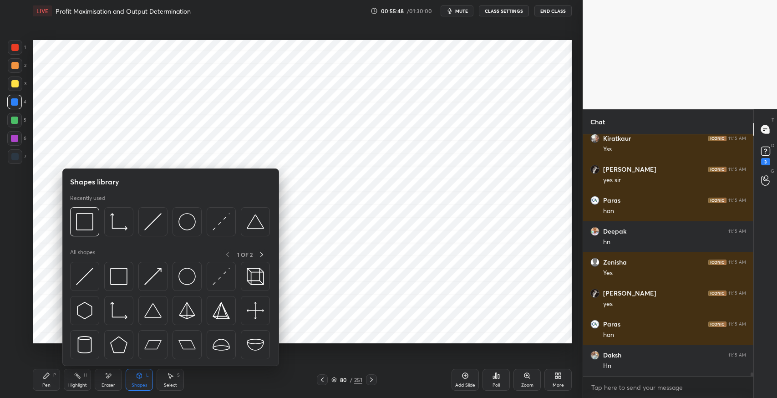
click at [225, 220] on img at bounding box center [221, 221] width 17 height 17
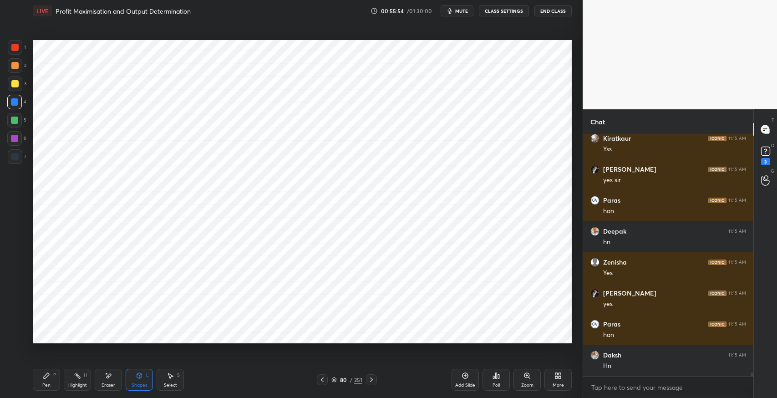
click at [43, 374] on icon at bounding box center [46, 375] width 7 height 7
click at [18, 124] on div at bounding box center [14, 120] width 15 height 15
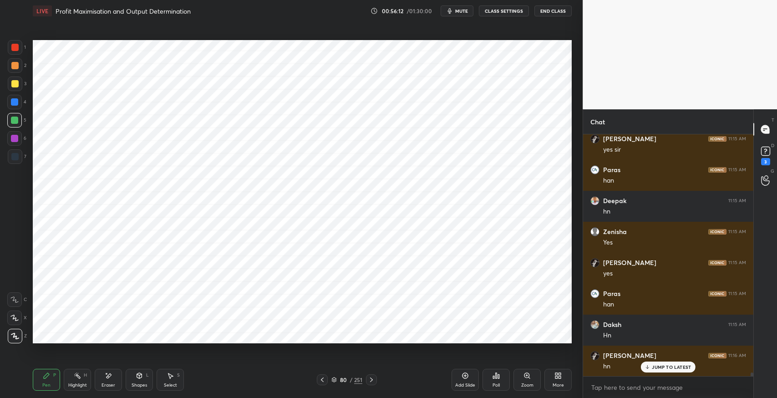
click at [20, 144] on div at bounding box center [14, 138] width 15 height 15
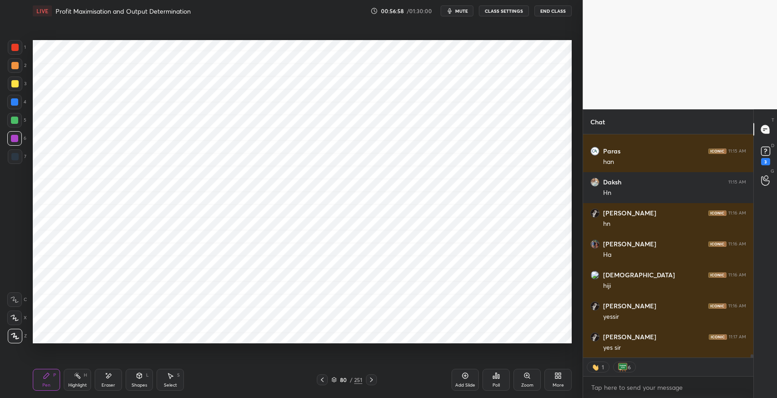
scroll to position [15072, 0]
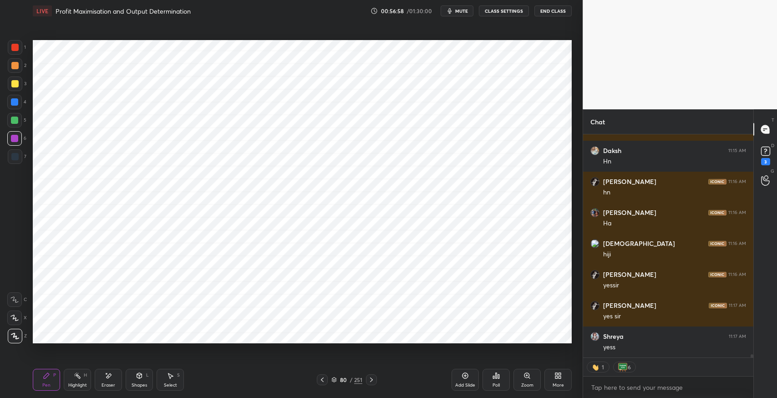
click at [324, 381] on icon at bounding box center [322, 379] width 7 height 7
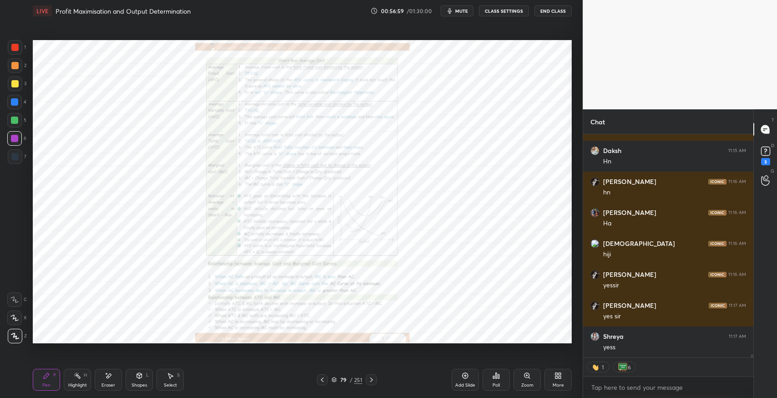
click at [523, 384] on div "Zoom" at bounding box center [527, 385] width 12 height 5
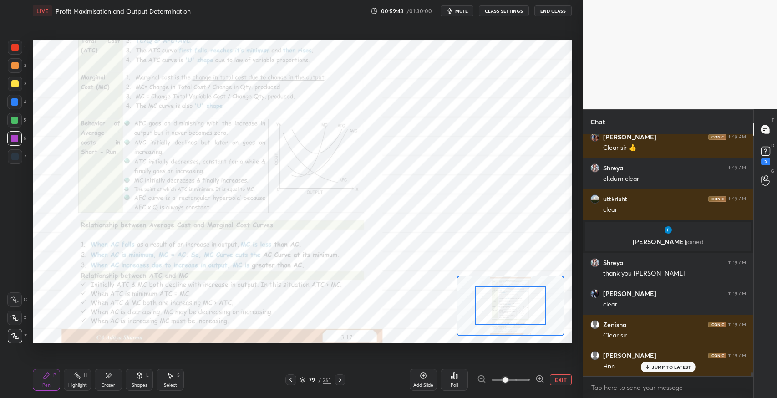
scroll to position [15457, 0]
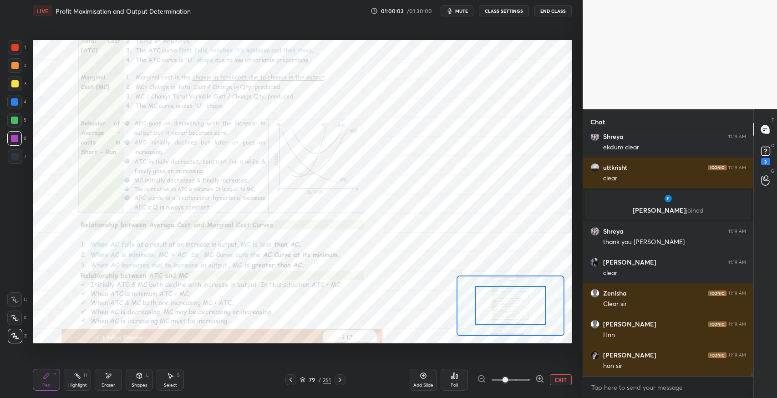
click at [458, 13] on span "mute" at bounding box center [461, 11] width 13 height 6
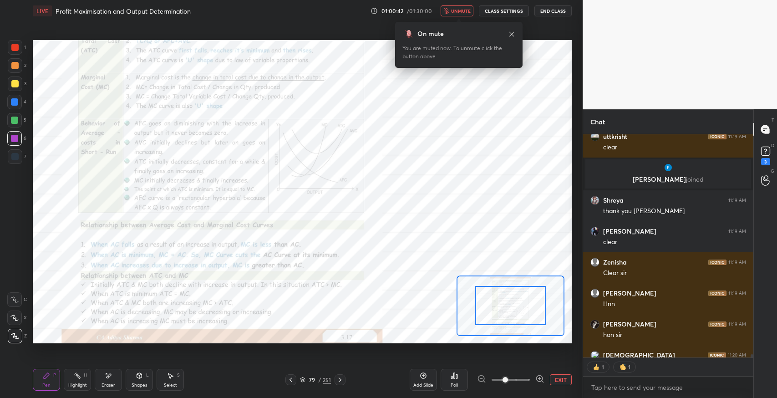
scroll to position [15538, 0]
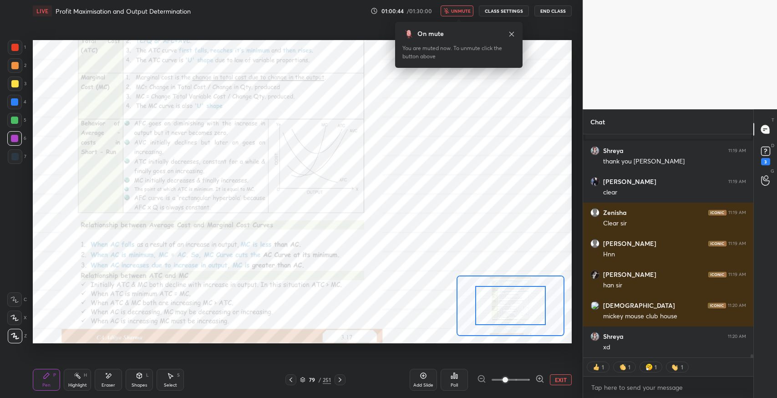
click at [467, 5] on div "LIVE Profit Maximisation and Output Determination 01:00:44 / 01:30:00 unmute CL…" at bounding box center [302, 11] width 539 height 22
click at [466, 7] on button "unmute" at bounding box center [457, 10] width 33 height 11
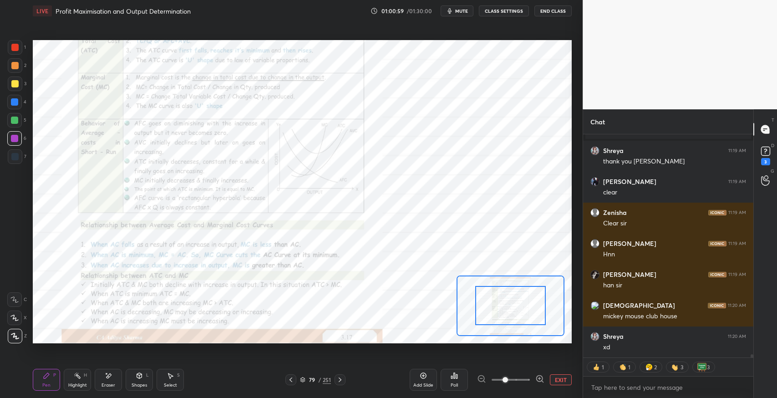
click at [340, 379] on icon at bounding box center [340, 379] width 7 height 7
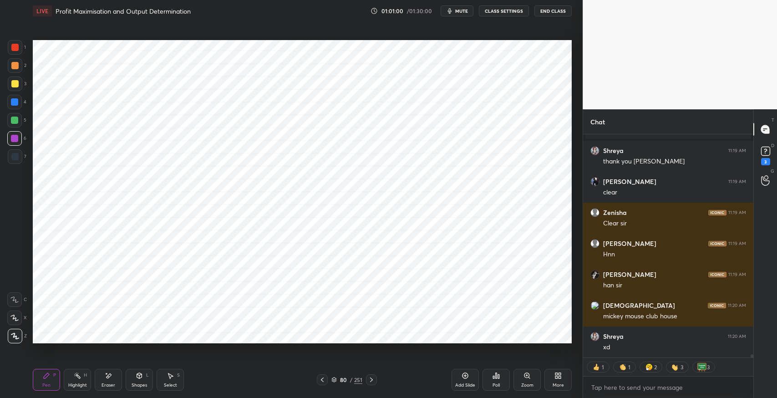
click at [373, 384] on div at bounding box center [371, 379] width 11 height 11
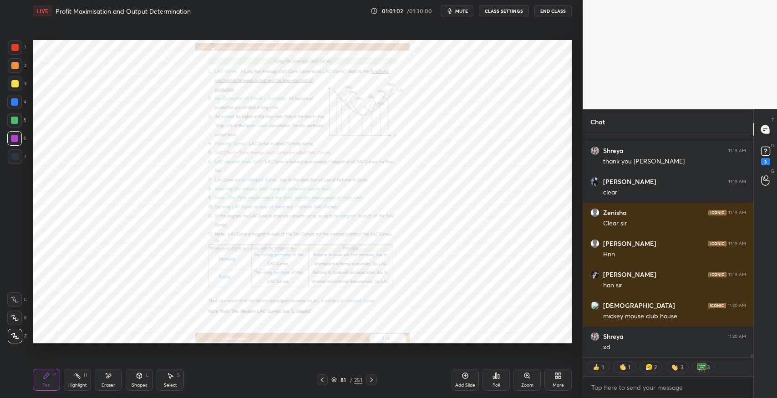
click at [371, 379] on icon at bounding box center [371, 379] width 7 height 7
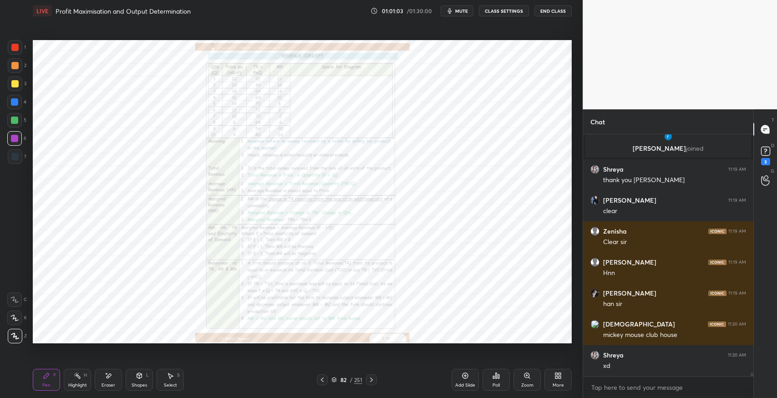
scroll to position [15519, 0]
click at [322, 379] on icon at bounding box center [322, 379] width 7 height 7
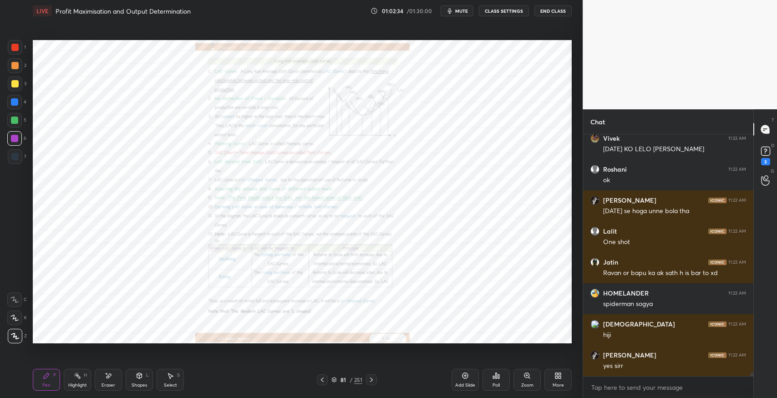
scroll to position [3, 3]
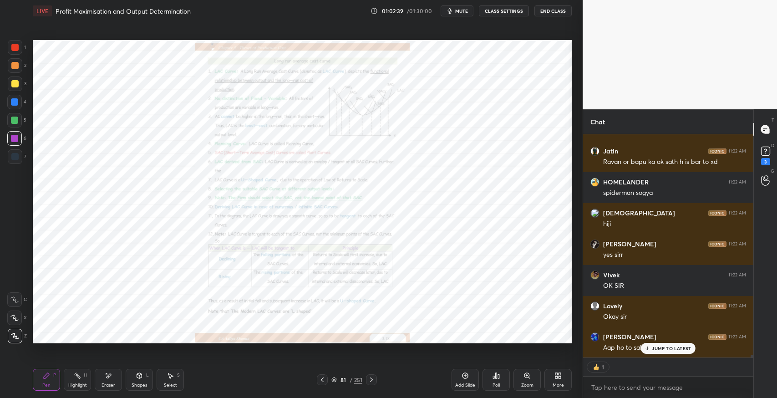
click at [672, 348] on p "JUMP TO LATEST" at bounding box center [671, 348] width 39 height 5
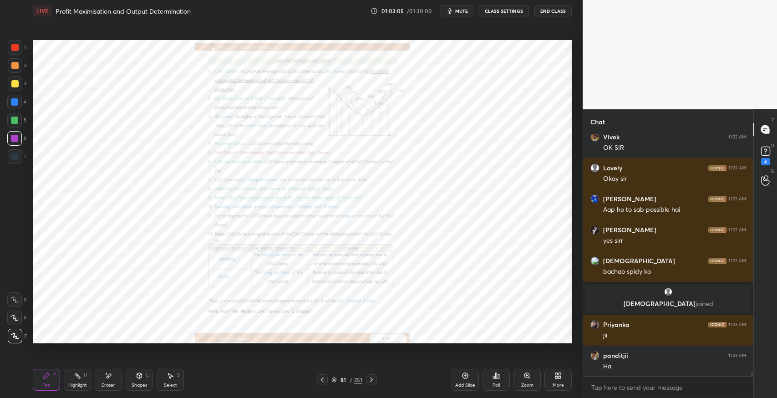
scroll to position [16791, 0]
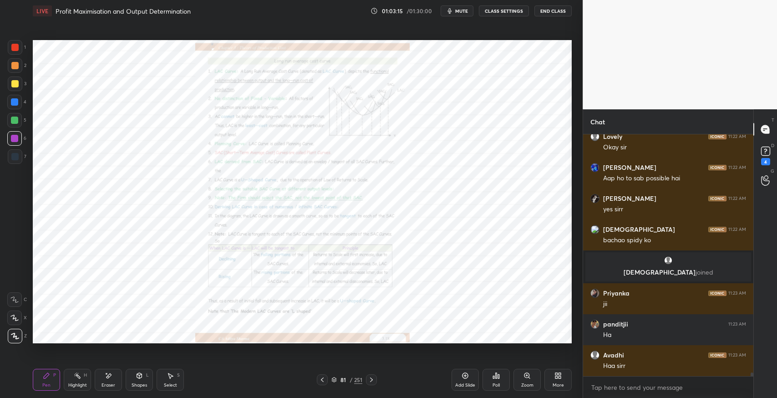
click at [459, 384] on div "Add Slide" at bounding box center [465, 385] width 20 height 5
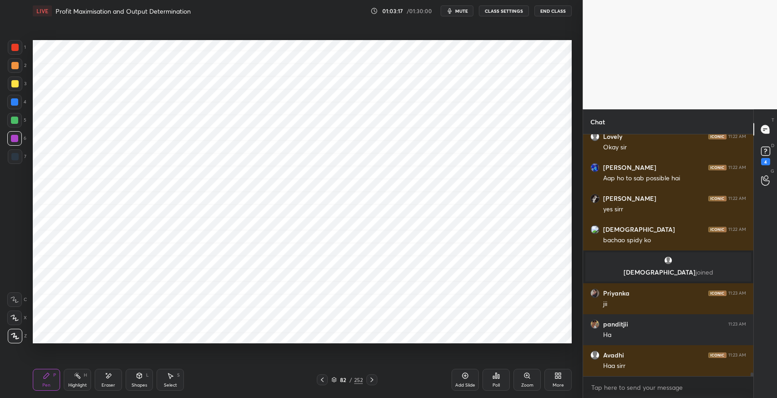
click at [15, 160] on div at bounding box center [15, 156] width 15 height 15
click at [9, 301] on div at bounding box center [14, 299] width 15 height 15
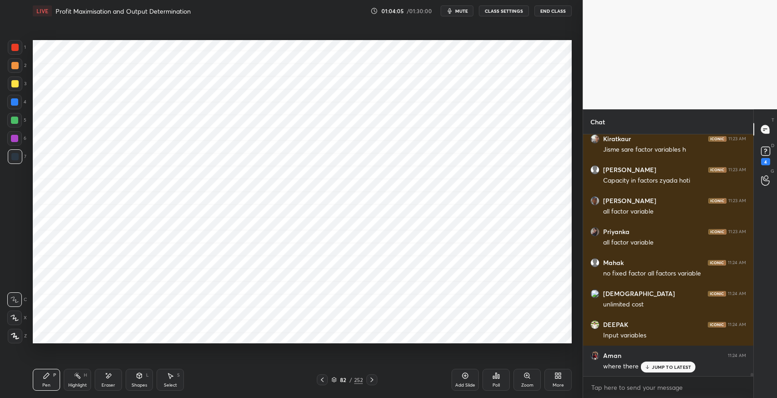
scroll to position [17286, 0]
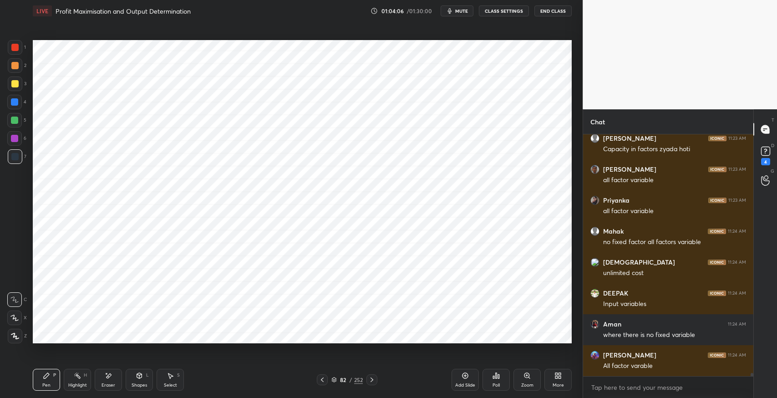
click at [102, 375] on div "Eraser" at bounding box center [108, 380] width 27 height 22
click at [47, 375] on icon at bounding box center [46, 375] width 5 height 5
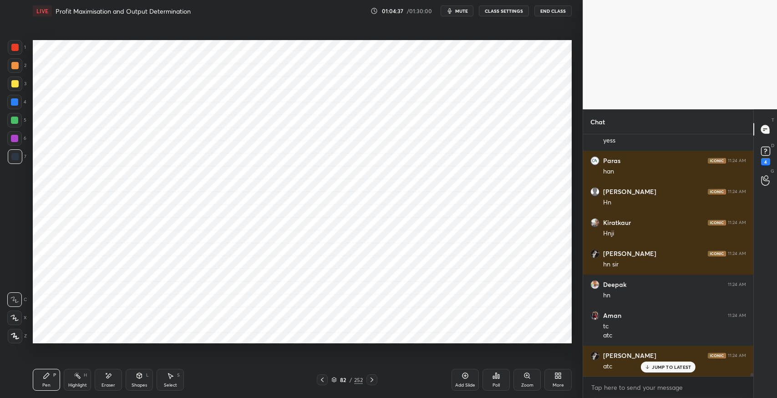
scroll to position [17636, 0]
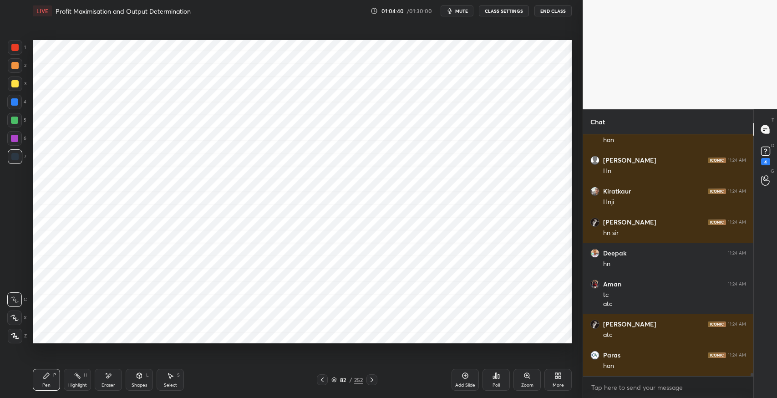
click at [107, 378] on icon at bounding box center [108, 376] width 7 height 8
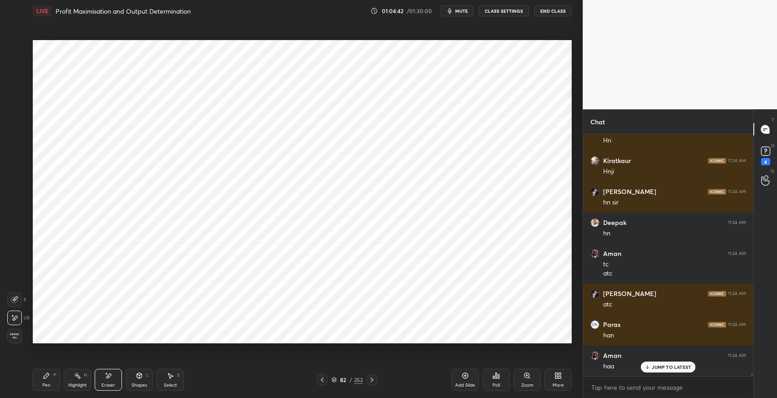
scroll to position [17698, 0]
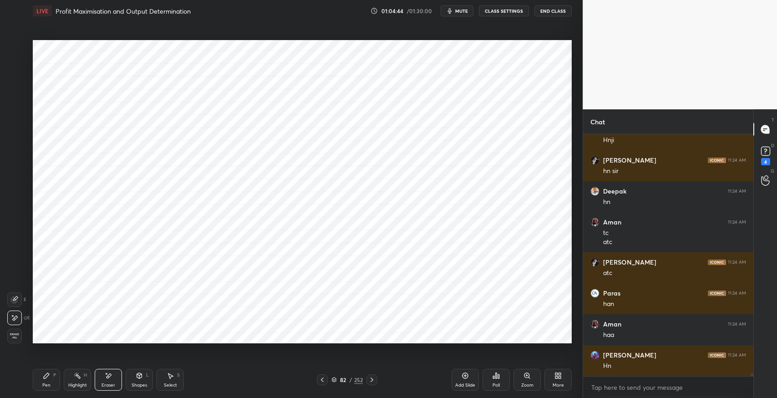
click at [36, 387] on div "Pen P" at bounding box center [46, 380] width 27 height 22
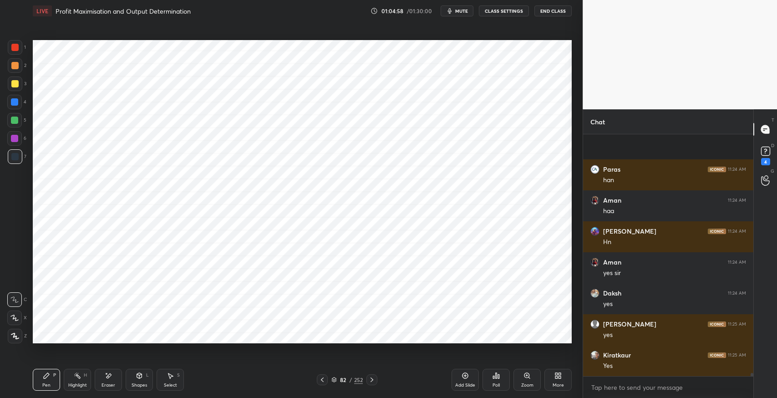
scroll to position [17884, 0]
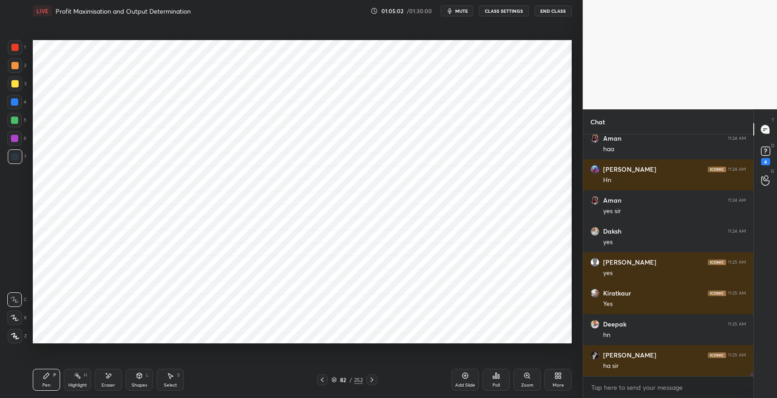
click at [111, 372] on icon at bounding box center [108, 376] width 7 height 8
click at [48, 376] on icon at bounding box center [46, 375] width 7 height 7
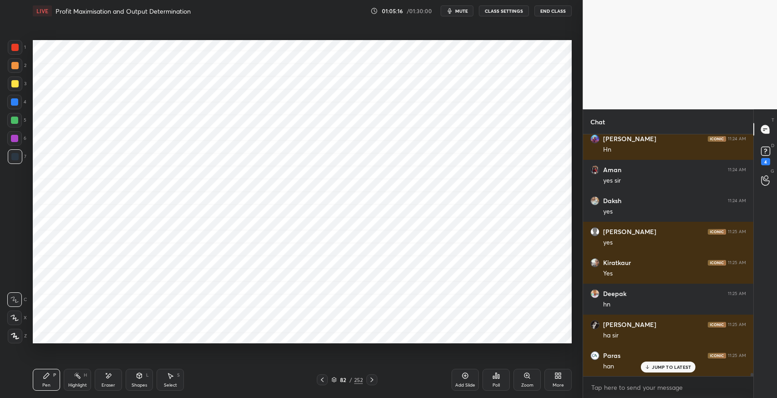
click at [113, 384] on div "Eraser" at bounding box center [109, 385] width 14 height 5
click at [31, 384] on div "LIVE Profit Maximisation and Output Determination 01:05:18 / 01:30:00 mute CLAS…" at bounding box center [302, 199] width 546 height 398
click at [44, 377] on icon at bounding box center [46, 375] width 5 height 5
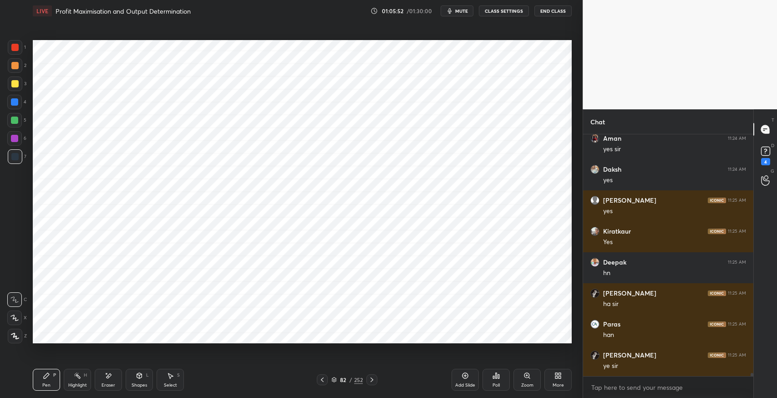
scroll to position [17976, 0]
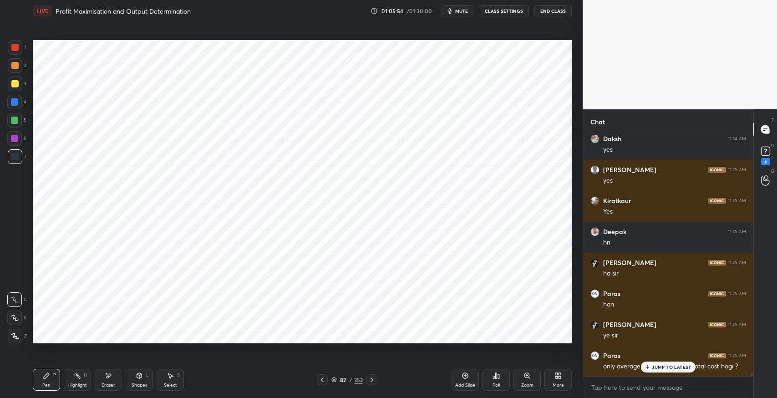
click at [674, 367] on p "JUMP TO LATEST" at bounding box center [671, 366] width 39 height 5
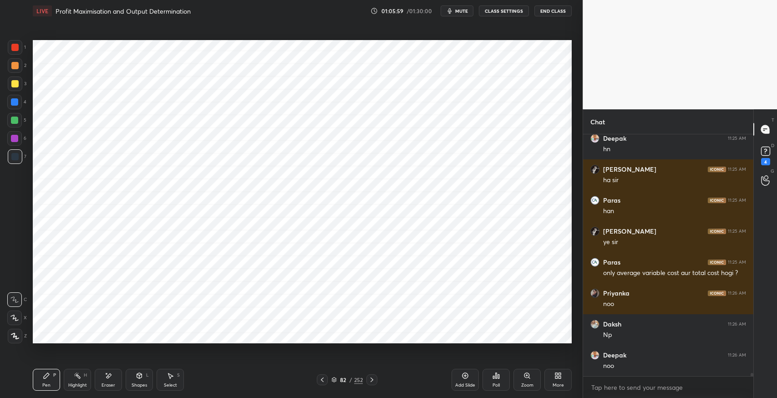
scroll to position [18100, 0]
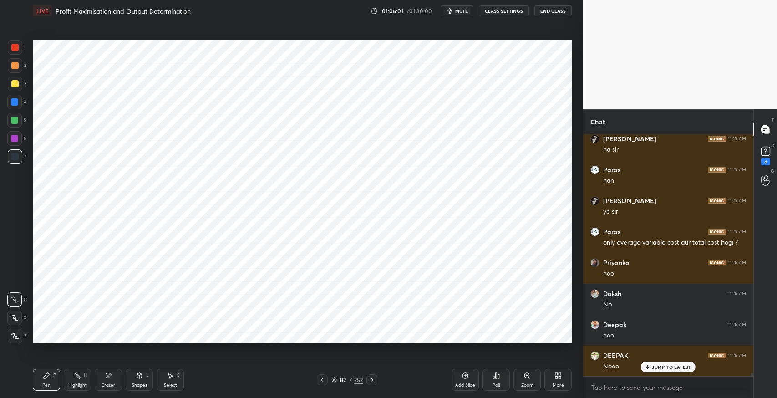
click at [37, 376] on div "Pen P" at bounding box center [46, 380] width 27 height 22
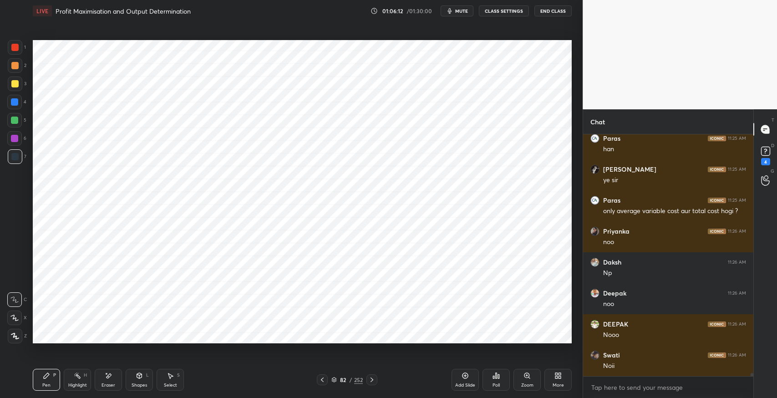
click at [109, 383] on div "Eraser" at bounding box center [109, 385] width 14 height 5
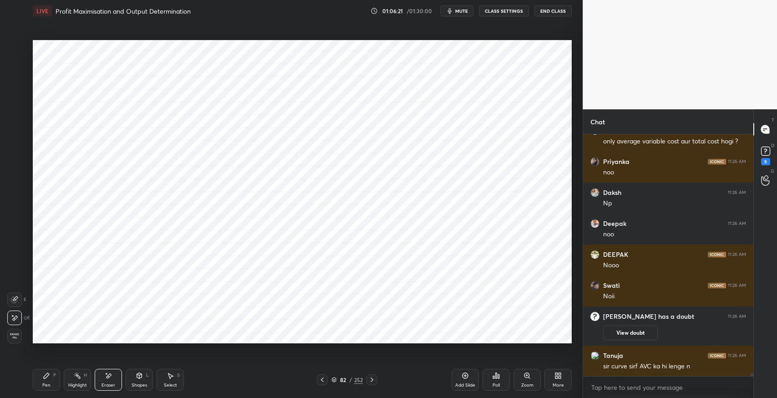
scroll to position [17213, 0]
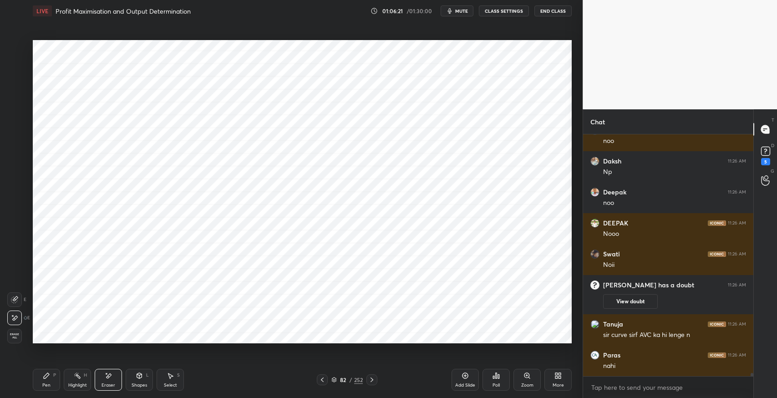
click at [39, 379] on div "Pen P" at bounding box center [46, 380] width 27 height 22
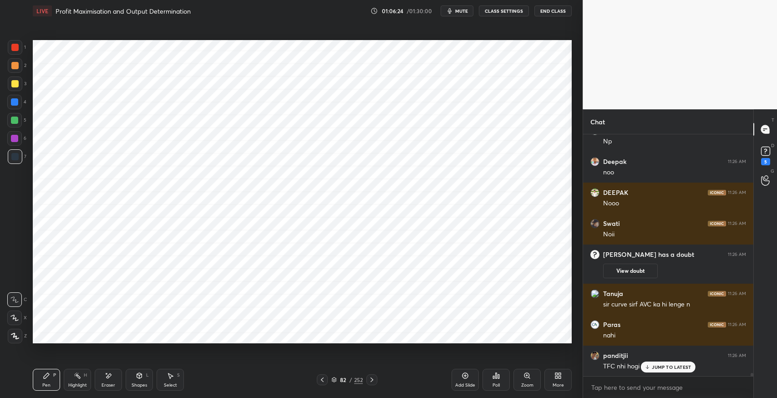
click at [655, 370] on div "JUMP TO LATEST" at bounding box center [668, 367] width 55 height 11
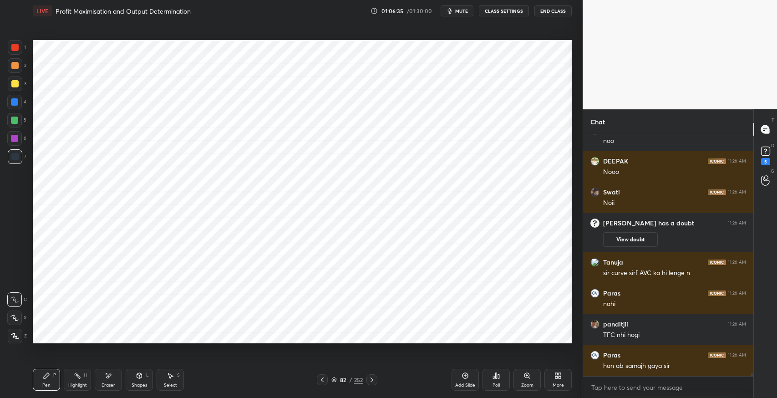
scroll to position [17306, 0]
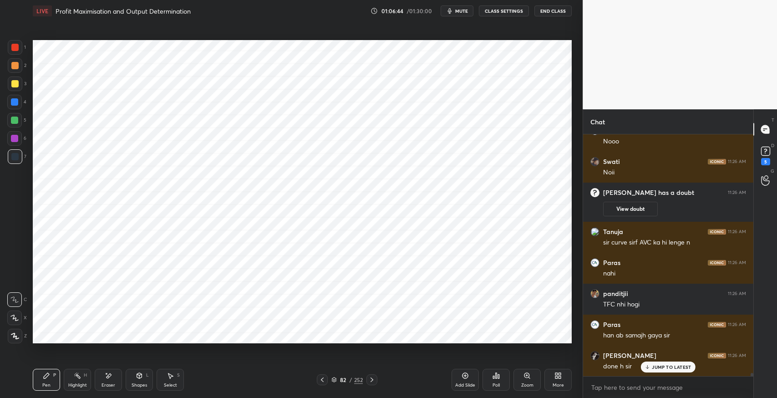
click at [468, 383] on div "Add Slide" at bounding box center [465, 385] width 20 height 5
click at [137, 386] on div "Shapes" at bounding box center [139, 385] width 15 height 5
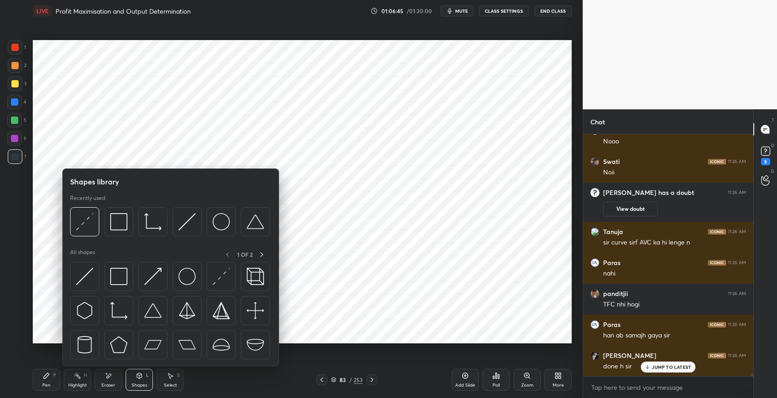
click at [118, 310] on img at bounding box center [118, 310] width 17 height 17
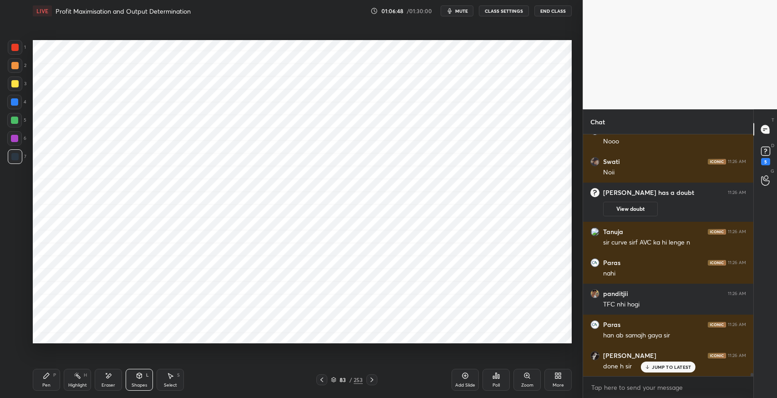
click at [131, 378] on div "Shapes L" at bounding box center [139, 380] width 27 height 22
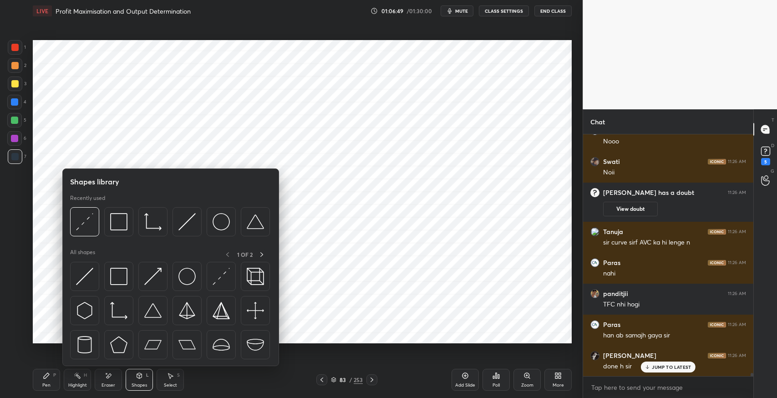
click at [148, 279] on img at bounding box center [152, 276] width 17 height 17
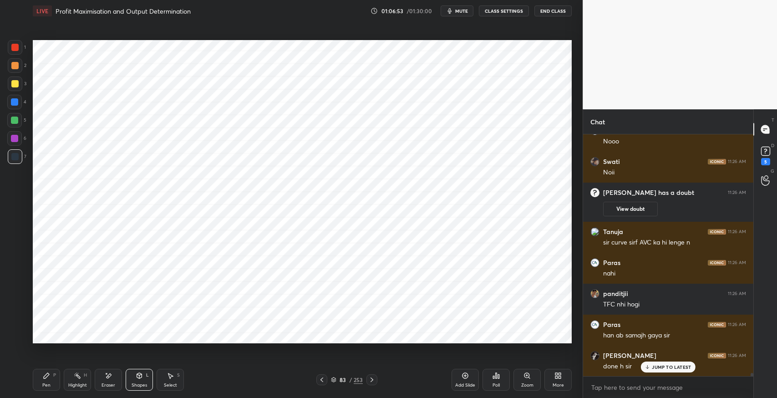
click at [111, 375] on icon at bounding box center [108, 376] width 7 height 8
click at [45, 373] on icon at bounding box center [46, 375] width 7 height 7
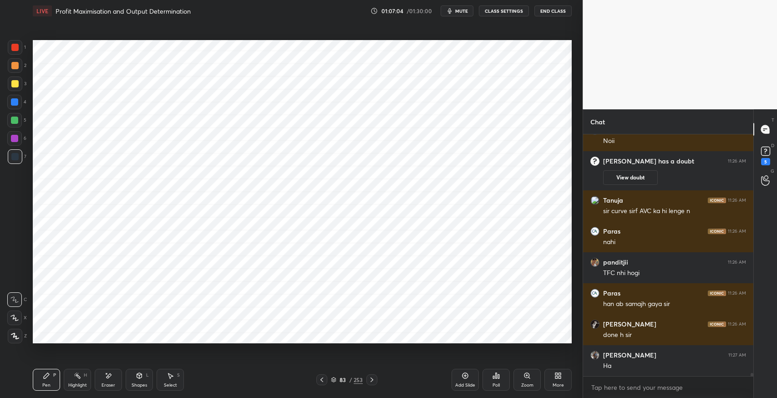
click at [109, 380] on div "Eraser" at bounding box center [108, 380] width 27 height 22
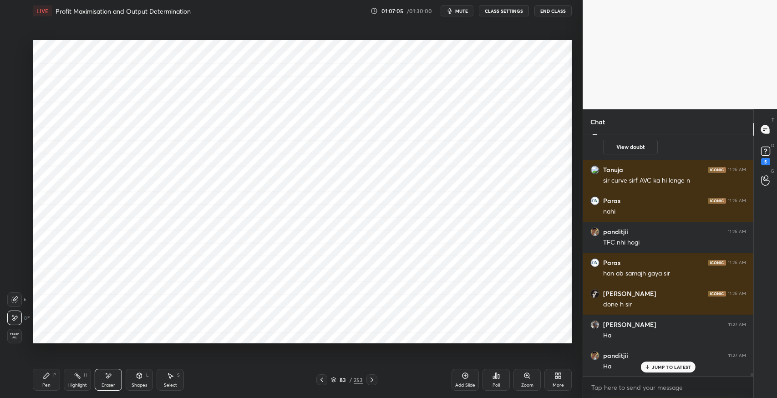
click at [48, 374] on icon at bounding box center [46, 375] width 5 height 5
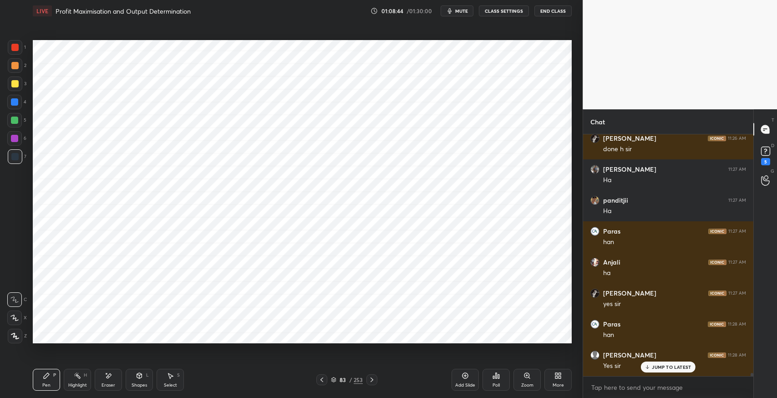
scroll to position [17554, 0]
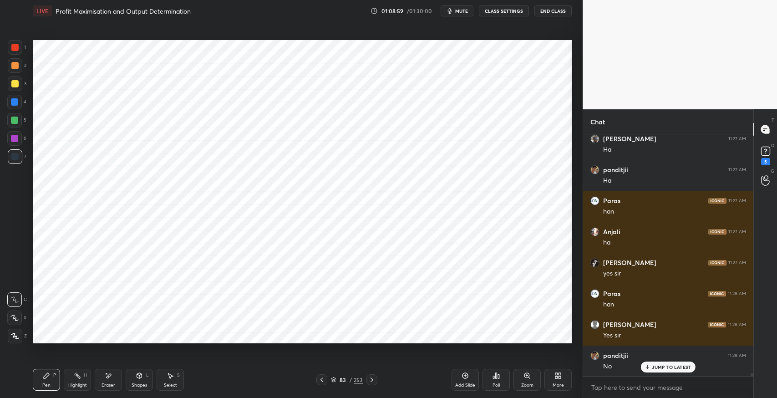
click at [173, 383] on div "Select" at bounding box center [170, 385] width 13 height 5
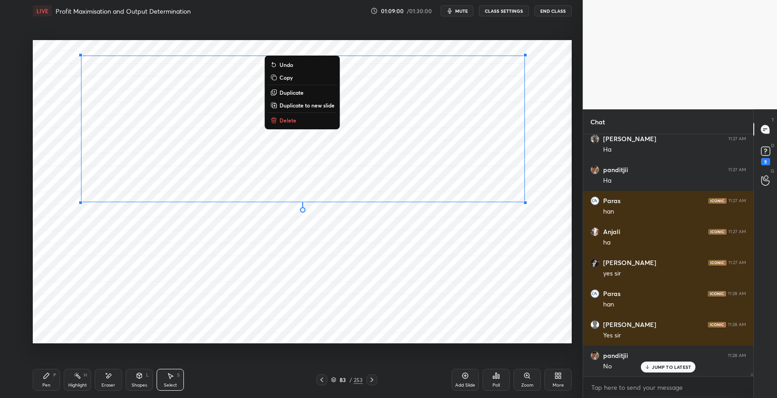
click at [56, 124] on div "0 ° Undo Copy Duplicate Duplicate to new slide Delete" at bounding box center [302, 191] width 539 height 303
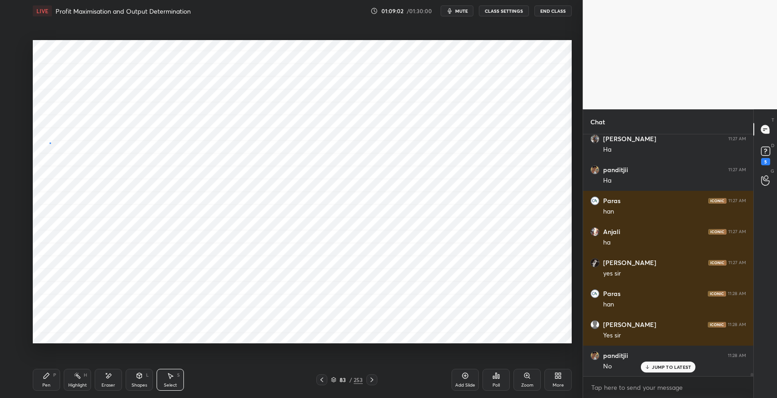
click at [51, 143] on div "0 ° Undo Copy Duplicate Duplicate to new slide Delete" at bounding box center [302, 191] width 539 height 303
click at [51, 384] on div "Pen P" at bounding box center [46, 380] width 27 height 22
click at [17, 104] on div at bounding box center [14, 101] width 7 height 7
click at [13, 120] on div at bounding box center [14, 120] width 7 height 7
click at [16, 138] on div at bounding box center [14, 138] width 7 height 7
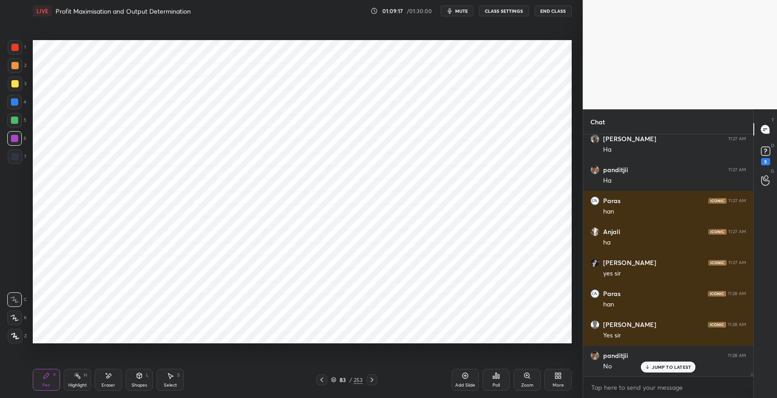
click at [11, 68] on div at bounding box center [14, 65] width 7 height 7
click at [178, 372] on div "Select S" at bounding box center [170, 380] width 27 height 22
click at [343, 147] on div "0 ° Undo Copy Duplicate Duplicate to new slide Delete" at bounding box center [302, 191] width 539 height 303
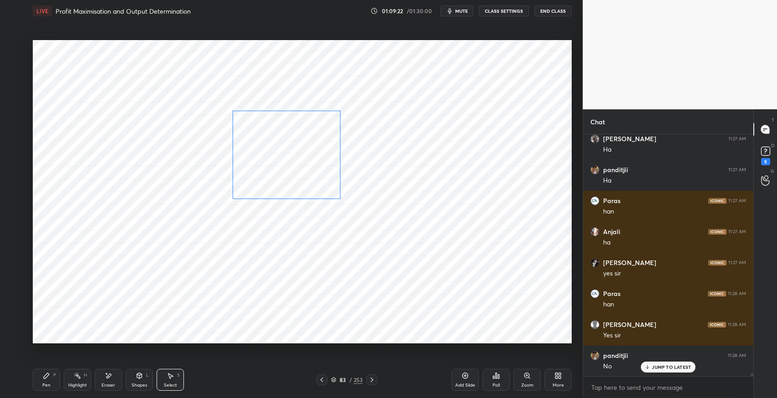
click at [318, 161] on div "0 ° Undo Copy Duplicate Duplicate to new slide Delete" at bounding box center [302, 191] width 539 height 303
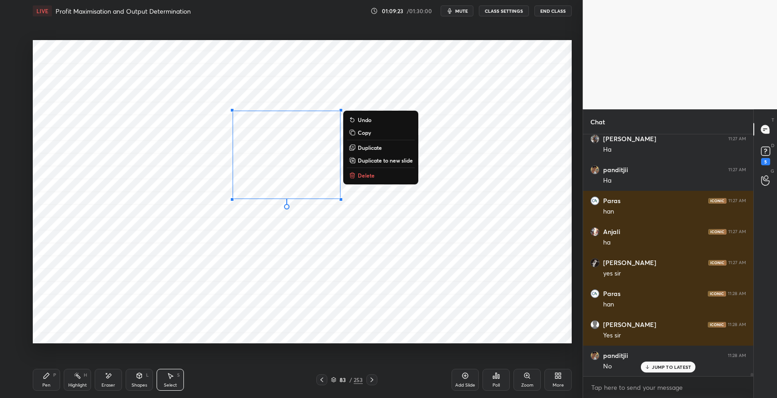
click at [221, 242] on div "0 ° Undo Copy Duplicate Duplicate to new slide Delete" at bounding box center [302, 191] width 539 height 303
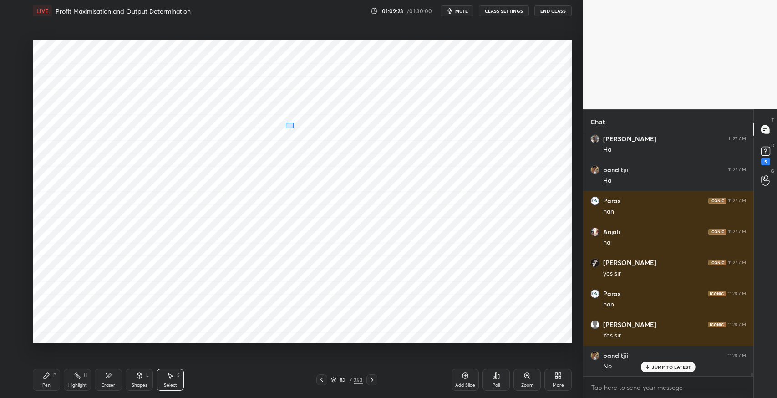
click at [295, 129] on div "0 ° Undo Copy Duplicate Duplicate to new slide Delete" at bounding box center [302, 191] width 539 height 303
click at [271, 140] on div "0 ° Undo Copy Duplicate Duplicate to new slide Delete" at bounding box center [302, 191] width 539 height 303
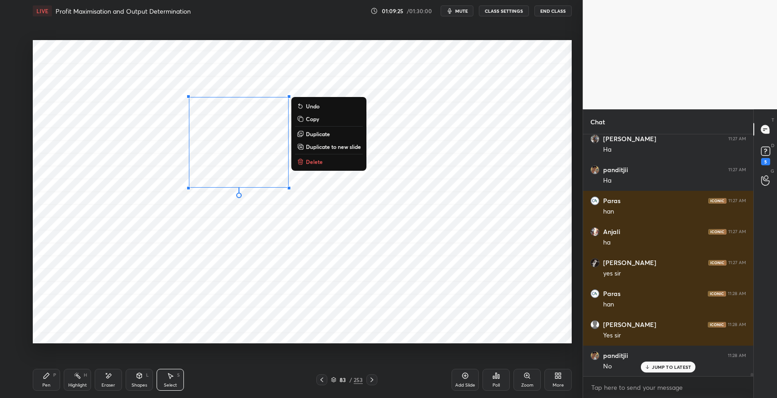
click at [156, 245] on div "0 ° Undo Copy Duplicate Duplicate to new slide Delete" at bounding box center [302, 191] width 539 height 303
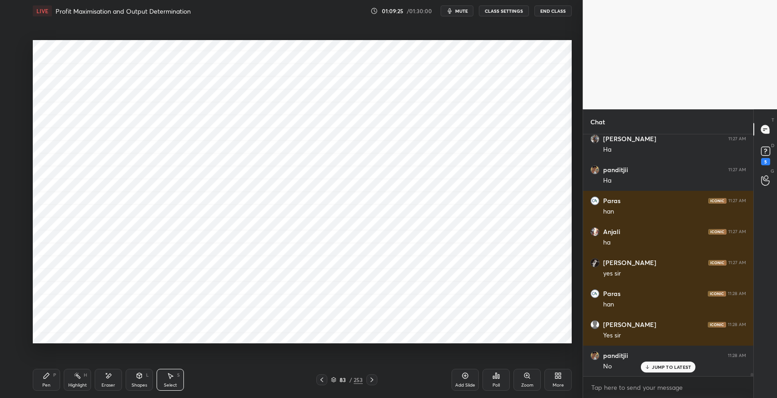
click at [41, 385] on div "Pen P" at bounding box center [46, 380] width 27 height 22
click at [11, 51] on div at bounding box center [15, 47] width 15 height 15
click at [15, 122] on div at bounding box center [14, 120] width 7 height 7
click at [16, 104] on div at bounding box center [14, 101] width 7 height 7
click at [15, 145] on div at bounding box center [14, 138] width 15 height 15
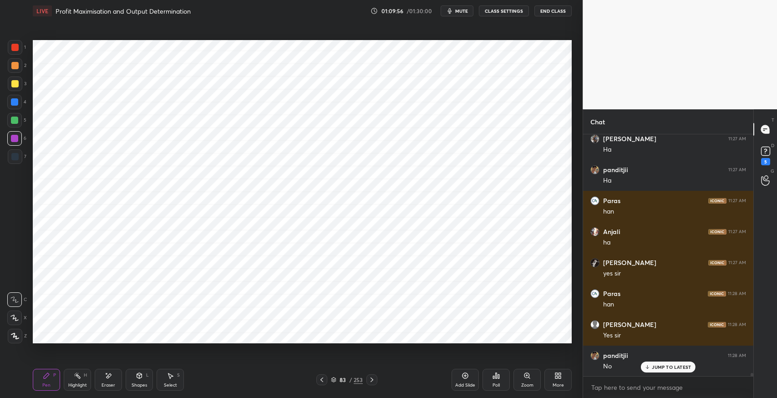
click at [462, 380] on div "Add Slide" at bounding box center [465, 380] width 27 height 22
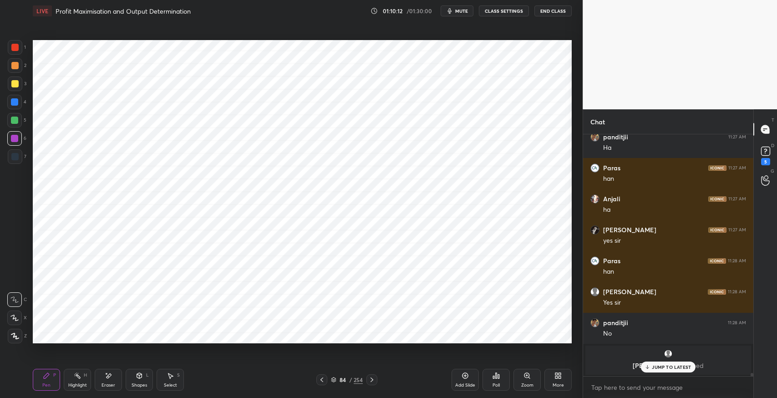
click at [99, 377] on div "Eraser" at bounding box center [108, 380] width 27 height 22
click at [51, 383] on div "Pen P" at bounding box center [46, 380] width 27 height 22
click at [15, 110] on div "4" at bounding box center [16, 104] width 19 height 18
click at [17, 104] on div at bounding box center [14, 101] width 7 height 7
click at [19, 123] on div at bounding box center [14, 120] width 15 height 15
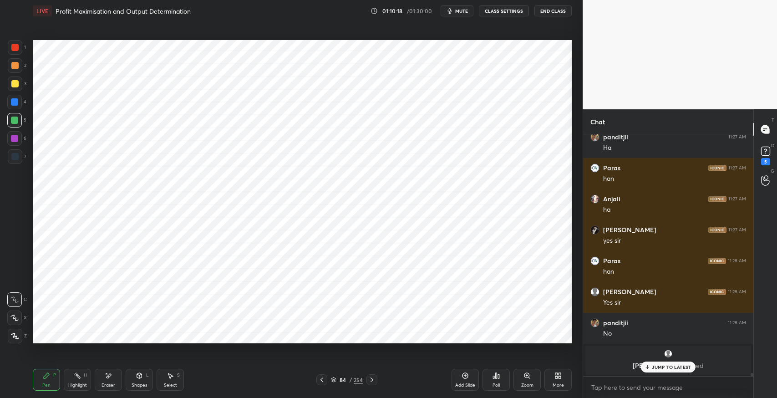
click at [19, 140] on div at bounding box center [14, 138] width 15 height 15
click at [11, 84] on div at bounding box center [14, 83] width 7 height 7
click at [14, 67] on div at bounding box center [14, 65] width 7 height 7
click at [12, 51] on div at bounding box center [14, 47] width 7 height 7
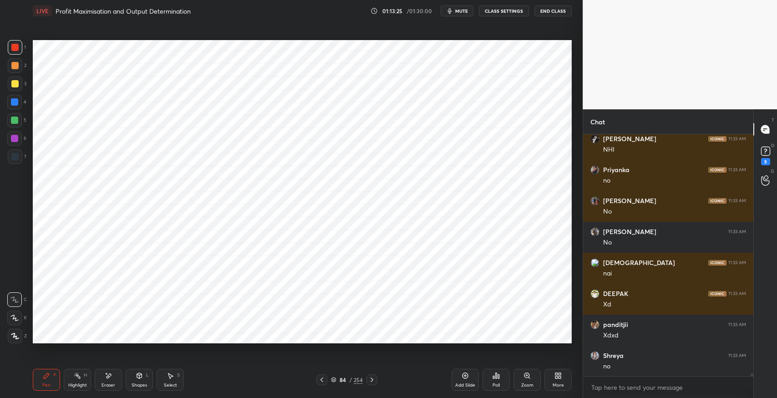
scroll to position [20776, 0]
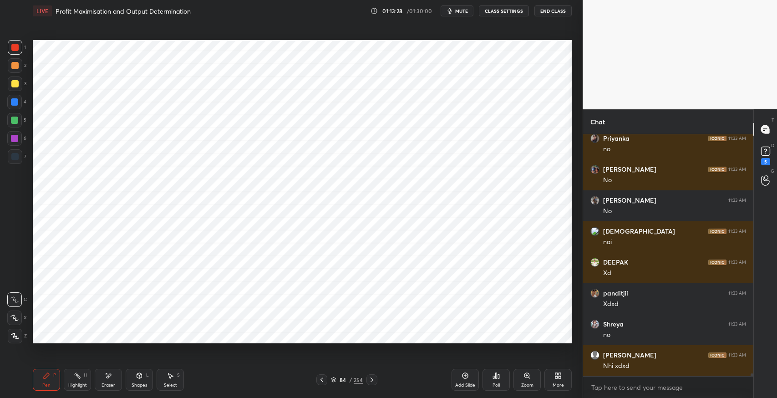
click at [18, 102] on div at bounding box center [14, 102] width 15 height 15
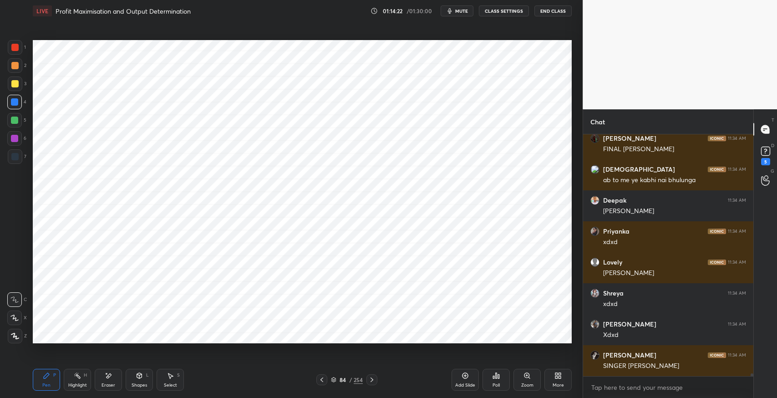
scroll to position [21179, 0]
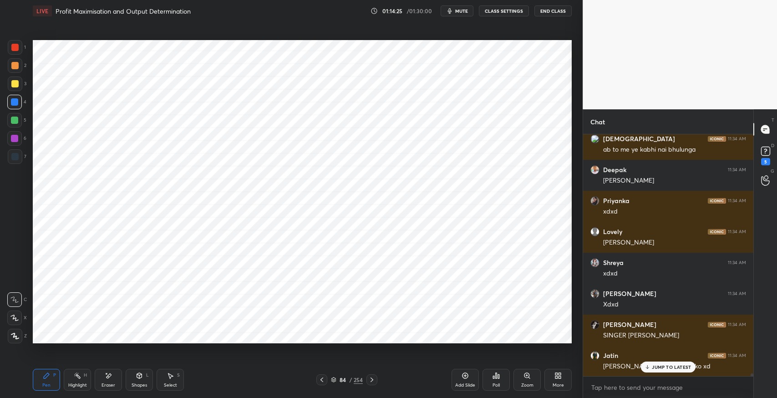
click at [649, 368] on icon at bounding box center [648, 366] width 6 height 5
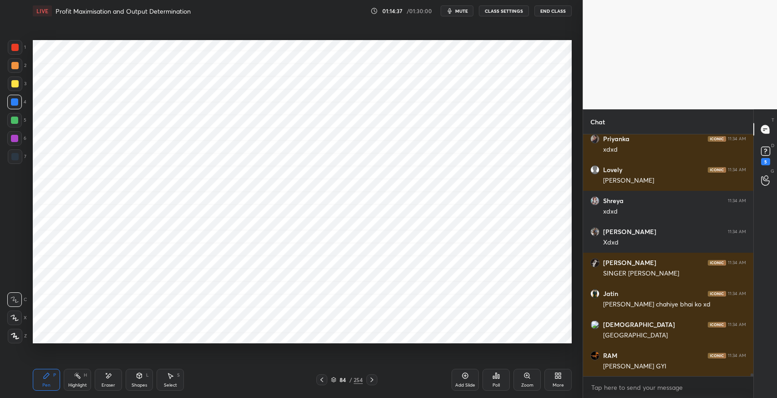
scroll to position [21272, 0]
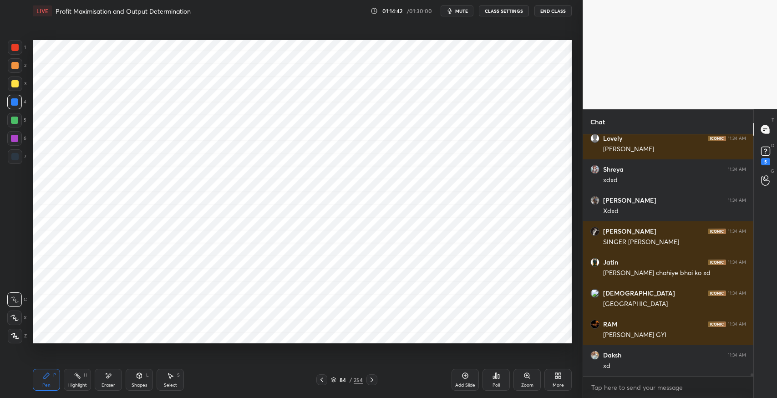
click at [374, 381] on icon at bounding box center [371, 379] width 7 height 7
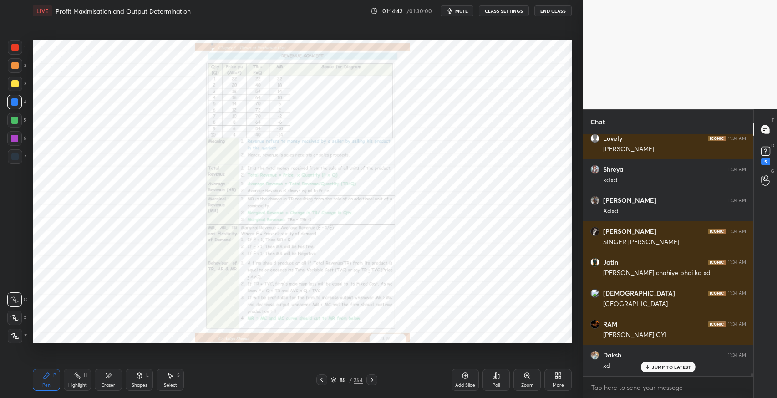
scroll to position [21302, 0]
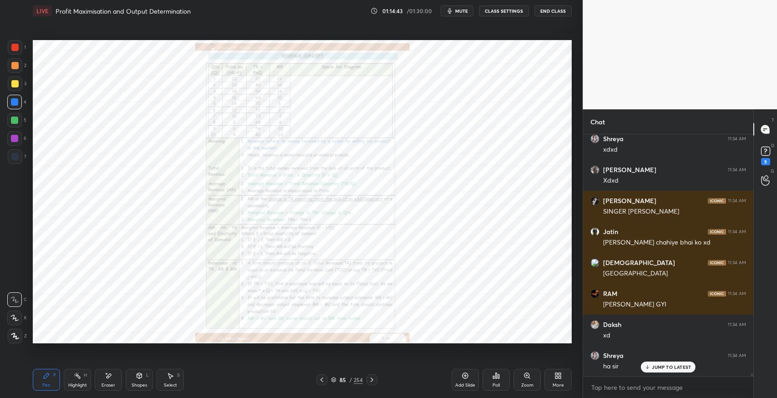
click at [322, 382] on icon at bounding box center [322, 380] width 3 height 5
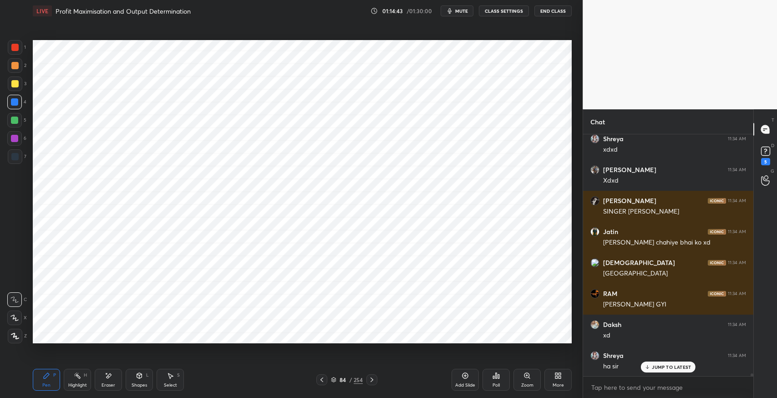
click at [323, 381] on icon at bounding box center [321, 379] width 7 height 7
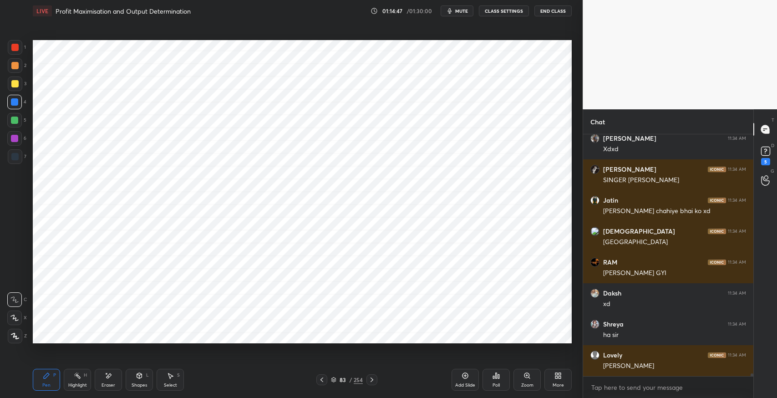
click at [16, 49] on div at bounding box center [14, 47] width 7 height 7
click at [137, 378] on icon at bounding box center [139, 375] width 7 height 7
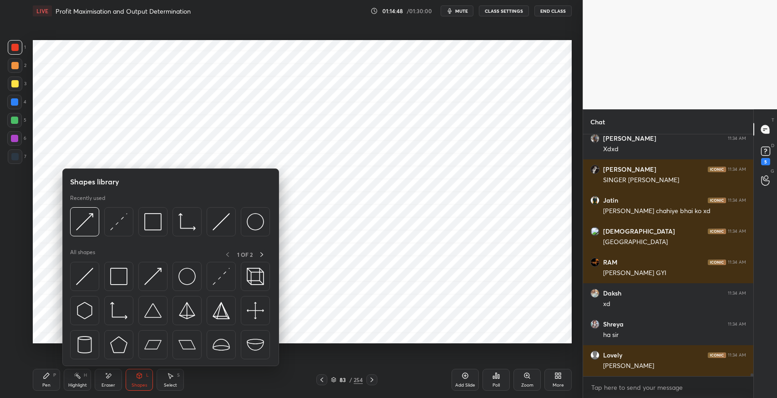
click at [119, 278] on img at bounding box center [118, 276] width 17 height 17
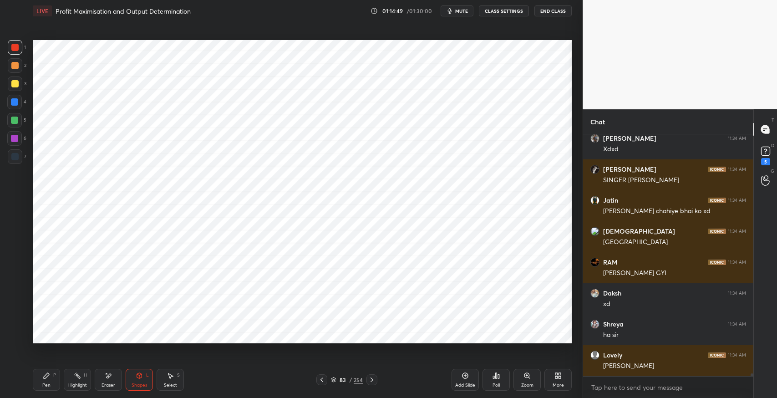
click at [48, 380] on div "Pen P" at bounding box center [46, 380] width 27 height 22
click at [17, 337] on icon at bounding box center [15, 336] width 8 height 6
click at [134, 378] on div "Shapes L" at bounding box center [139, 380] width 27 height 22
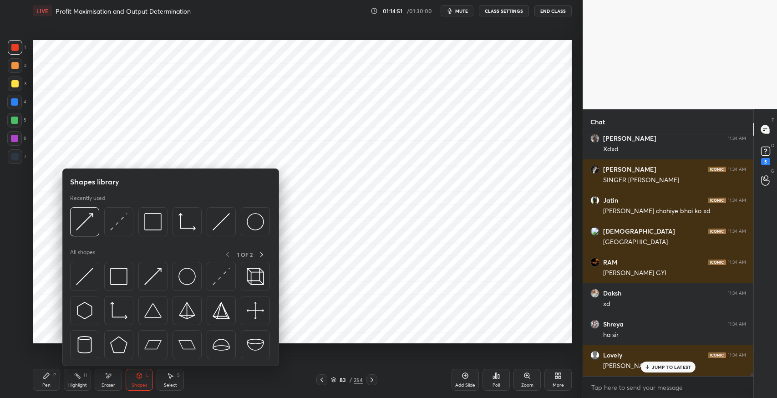
scroll to position [21364, 0]
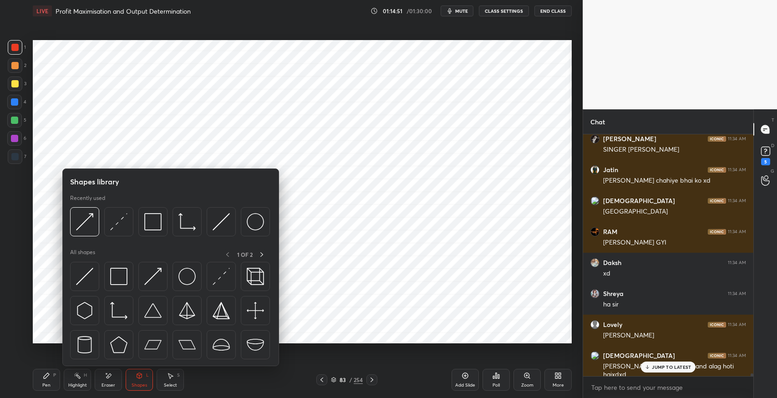
click at [152, 229] on img at bounding box center [152, 221] width 17 height 17
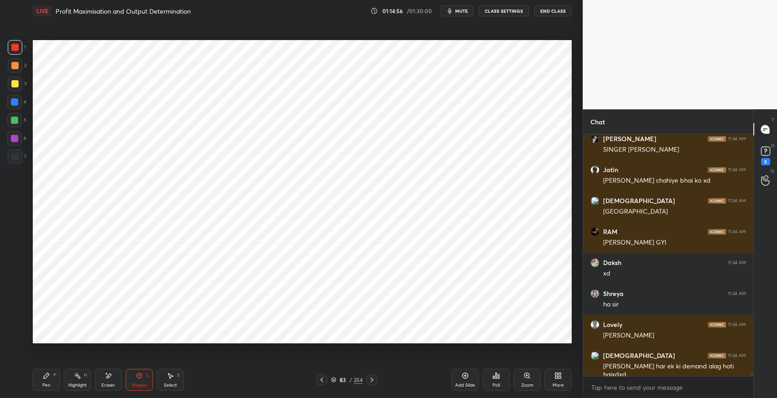
scroll to position [21396, 0]
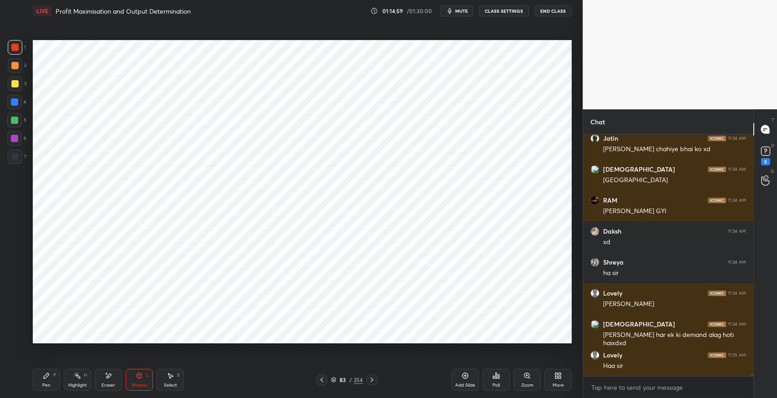
click at [139, 378] on icon at bounding box center [139, 375] width 5 height 5
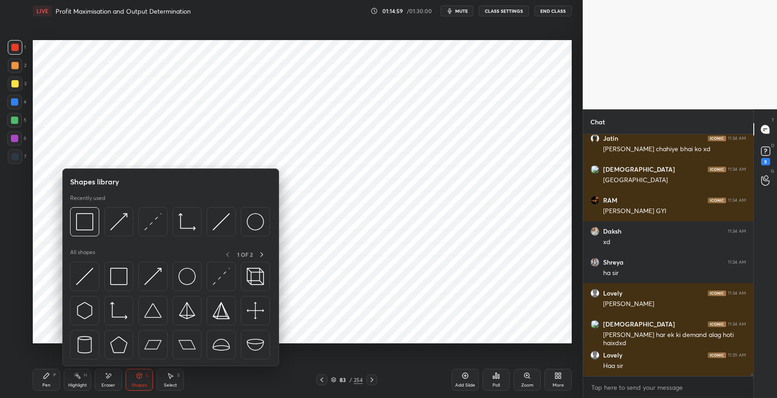
click at [149, 225] on img at bounding box center [152, 221] width 17 height 17
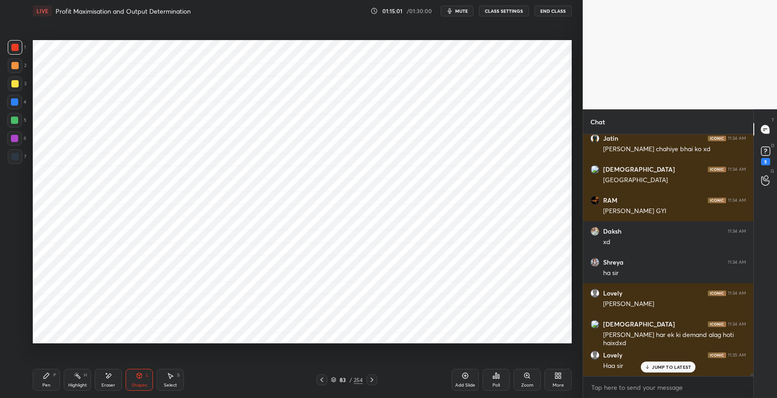
scroll to position [21426, 0]
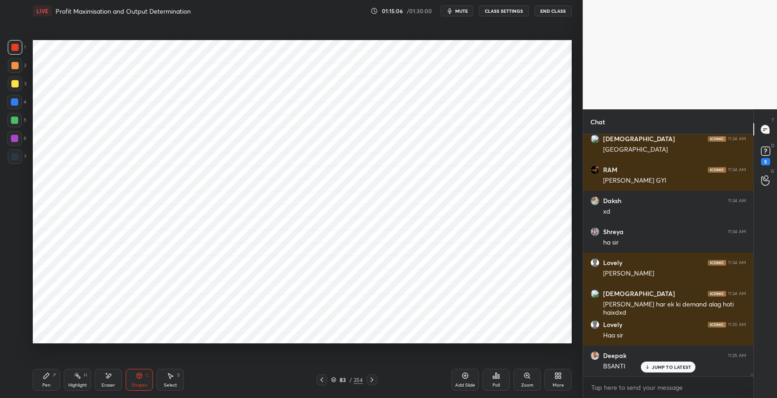
click at [15, 141] on div at bounding box center [14, 138] width 7 height 7
click at [14, 50] on div at bounding box center [14, 47] width 7 height 7
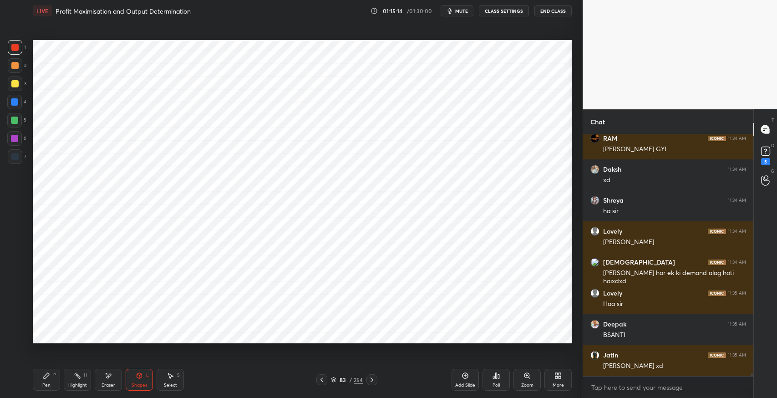
click at [12, 67] on div at bounding box center [14, 65] width 7 height 7
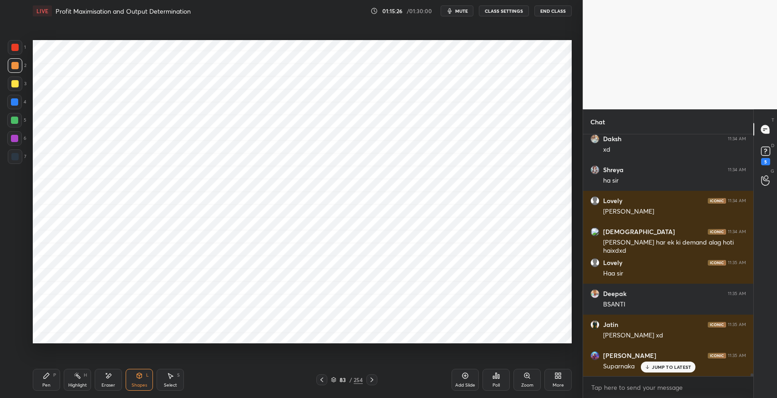
click at [76, 383] on div "Highlight" at bounding box center [77, 385] width 19 height 5
click at [109, 380] on div "Eraser" at bounding box center [108, 380] width 27 height 22
click at [137, 381] on div "Shapes L" at bounding box center [139, 380] width 27 height 22
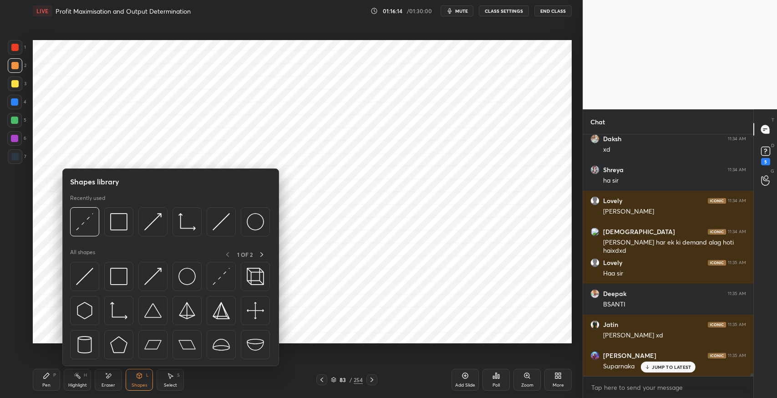
click at [112, 223] on img at bounding box center [118, 221] width 17 height 17
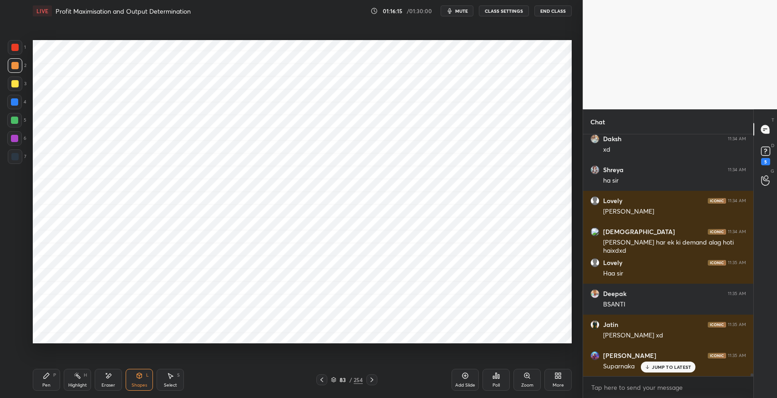
click at [18, 123] on div at bounding box center [14, 120] width 15 height 15
click at [15, 88] on div at bounding box center [15, 84] width 15 height 15
click at [85, 380] on div "Highlight H" at bounding box center [77, 380] width 27 height 22
click at [660, 369] on p "JUMP TO LATEST" at bounding box center [671, 366] width 39 height 5
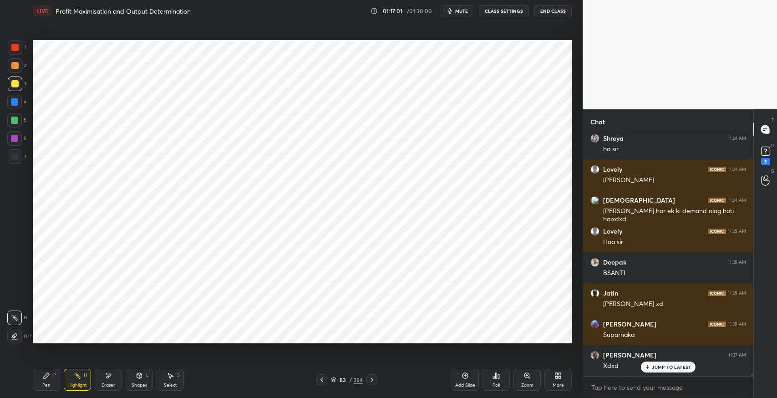
scroll to position [21550, 0]
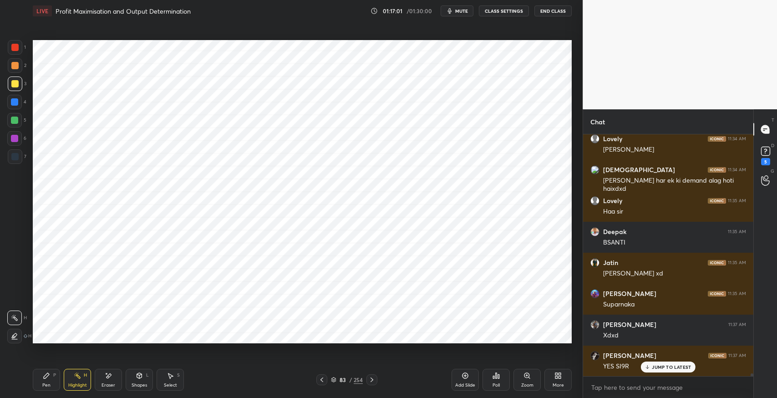
click at [140, 381] on div "Shapes L" at bounding box center [139, 380] width 27 height 22
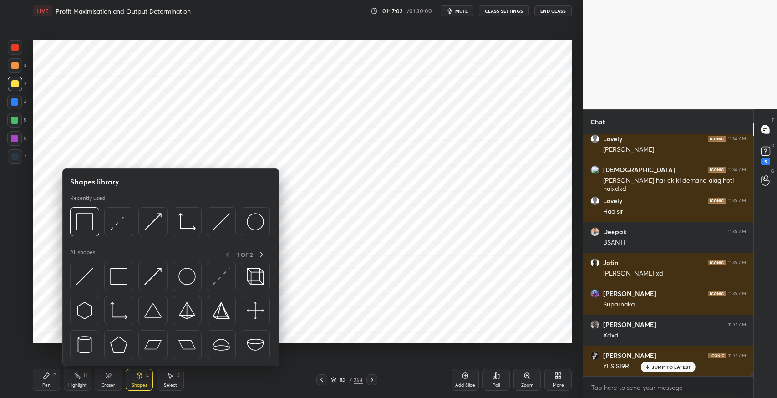
click at [84, 223] on img at bounding box center [84, 221] width 17 height 17
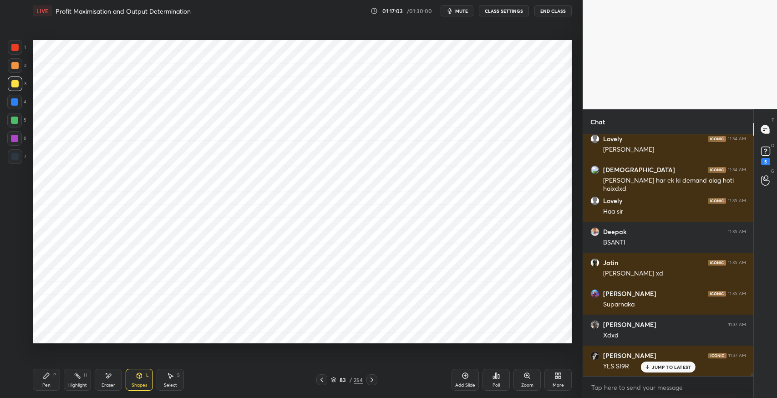
click at [13, 107] on div at bounding box center [14, 102] width 15 height 15
click at [14, 53] on div at bounding box center [15, 47] width 15 height 15
click at [13, 88] on div at bounding box center [15, 84] width 15 height 15
click at [75, 374] on circle at bounding box center [75, 373] width 1 height 1
click at [146, 383] on div "Shapes" at bounding box center [139, 385] width 15 height 5
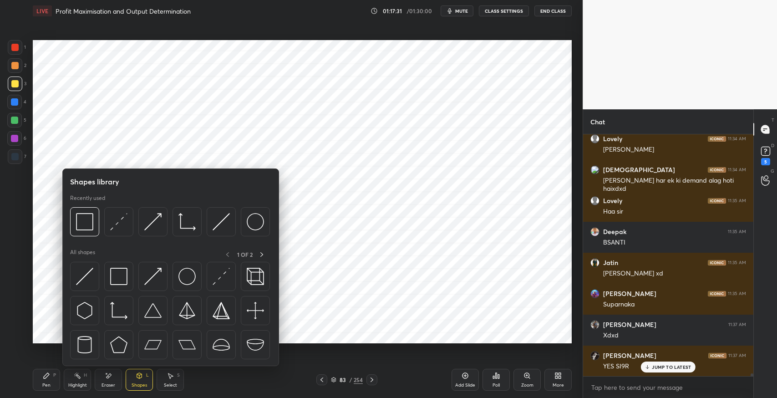
click at [112, 283] on img at bounding box center [118, 276] width 17 height 17
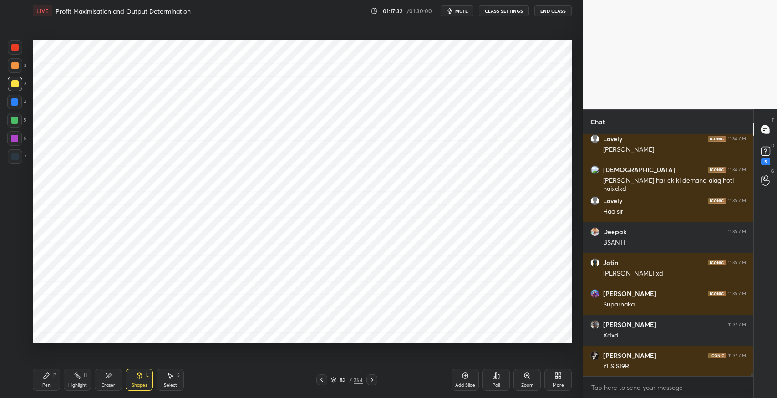
scroll to position [21582, 0]
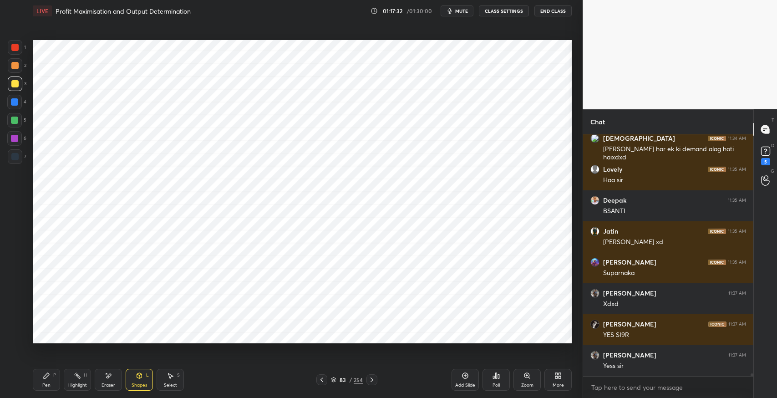
click at [15, 105] on div at bounding box center [14, 101] width 7 height 7
click at [11, 53] on div at bounding box center [15, 47] width 15 height 15
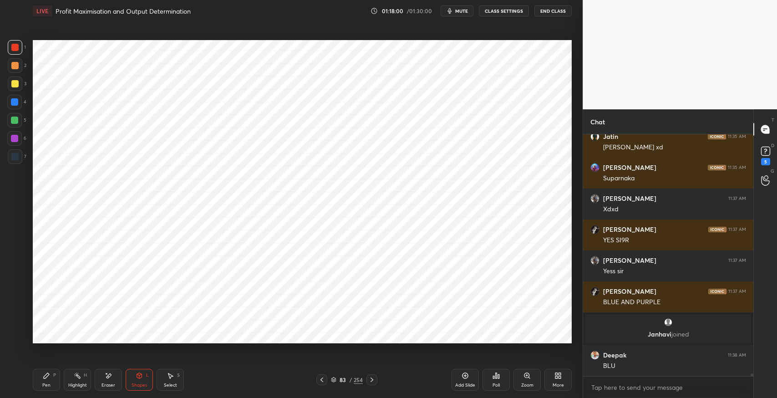
scroll to position [20508, 0]
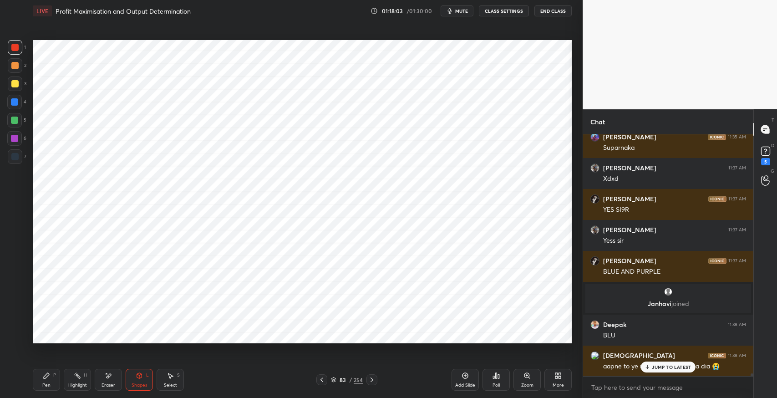
click at [44, 380] on div "Pen P" at bounding box center [46, 380] width 27 height 22
click at [15, 159] on div at bounding box center [14, 156] width 7 height 7
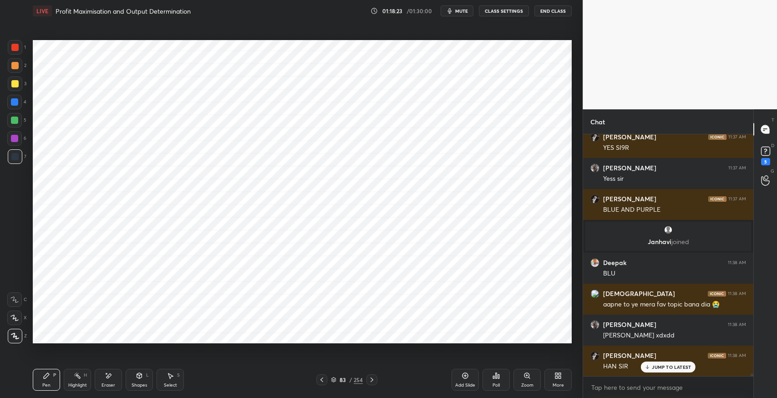
scroll to position [20602, 0]
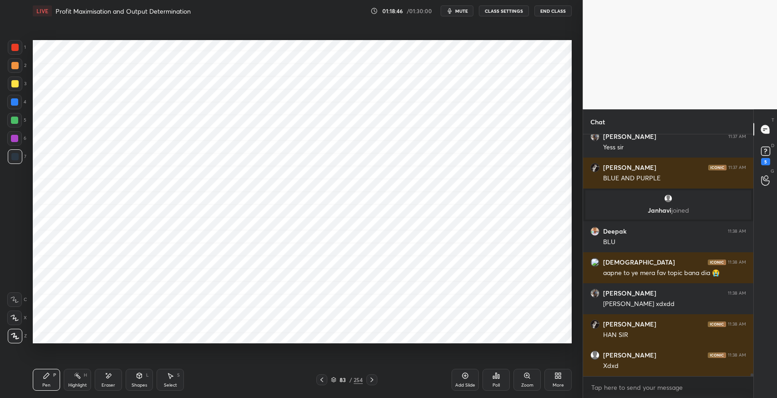
click at [137, 385] on div "Shapes" at bounding box center [139, 385] width 15 height 5
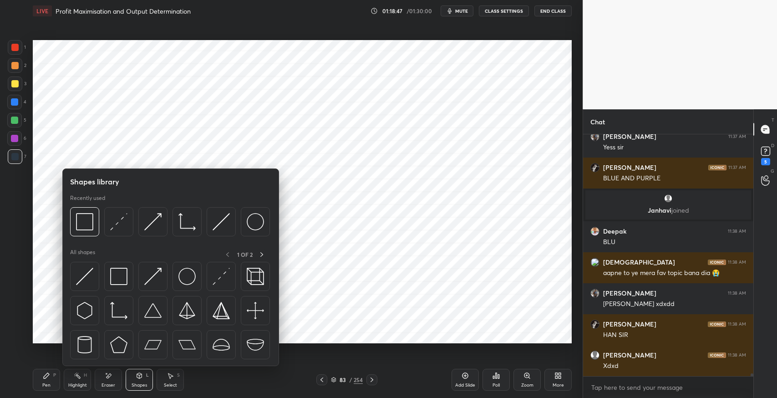
click at [117, 277] on img at bounding box center [118, 276] width 17 height 17
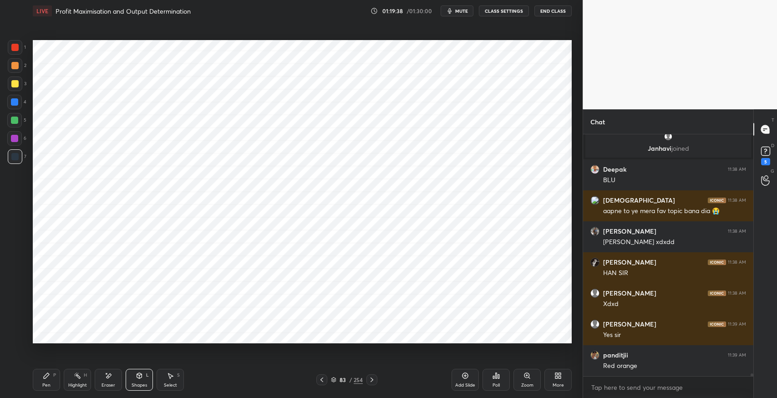
scroll to position [20694, 0]
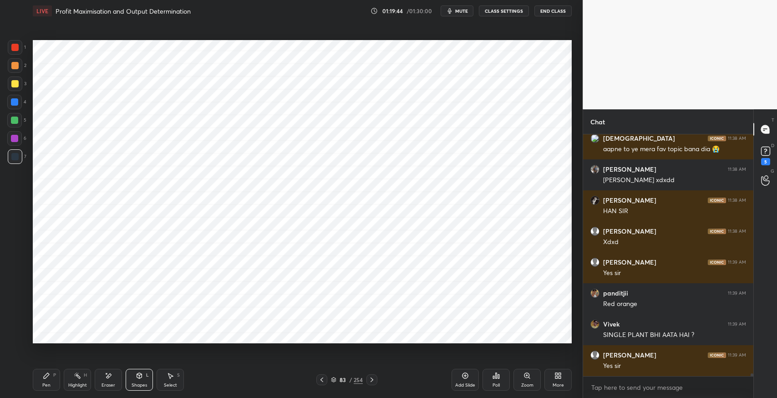
click at [658, 371] on div "[PERSON_NAME] 11:39 AM Yes sir" at bounding box center [668, 360] width 170 height 31
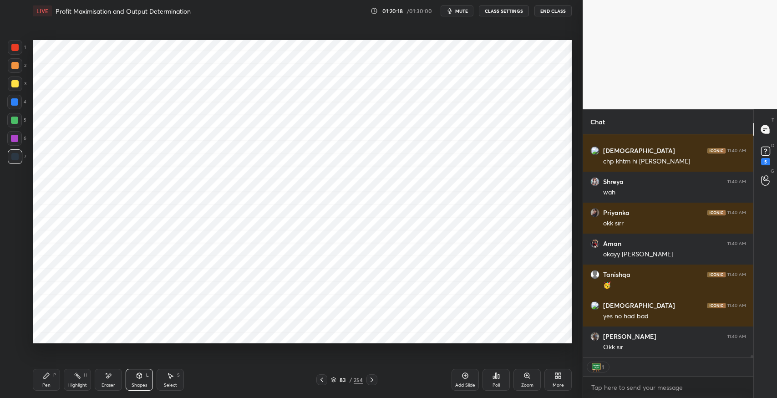
scroll to position [21241, 0]
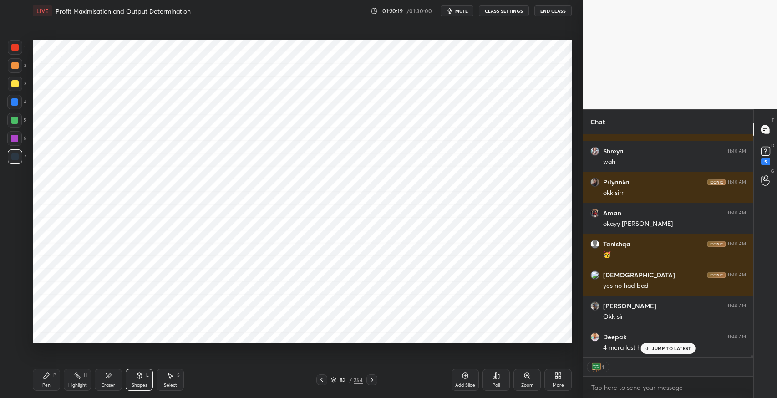
click at [657, 347] on p "JUMP TO LATEST" at bounding box center [671, 348] width 39 height 5
click at [135, 381] on div "Shapes L" at bounding box center [139, 380] width 27 height 22
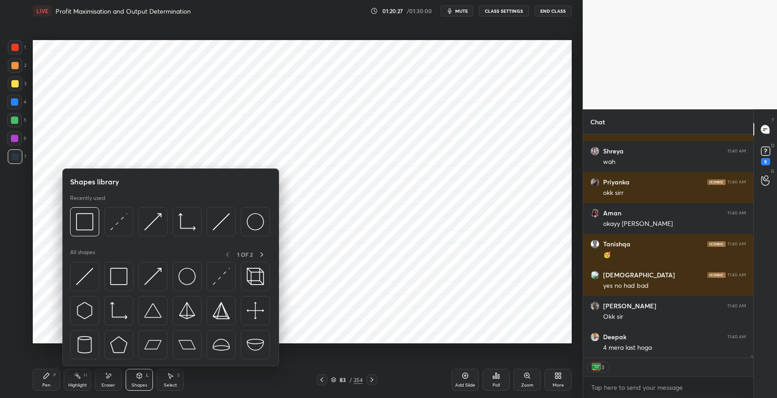
click at [111, 231] on div at bounding box center [118, 221] width 29 height 29
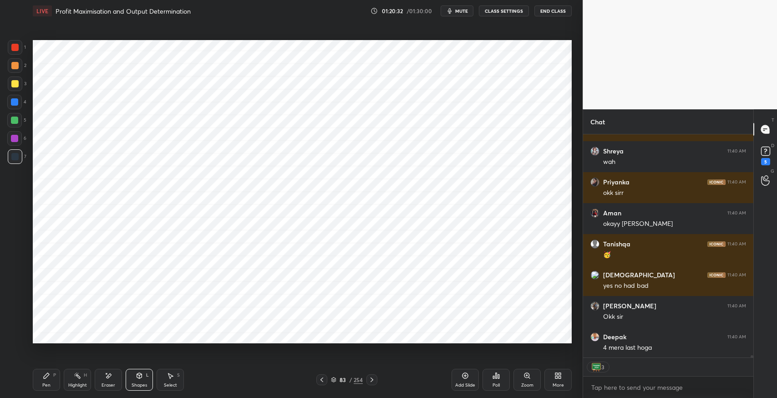
click at [15, 135] on div at bounding box center [14, 138] width 7 height 7
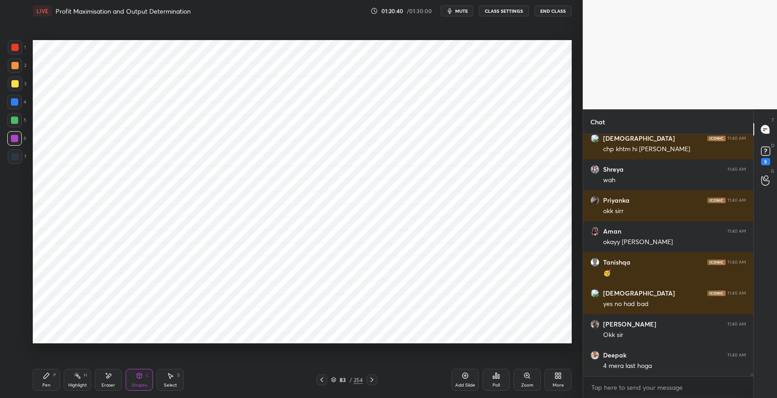
scroll to position [21255, 0]
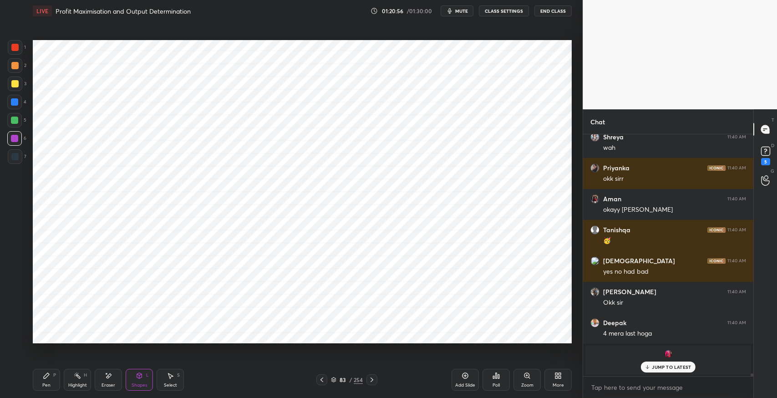
click at [42, 384] on div "Pen P" at bounding box center [46, 380] width 27 height 22
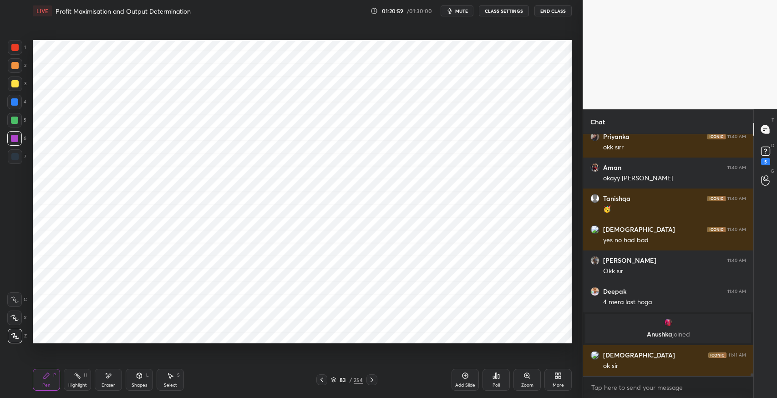
scroll to position [21110, 0]
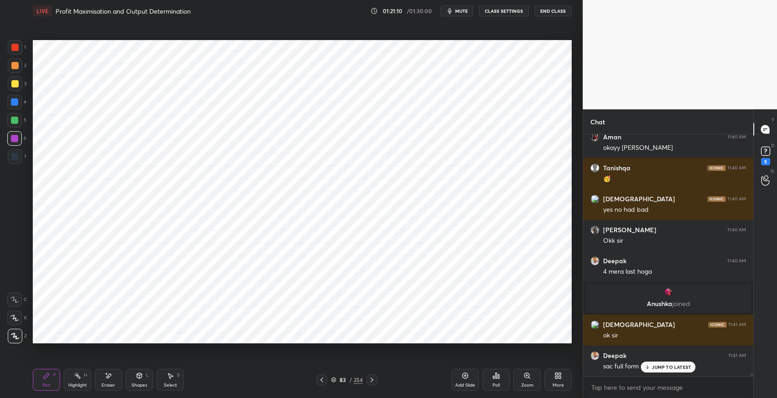
click at [460, 378] on div "Add Slide" at bounding box center [465, 380] width 27 height 22
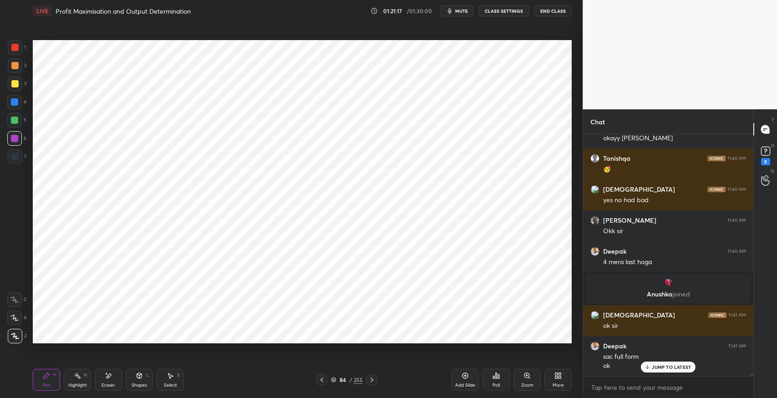
scroll to position [21150, 0]
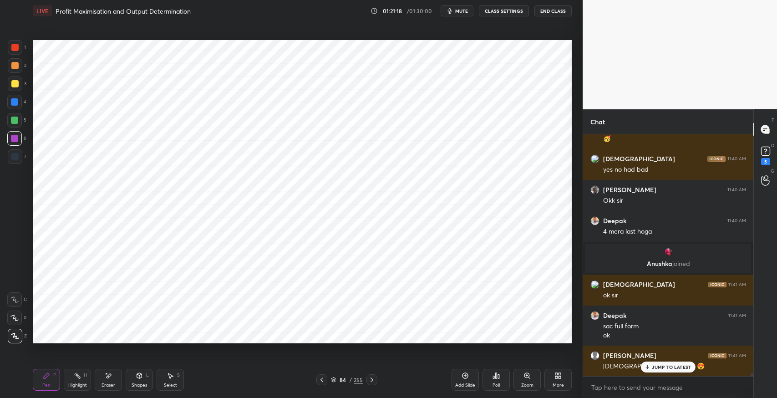
click at [111, 376] on icon at bounding box center [108, 376] width 7 height 8
click at [14, 340] on div "Erase all" at bounding box center [14, 336] width 15 height 15
click at [314, 379] on div "84 / 255" at bounding box center [346, 379] width 209 height 11
click at [653, 369] on p "JUMP TO LATEST" at bounding box center [671, 366] width 39 height 5
click at [319, 378] on icon at bounding box center [321, 379] width 7 height 7
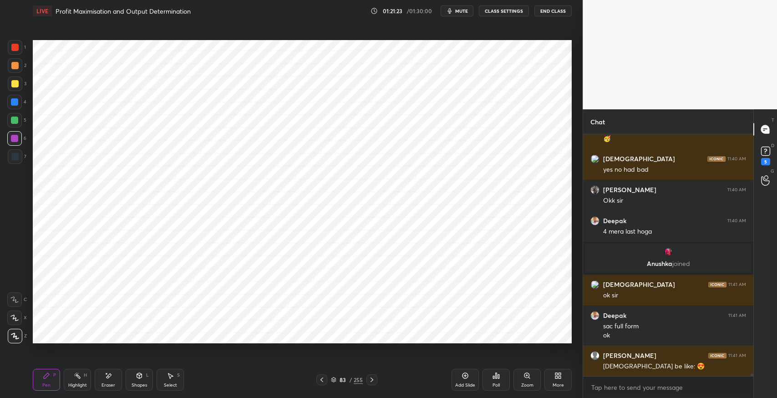
click at [111, 380] on div "Eraser" at bounding box center [108, 380] width 27 height 22
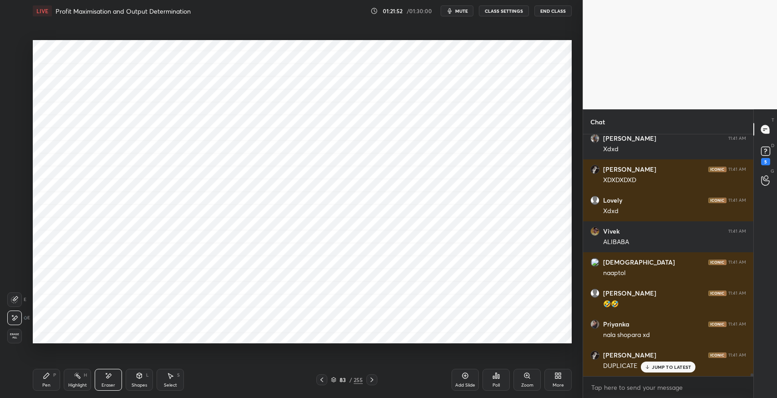
scroll to position [21460, 0]
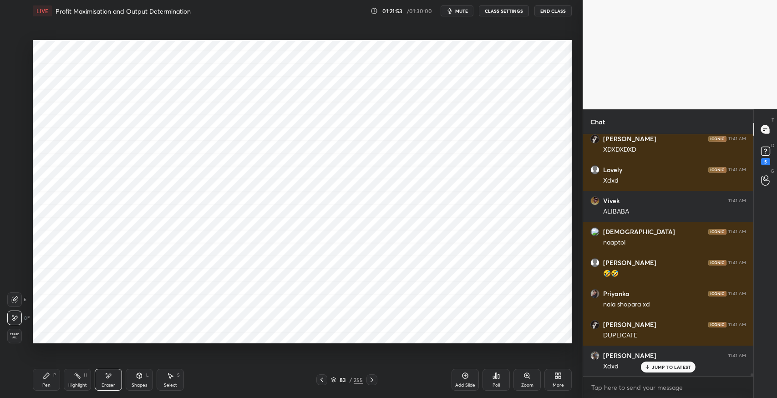
click at [37, 377] on div "Pen P" at bounding box center [46, 380] width 27 height 22
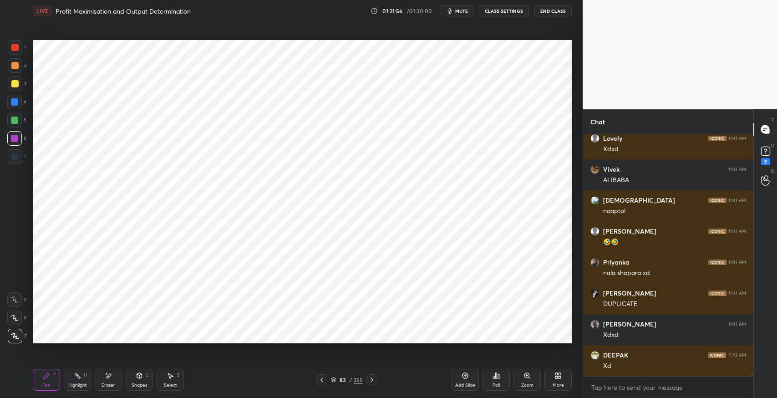
scroll to position [21522, 0]
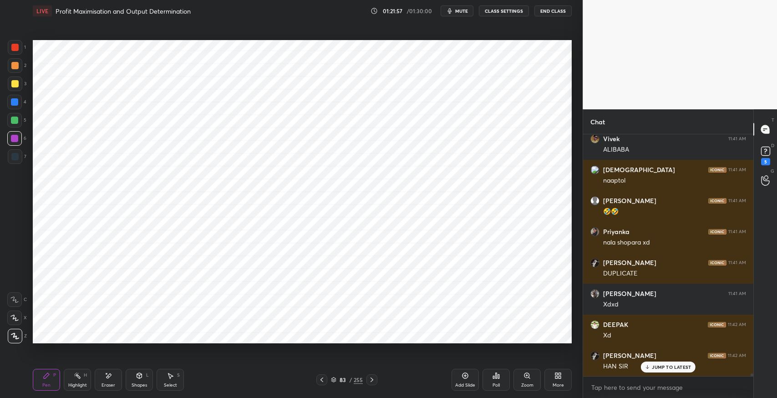
click at [320, 383] on icon at bounding box center [321, 379] width 7 height 7
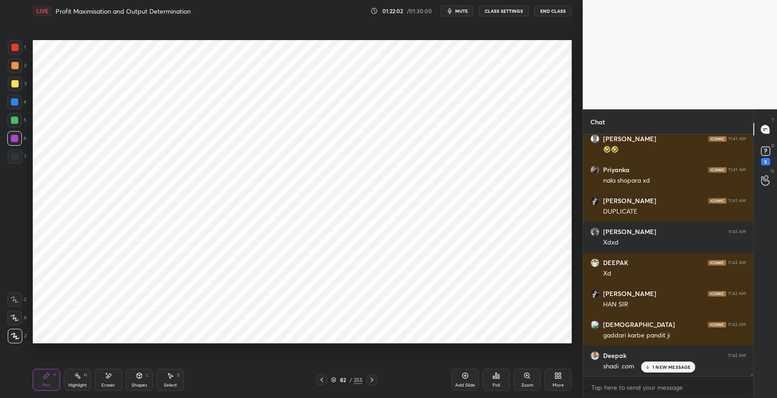
scroll to position [21615, 0]
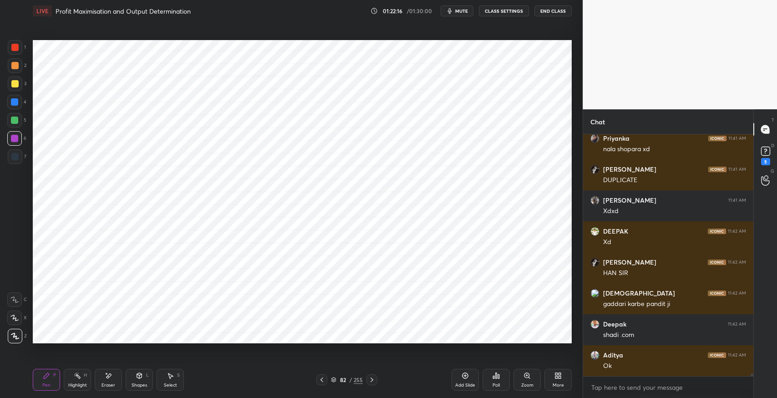
click at [371, 378] on icon at bounding box center [371, 379] width 7 height 7
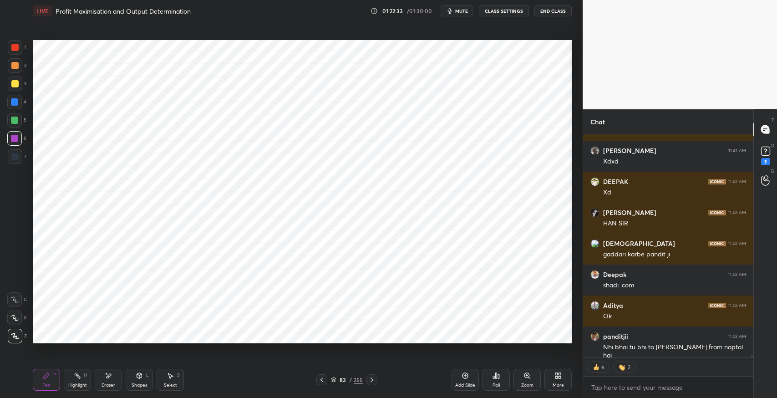
click at [78, 384] on div "Highlight" at bounding box center [77, 385] width 19 height 5
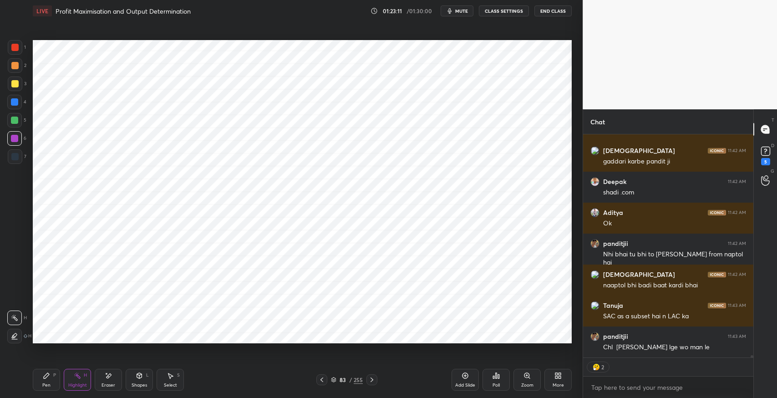
scroll to position [21789, 0]
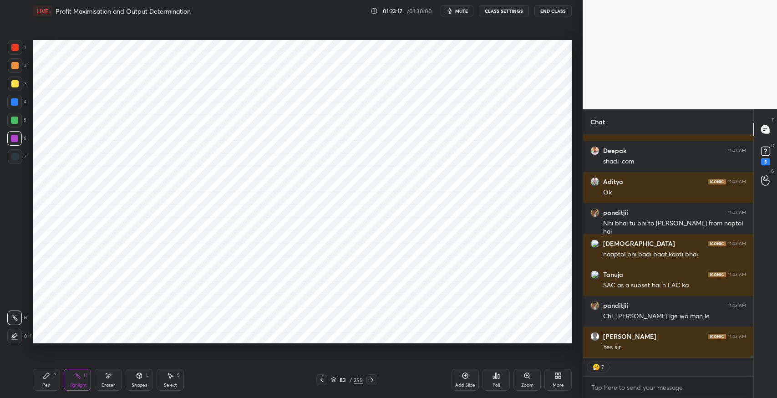
click at [139, 380] on div "Shapes L" at bounding box center [139, 380] width 27 height 22
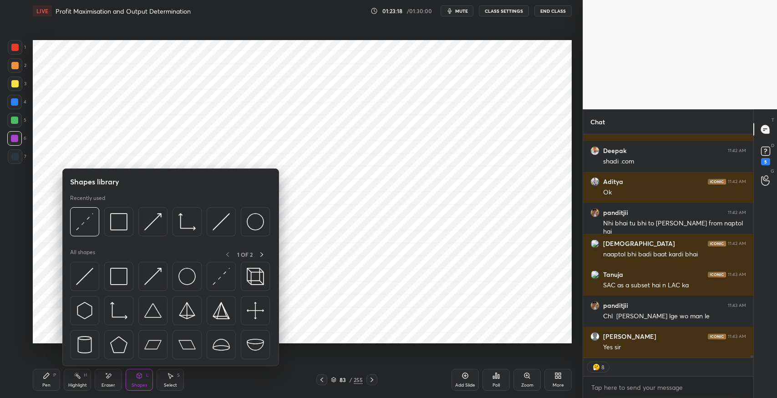
click at [116, 279] on img at bounding box center [118, 276] width 17 height 17
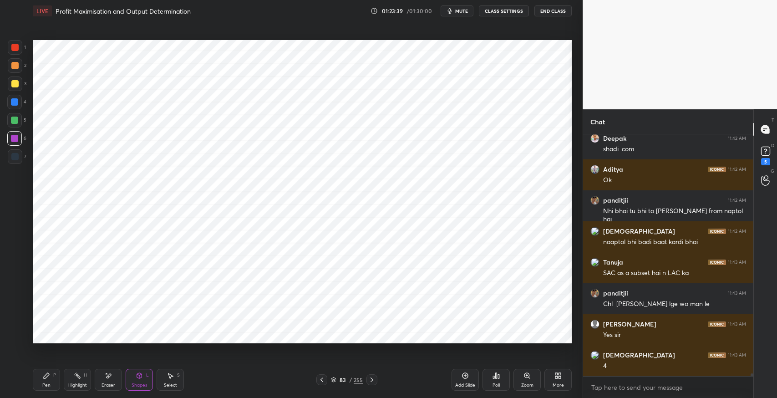
scroll to position [21832, 0]
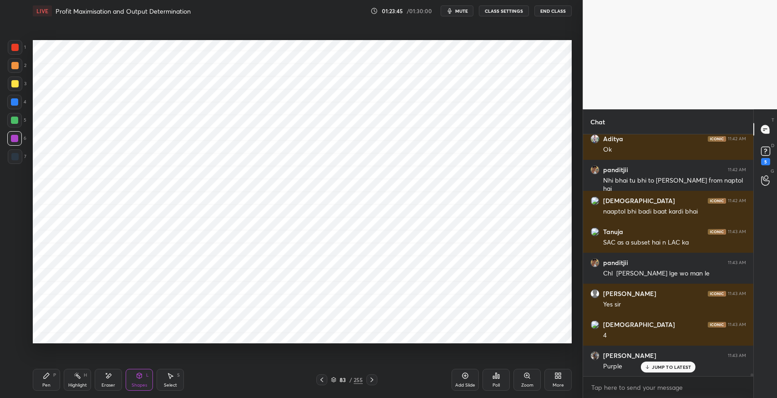
click at [39, 384] on div "Pen P" at bounding box center [46, 380] width 27 height 22
click at [138, 384] on div "Shapes" at bounding box center [139, 385] width 15 height 5
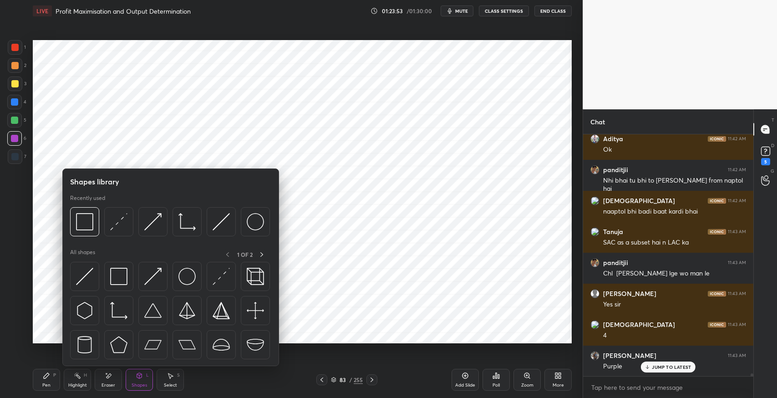
click at [110, 275] on img at bounding box center [118, 276] width 17 height 17
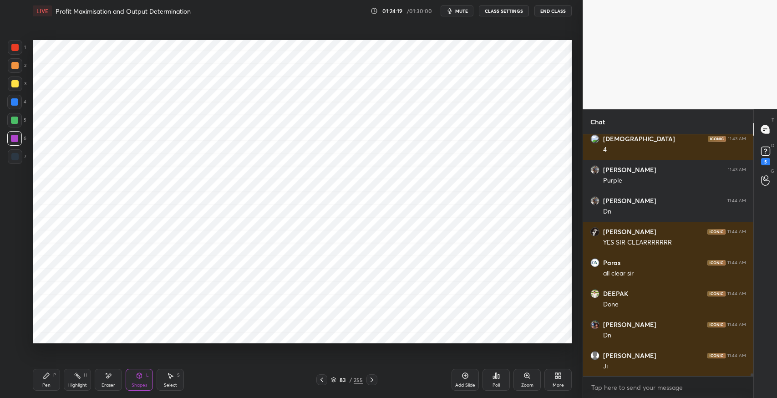
scroll to position [22049, 0]
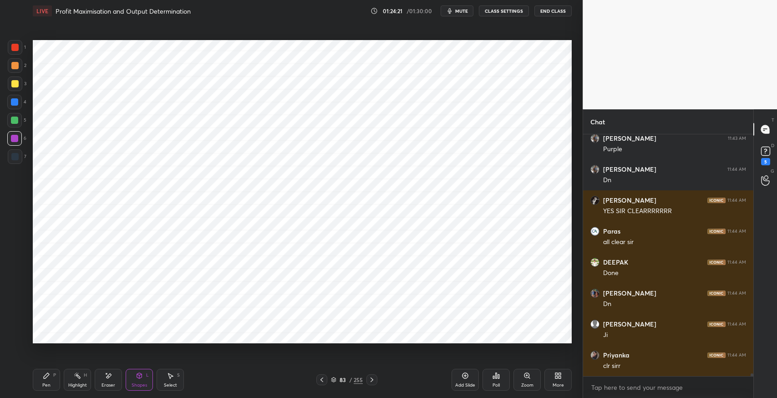
click at [49, 378] on icon at bounding box center [46, 375] width 7 height 7
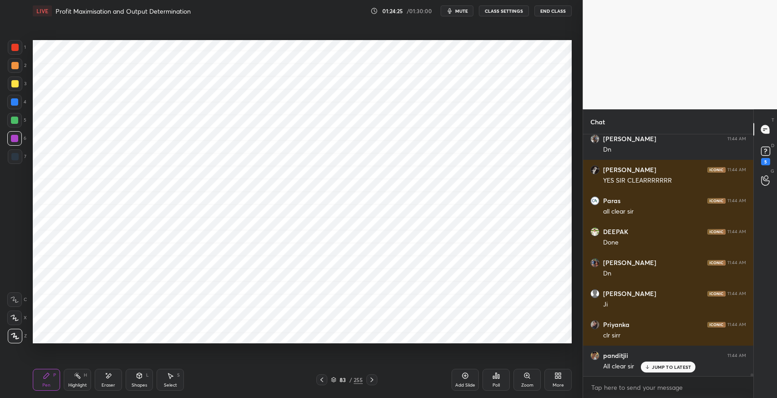
click at [136, 378] on icon at bounding box center [139, 375] width 7 height 7
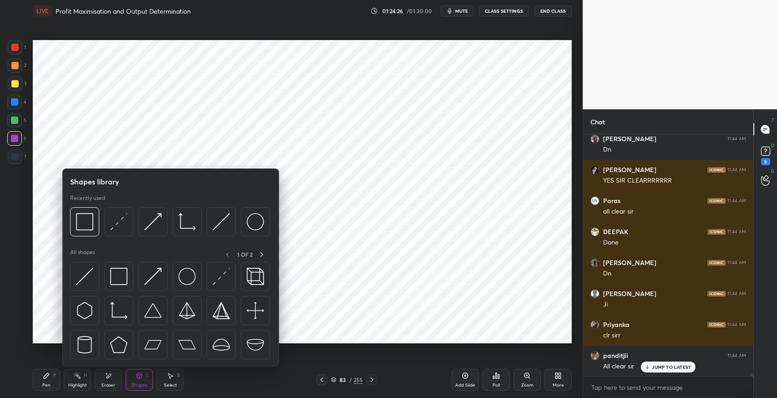
click at [91, 227] on img at bounding box center [84, 221] width 17 height 17
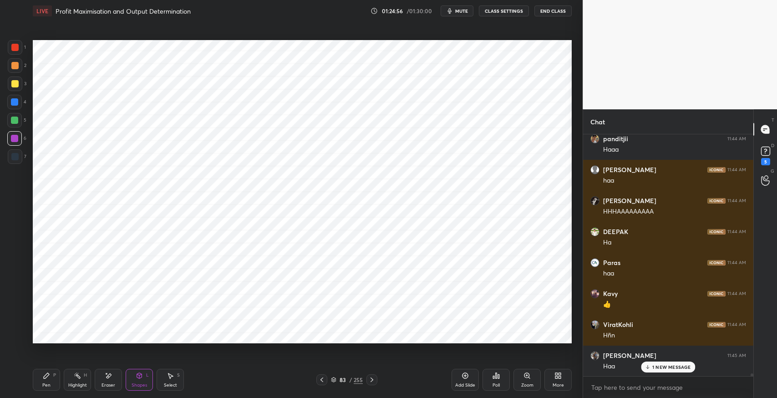
scroll to position [22823, 0]
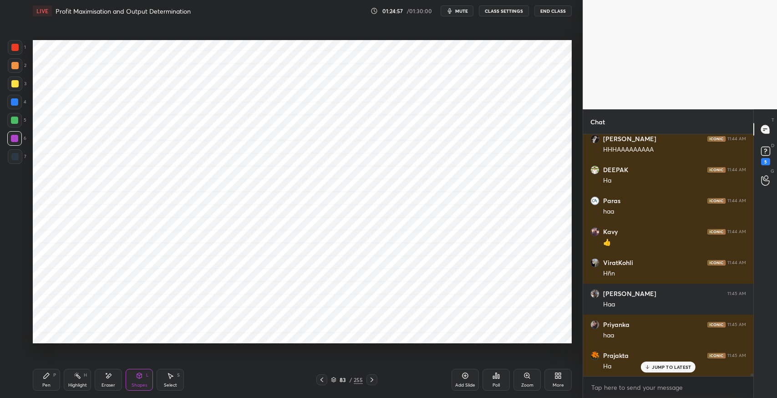
click at [11, 107] on div at bounding box center [14, 102] width 15 height 15
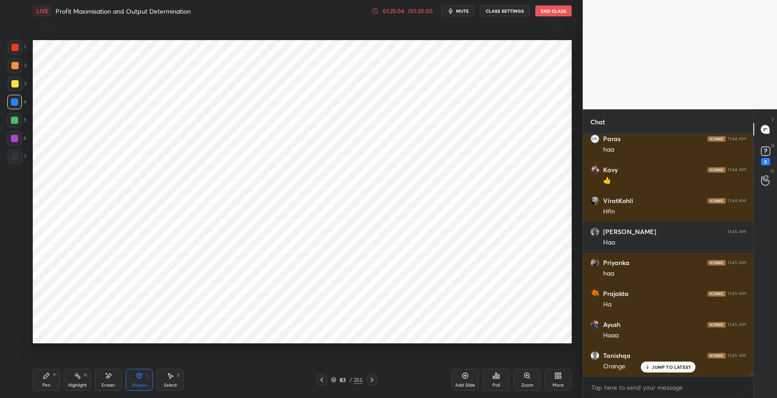
scroll to position [22916, 0]
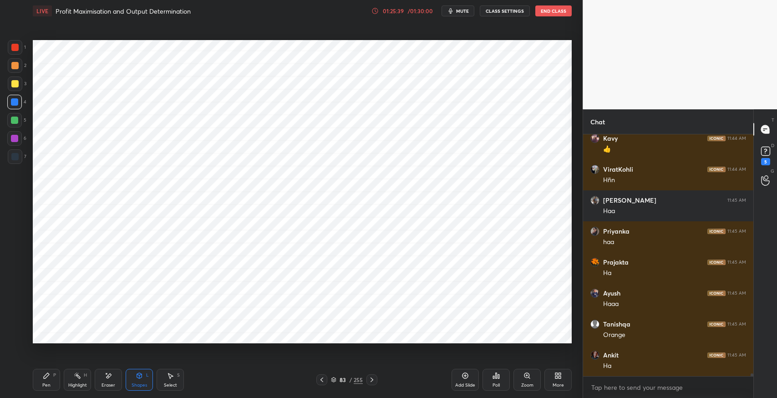
click at [49, 376] on icon at bounding box center [46, 375] width 7 height 7
click at [131, 379] on div "Shapes L" at bounding box center [139, 380] width 27 height 22
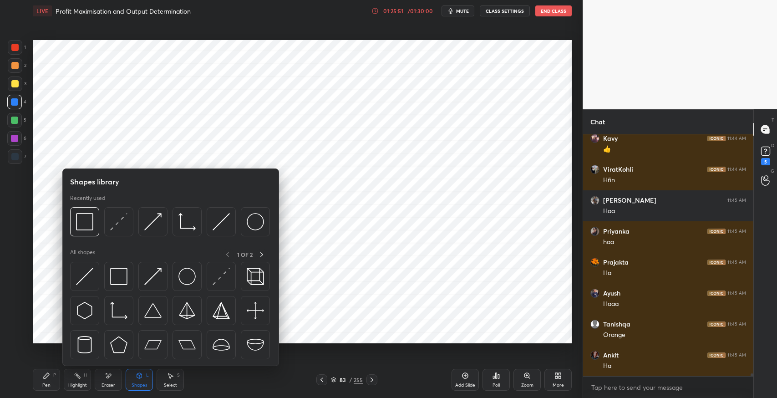
click at [116, 278] on img at bounding box center [118, 276] width 17 height 17
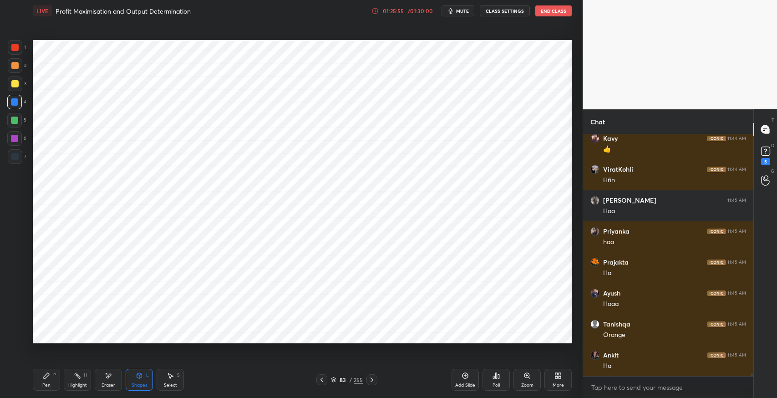
click at [43, 380] on div "Pen P" at bounding box center [46, 380] width 27 height 22
click at [138, 370] on div "Shapes L" at bounding box center [139, 380] width 27 height 22
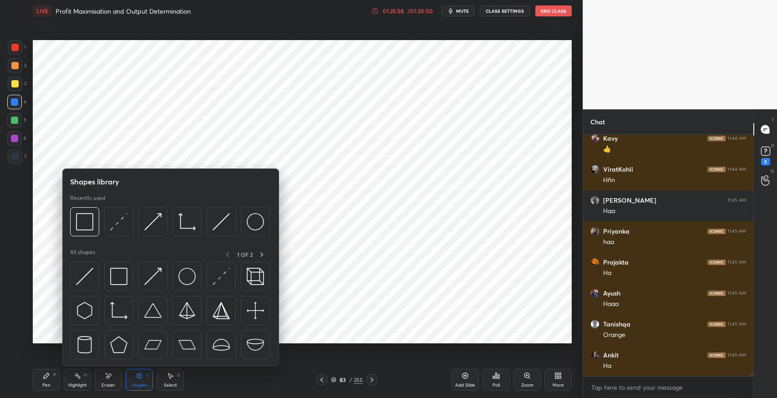
click at [106, 280] on div at bounding box center [118, 276] width 29 height 29
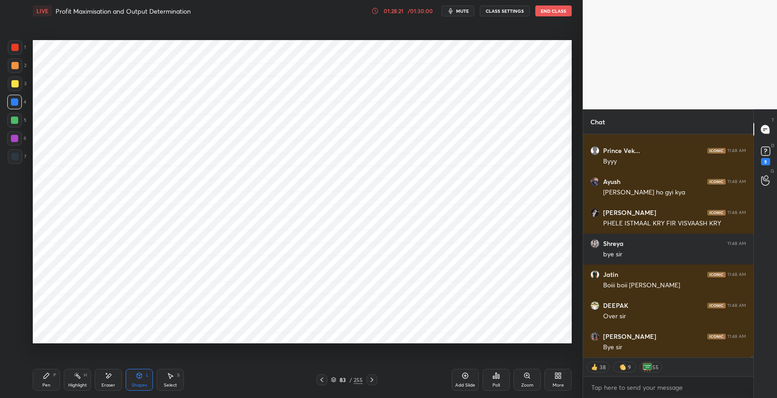
scroll to position [24514, 0]
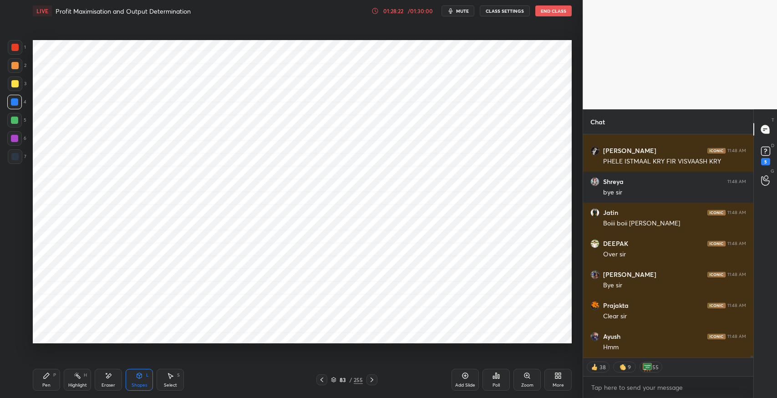
click at [464, 381] on div "Add Slide" at bounding box center [465, 380] width 27 height 22
click at [58, 382] on div "Pen P" at bounding box center [46, 380] width 27 height 22
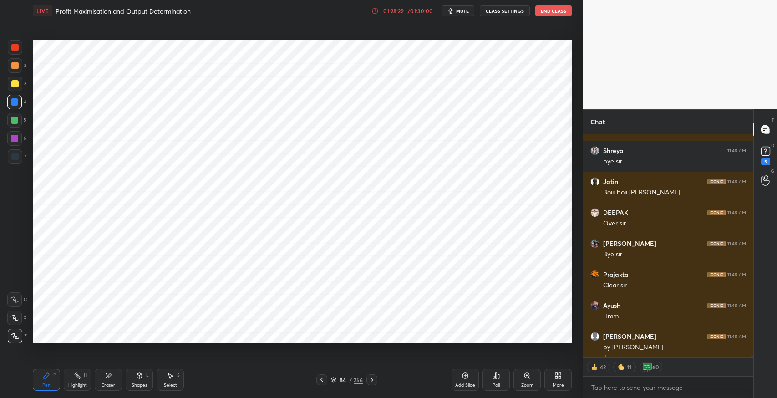
scroll to position [24554, 0]
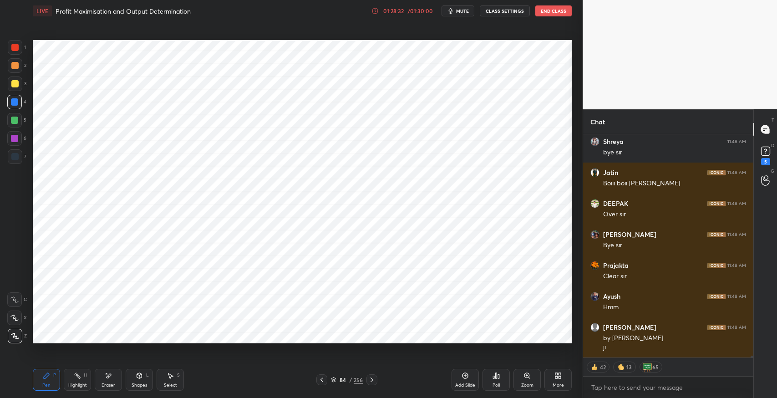
click at [109, 379] on icon at bounding box center [108, 376] width 7 height 8
click at [48, 380] on div "Pen P" at bounding box center [46, 380] width 27 height 22
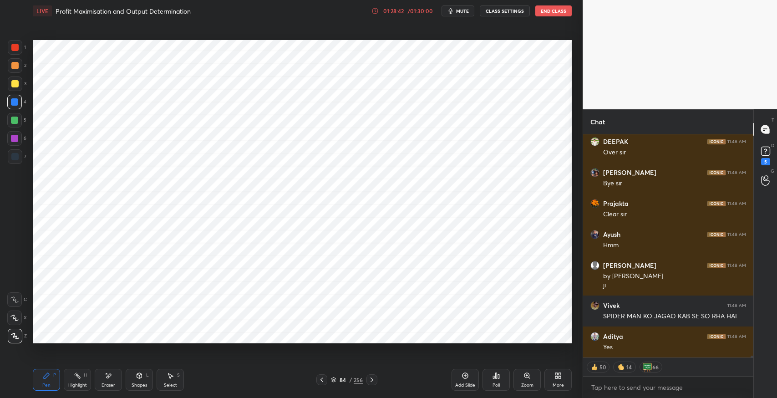
scroll to position [24647, 0]
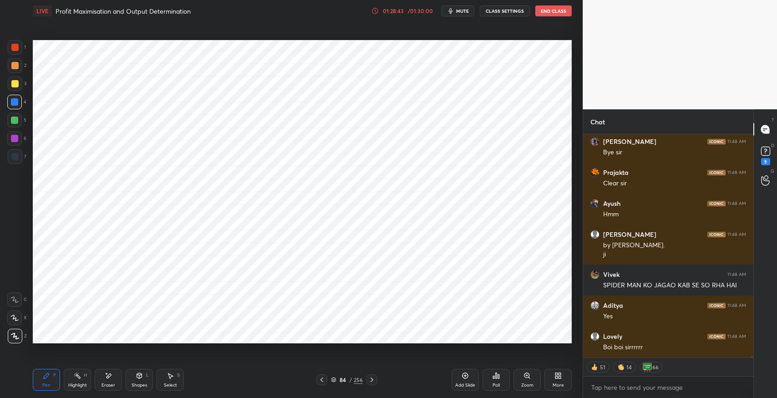
click at [473, 375] on div "Add Slide" at bounding box center [465, 380] width 27 height 22
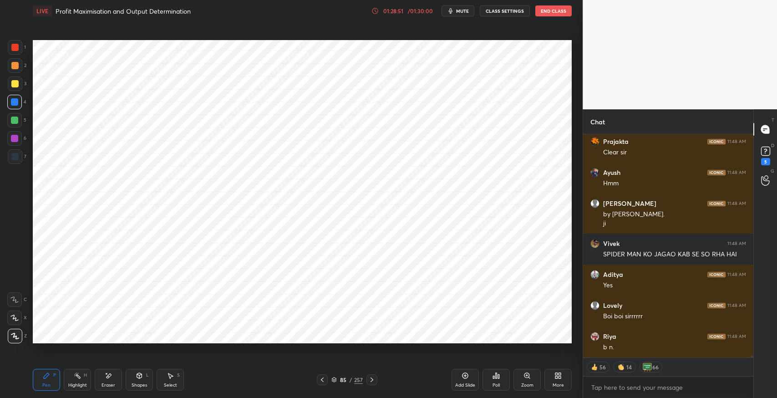
click at [462, 373] on icon at bounding box center [465, 375] width 7 height 7
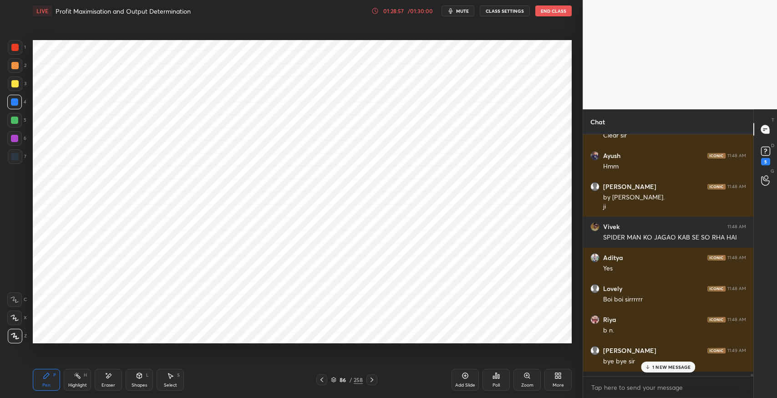
scroll to position [24690, 0]
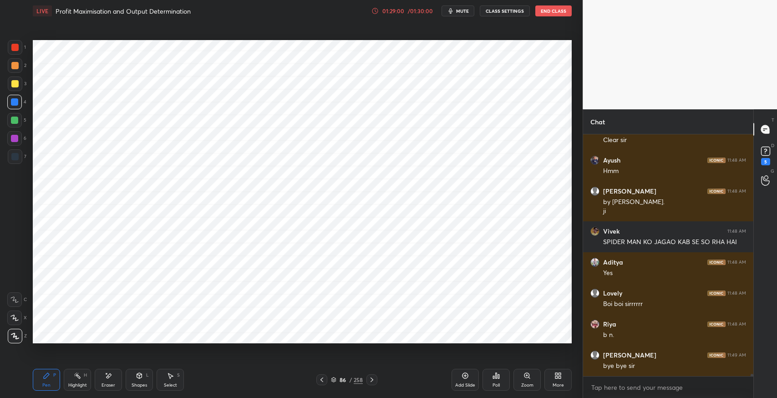
click at [463, 371] on div "Add Slide" at bounding box center [465, 380] width 27 height 22
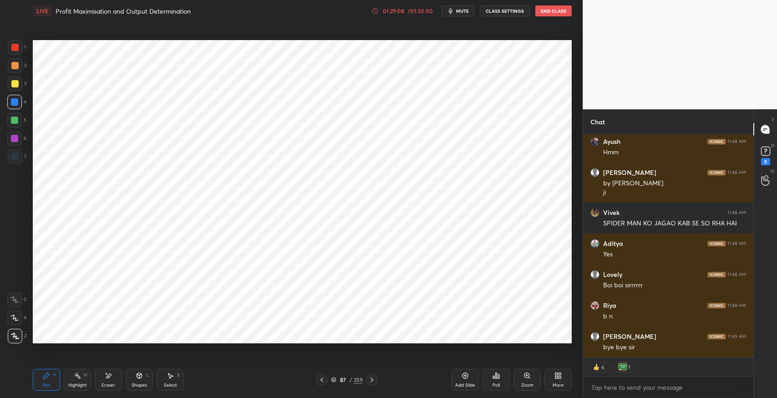
scroll to position [24740, 0]
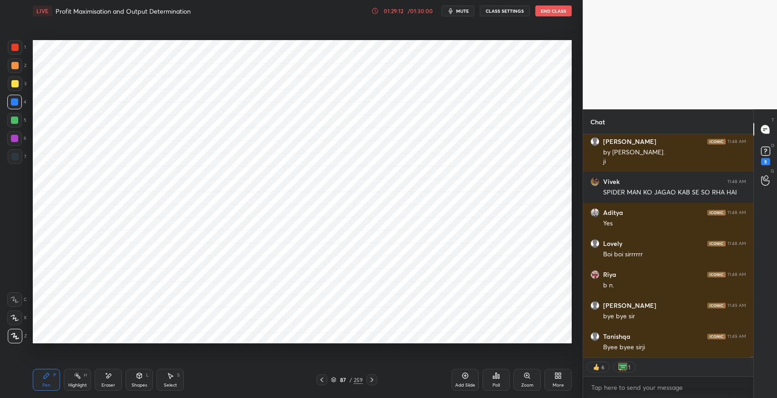
click at [764, 163] on div "5" at bounding box center [765, 161] width 9 height 7
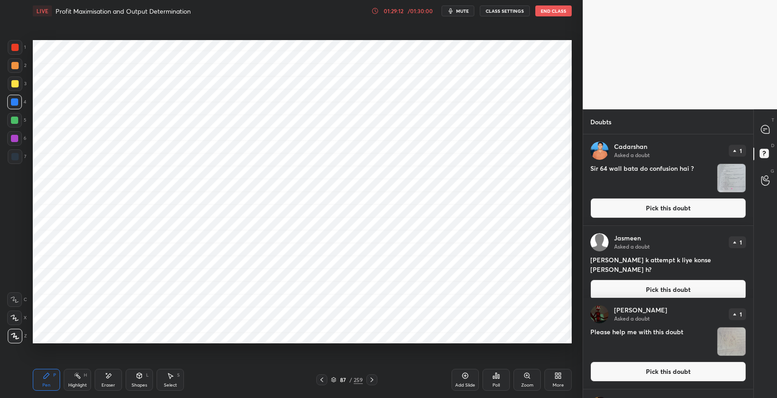
click at [656, 204] on button "Pick this doubt" at bounding box center [669, 208] width 156 height 20
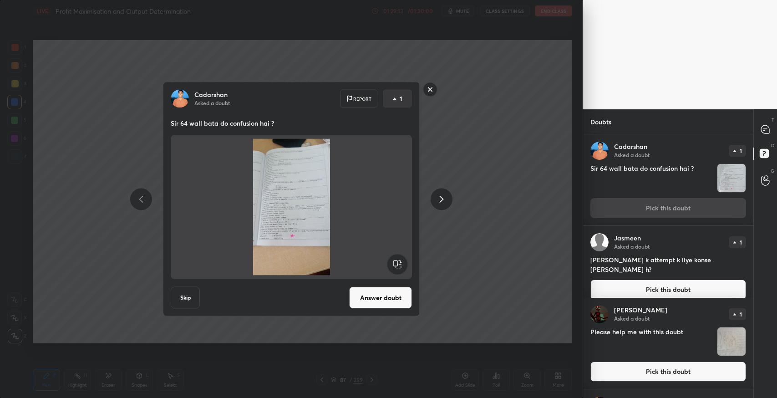
click at [372, 294] on button "Answer doubt" at bounding box center [380, 298] width 63 height 22
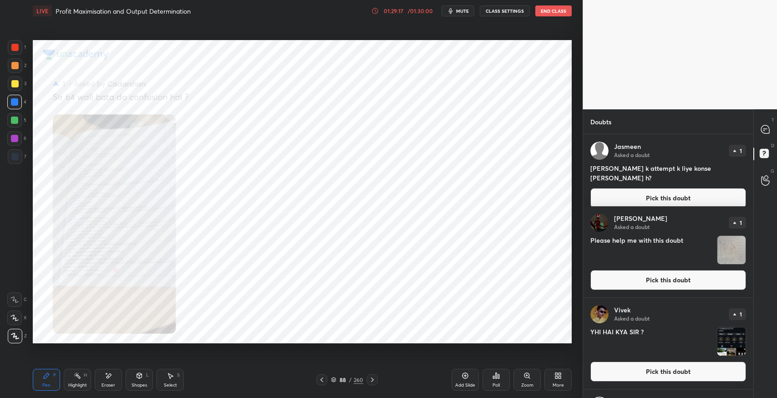
click at [525, 383] on div "Zoom" at bounding box center [527, 385] width 12 height 5
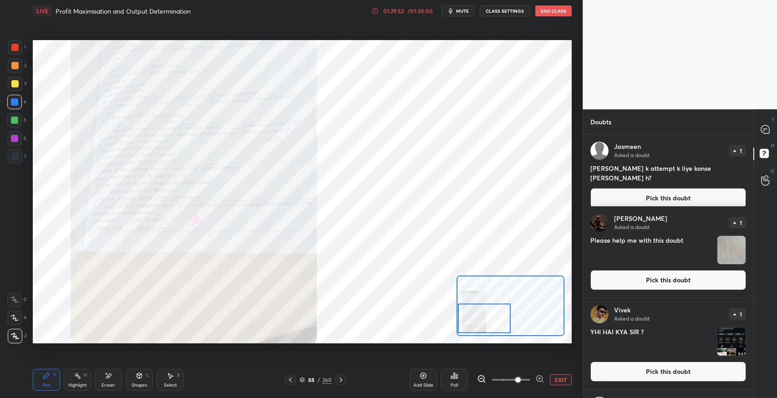
click at [659, 188] on button "Pick this doubt" at bounding box center [669, 198] width 156 height 20
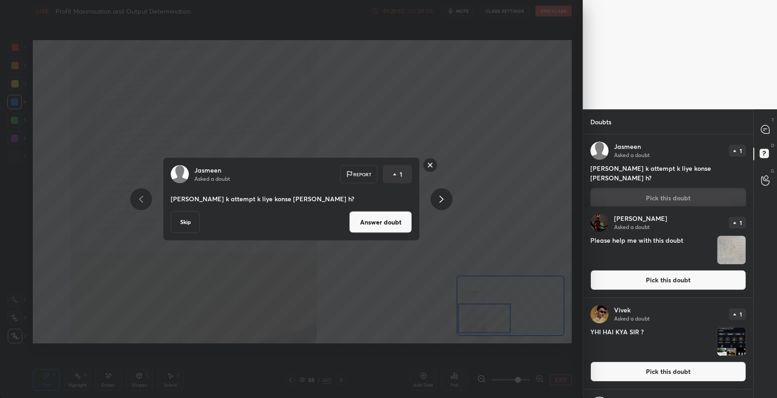
click at [371, 224] on button "Answer doubt" at bounding box center [380, 222] width 63 height 22
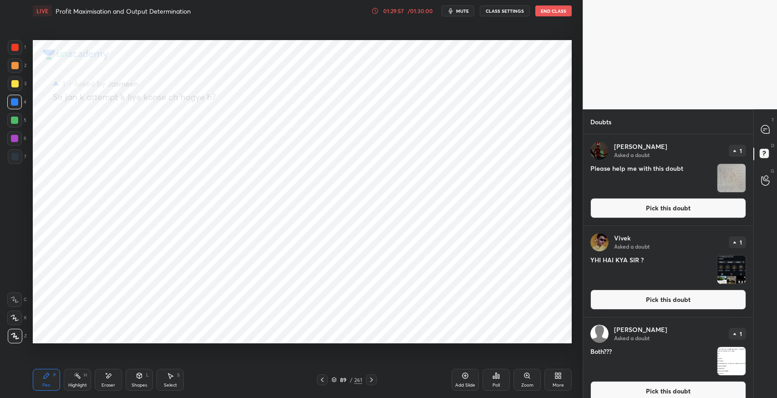
click at [635, 211] on button "Pick this doubt" at bounding box center [669, 208] width 156 height 20
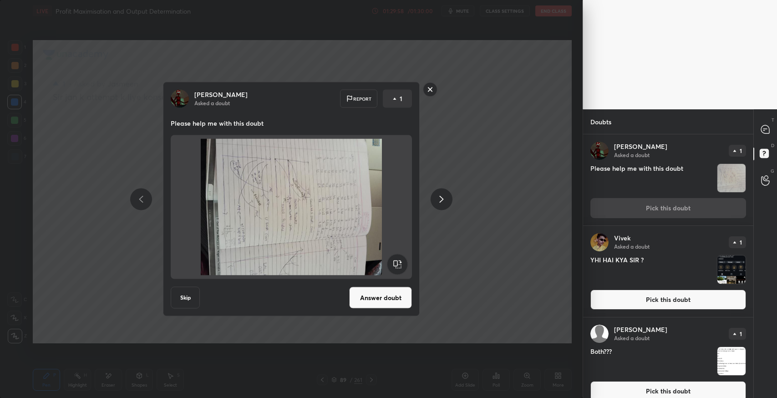
click at [396, 266] on rect at bounding box center [398, 264] width 20 height 20
click at [396, 267] on rect at bounding box center [398, 264] width 20 height 20
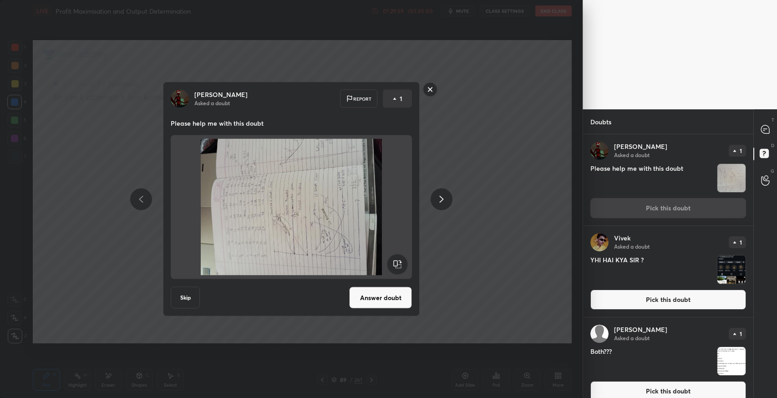
click at [396, 263] on rect at bounding box center [398, 264] width 20 height 20
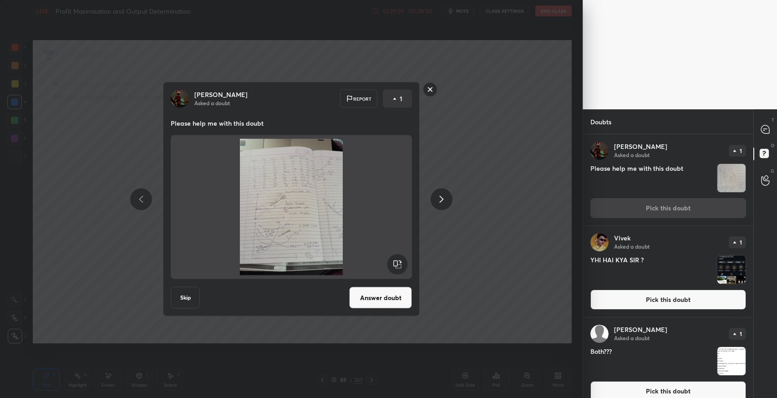
click at [376, 293] on button "Answer doubt" at bounding box center [380, 298] width 63 height 22
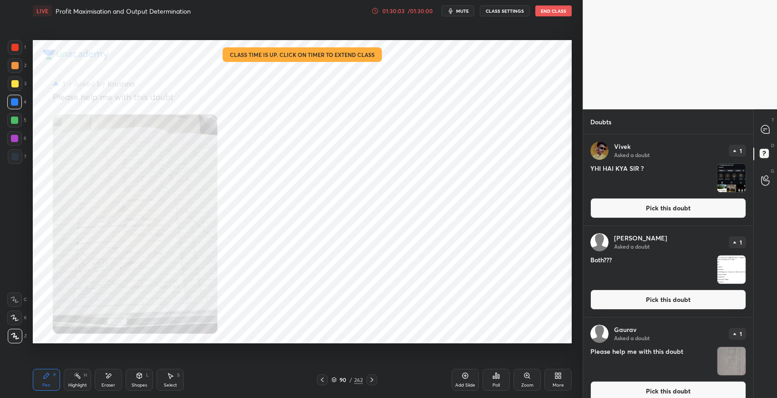
click at [644, 215] on button "Pick this doubt" at bounding box center [669, 208] width 156 height 20
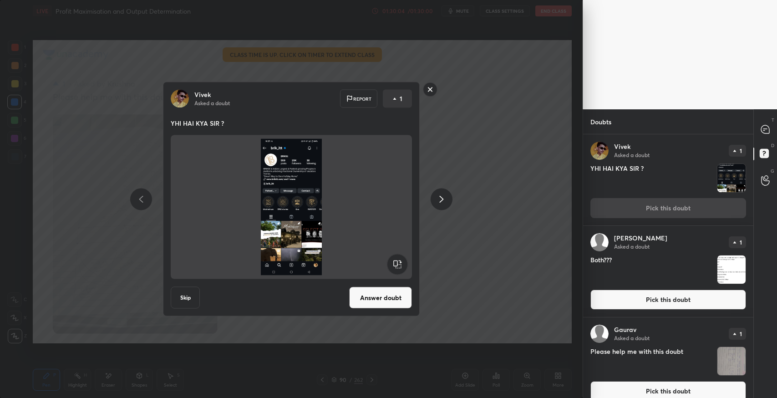
click at [393, 297] on button "Answer doubt" at bounding box center [380, 298] width 63 height 22
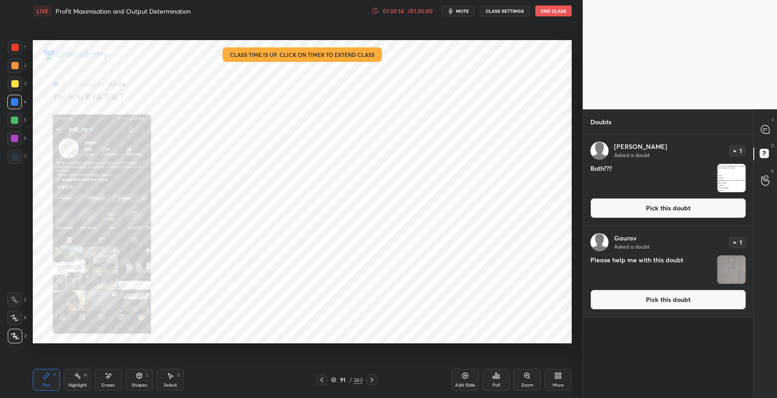
click at [615, 210] on button "Pick this doubt" at bounding box center [669, 208] width 156 height 20
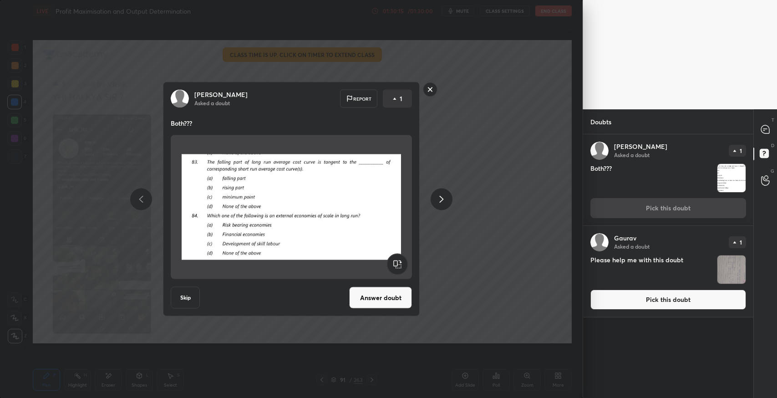
click at [365, 294] on button "Answer doubt" at bounding box center [380, 298] width 63 height 22
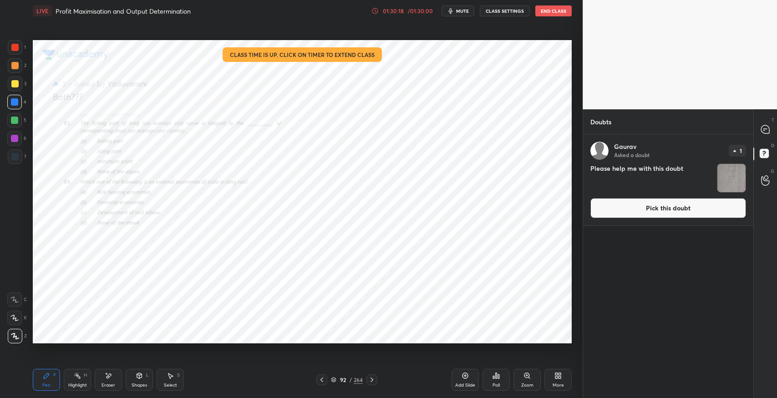
click at [702, 209] on button "Pick this doubt" at bounding box center [669, 208] width 156 height 20
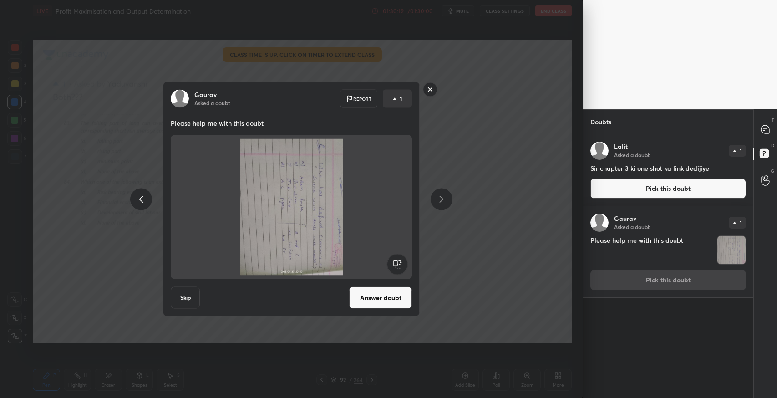
click at [397, 264] on rect at bounding box center [398, 264] width 20 height 20
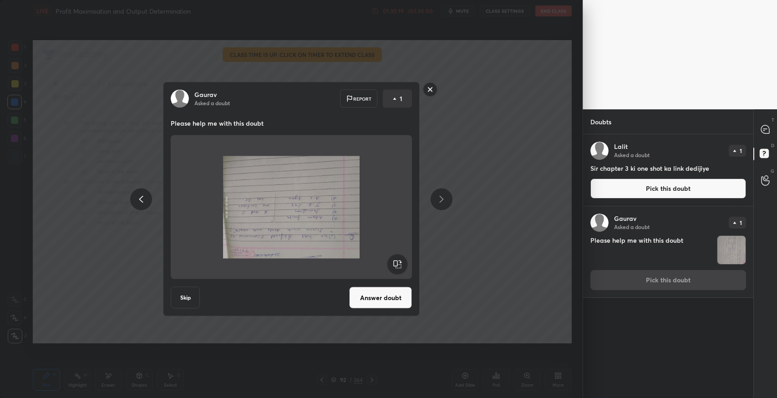
click at [398, 263] on rect at bounding box center [398, 264] width 20 height 20
click at [398, 262] on rect at bounding box center [398, 264] width 20 height 20
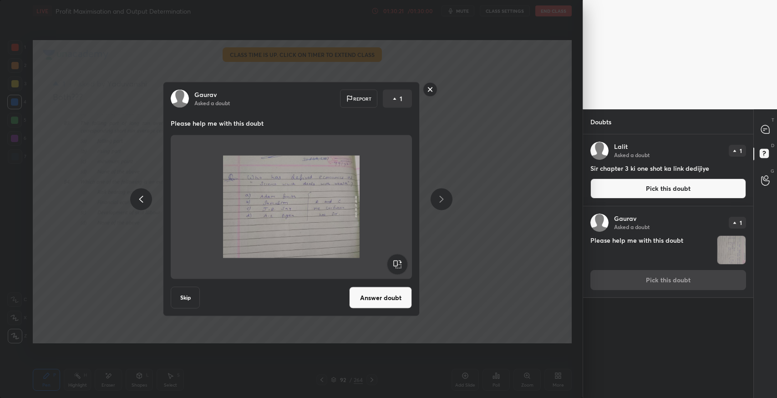
click at [379, 296] on button "Answer doubt" at bounding box center [380, 298] width 63 height 22
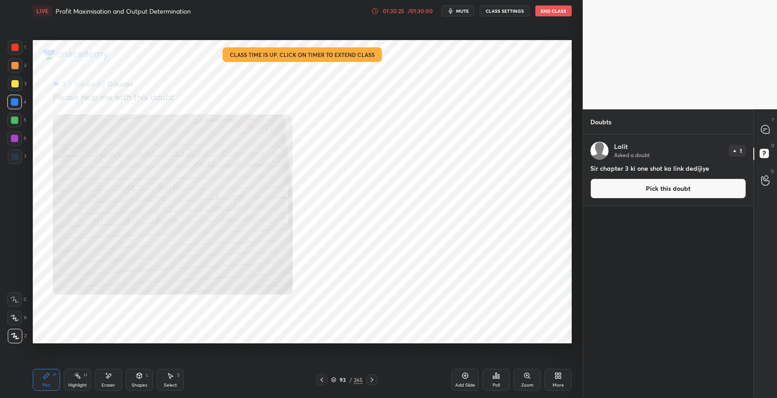
click at [625, 192] on button "Pick this doubt" at bounding box center [669, 189] width 156 height 20
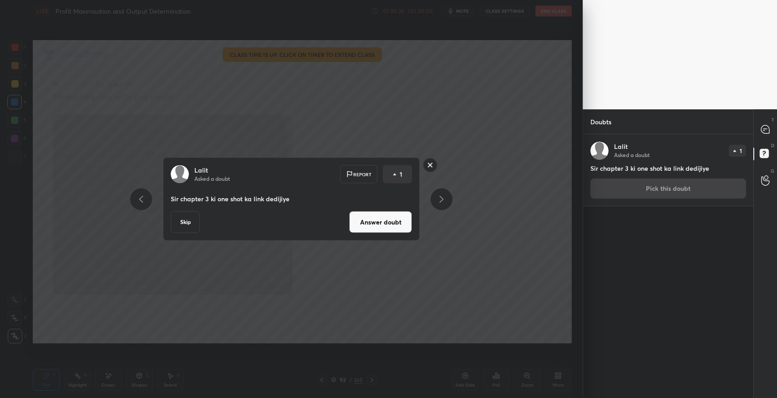
click at [390, 227] on button "Answer doubt" at bounding box center [380, 222] width 63 height 22
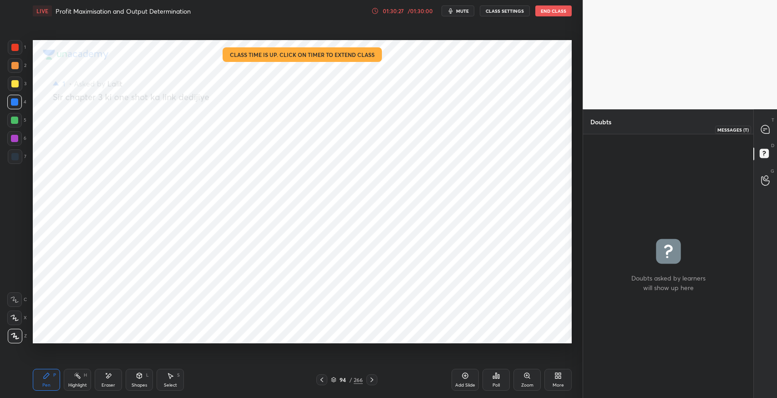
click at [762, 134] on div at bounding box center [766, 129] width 18 height 16
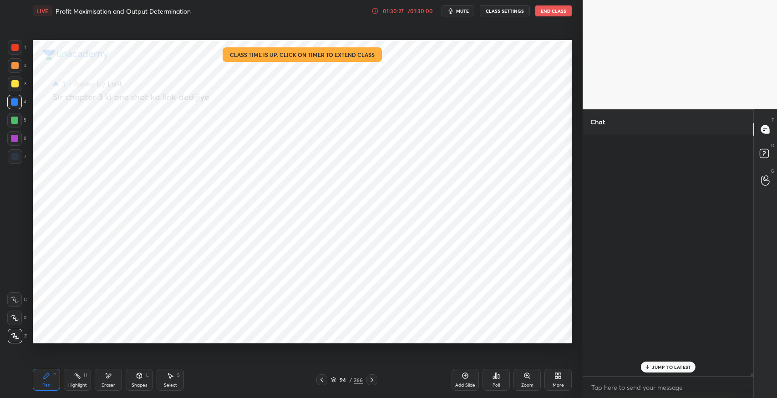
scroll to position [240, 168]
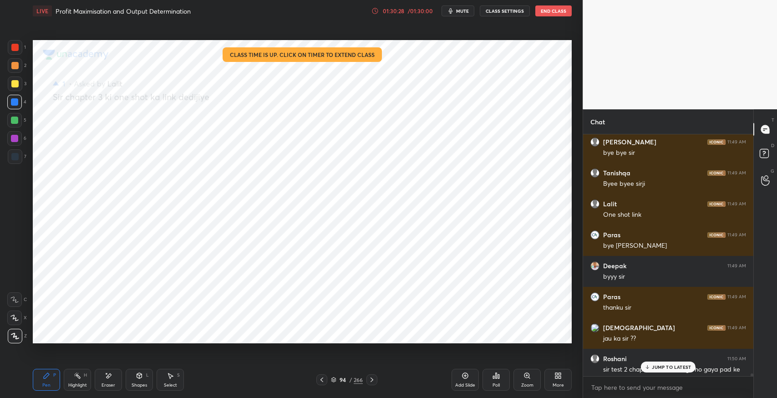
click at [322, 383] on icon at bounding box center [321, 379] width 7 height 7
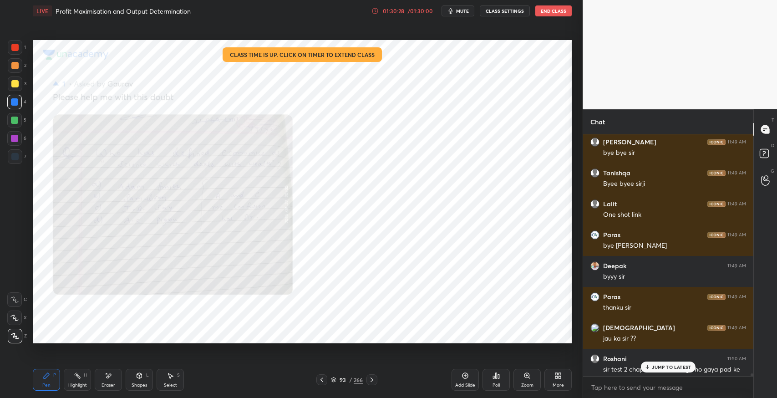
click at [323, 382] on icon at bounding box center [321, 379] width 7 height 7
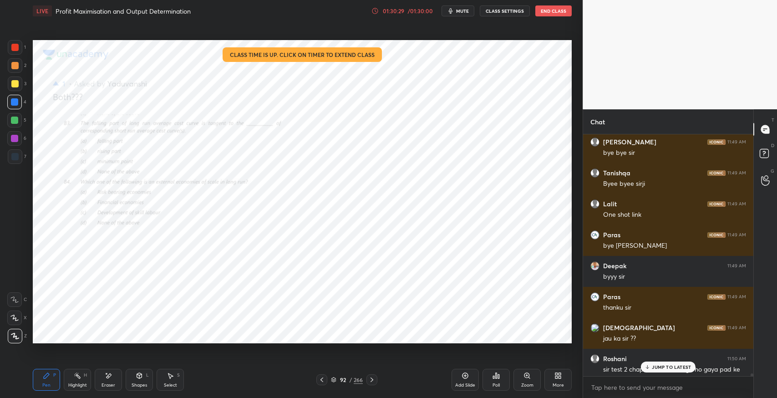
click at [652, 367] on p "JUMP TO LATEST" at bounding box center [671, 366] width 39 height 5
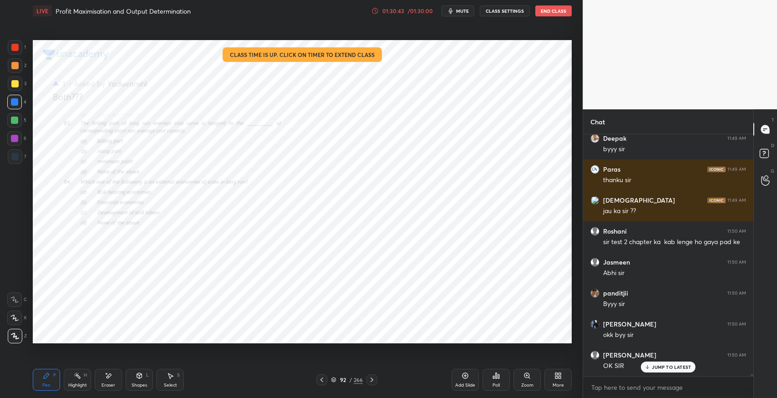
scroll to position [25077, 0]
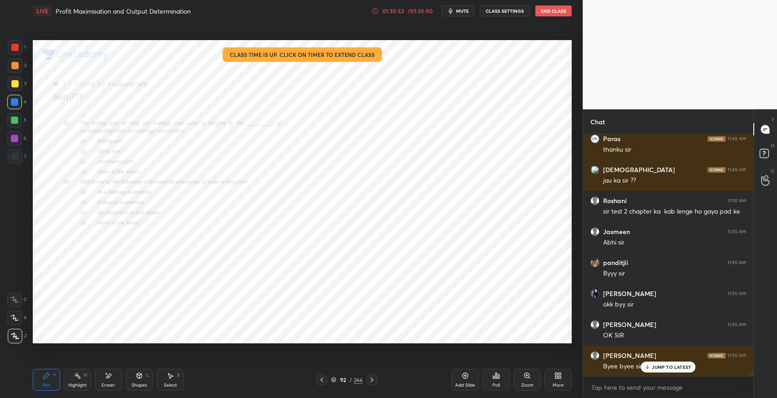
click at [691, 366] on div "JUMP TO LATEST" at bounding box center [668, 367] width 55 height 11
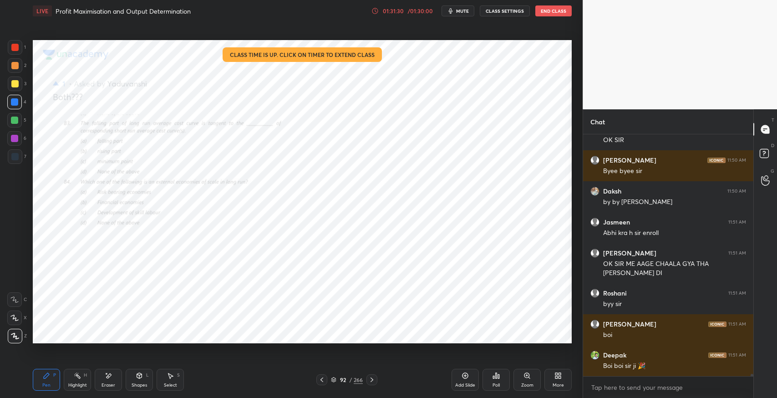
scroll to position [25303, 0]
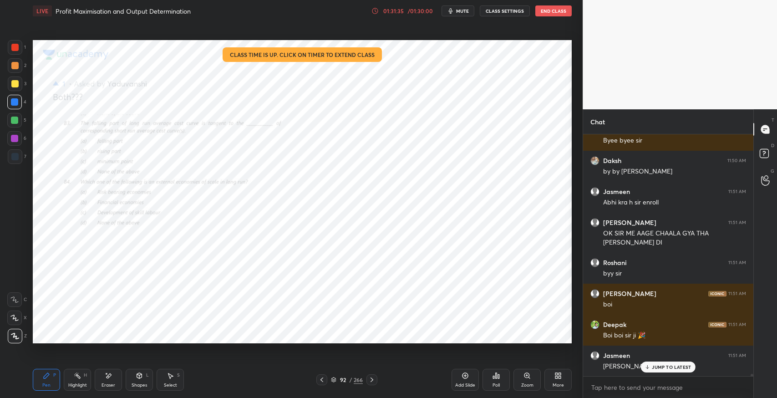
click at [671, 367] on p "JUMP TO LATEST" at bounding box center [671, 366] width 39 height 5
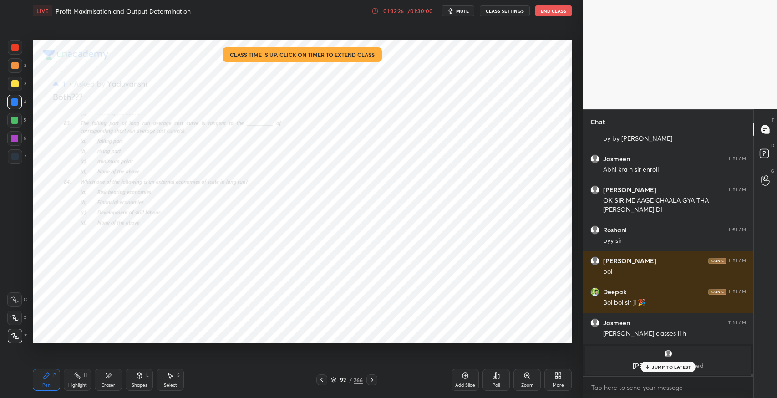
drag, startPoint x: 107, startPoint y: 378, endPoint x: 82, endPoint y: 369, distance: 27.4
click at [107, 377] on icon at bounding box center [108, 376] width 7 height 8
click at [685, 369] on p "JUMP TO LATEST" at bounding box center [671, 366] width 39 height 5
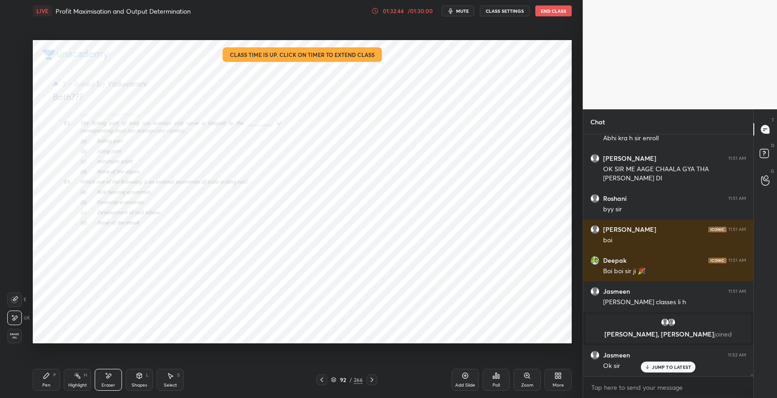
scroll to position [24061, 0]
click at [557, 13] on button "End Class" at bounding box center [554, 10] width 36 height 11
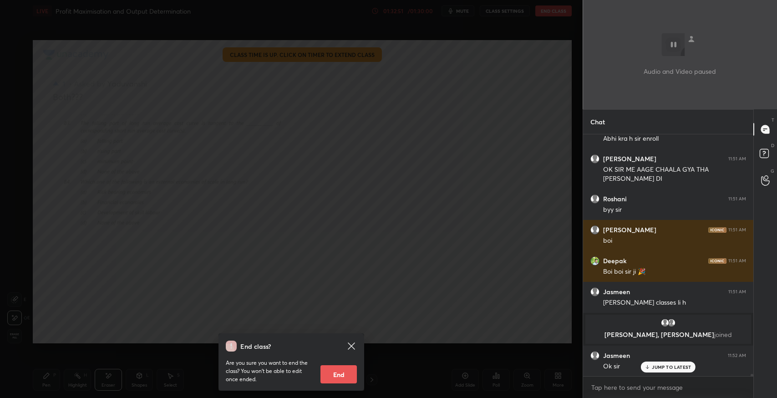
click at [347, 367] on button "End" at bounding box center [339, 374] width 36 height 18
type textarea "x"
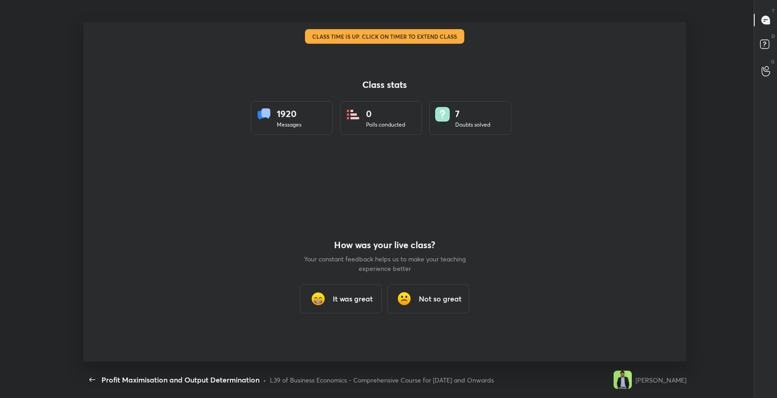
scroll to position [45202, 44771]
click at [350, 295] on h3 "It was great" at bounding box center [353, 298] width 40 height 11
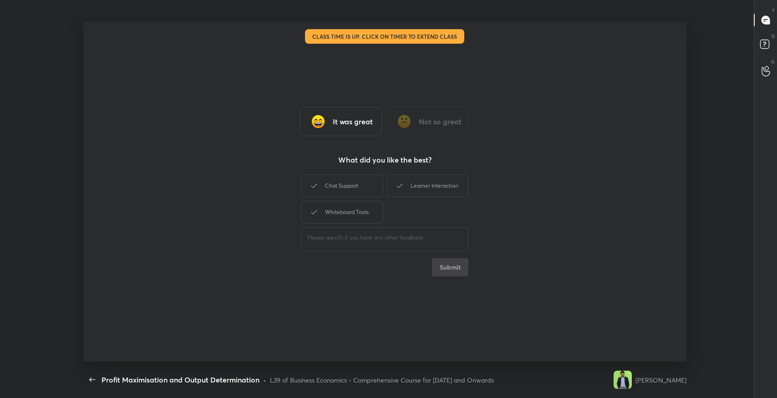
click at [348, 196] on div "Chat Support" at bounding box center [342, 185] width 82 height 23
drag, startPoint x: 396, startPoint y: 185, endPoint x: 375, endPoint y: 201, distance: 26.3
click at [391, 189] on div "Learner Interaction" at bounding box center [428, 185] width 82 height 23
drag, startPoint x: 364, startPoint y: 211, endPoint x: 439, endPoint y: 246, distance: 82.9
click at [364, 212] on div "Whiteboard Tools" at bounding box center [342, 212] width 82 height 23
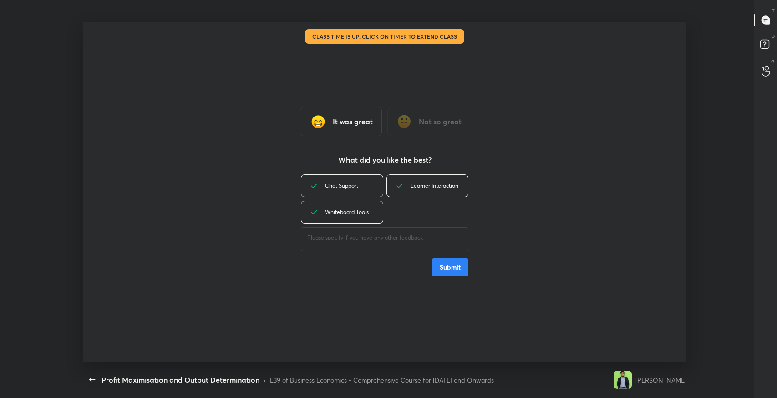
click at [446, 264] on button "Submit" at bounding box center [450, 267] width 36 height 18
